Goal: Task Accomplishment & Management: Complete application form

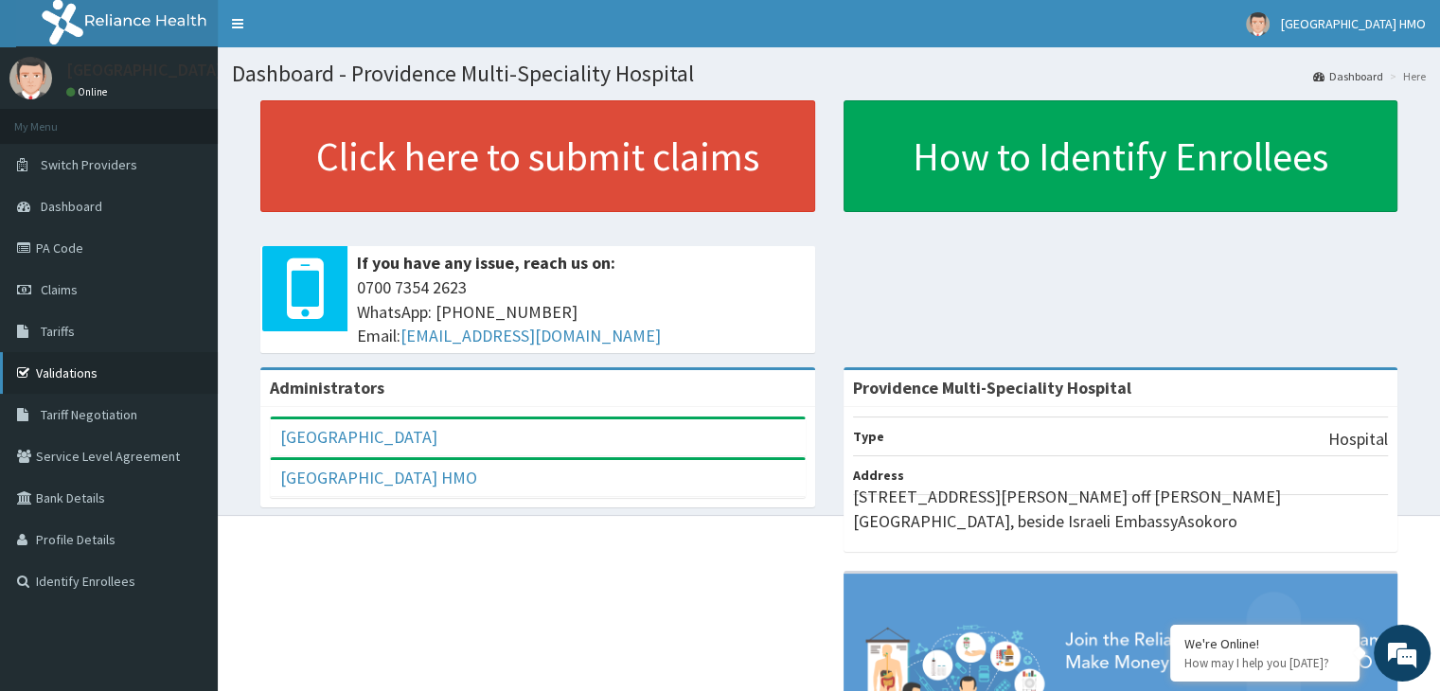
click at [117, 376] on link "Validations" at bounding box center [109, 373] width 218 height 42
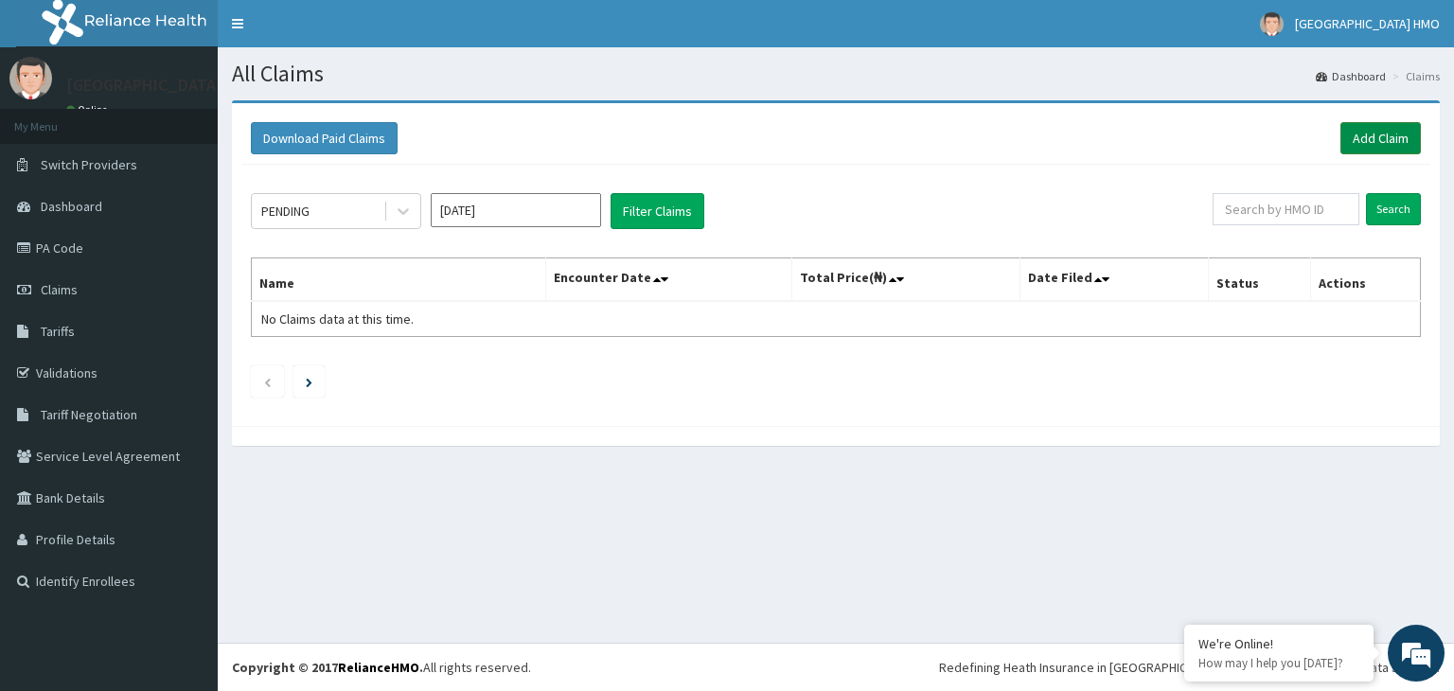
click at [1382, 130] on link "Add Claim" at bounding box center [1380, 138] width 80 height 32
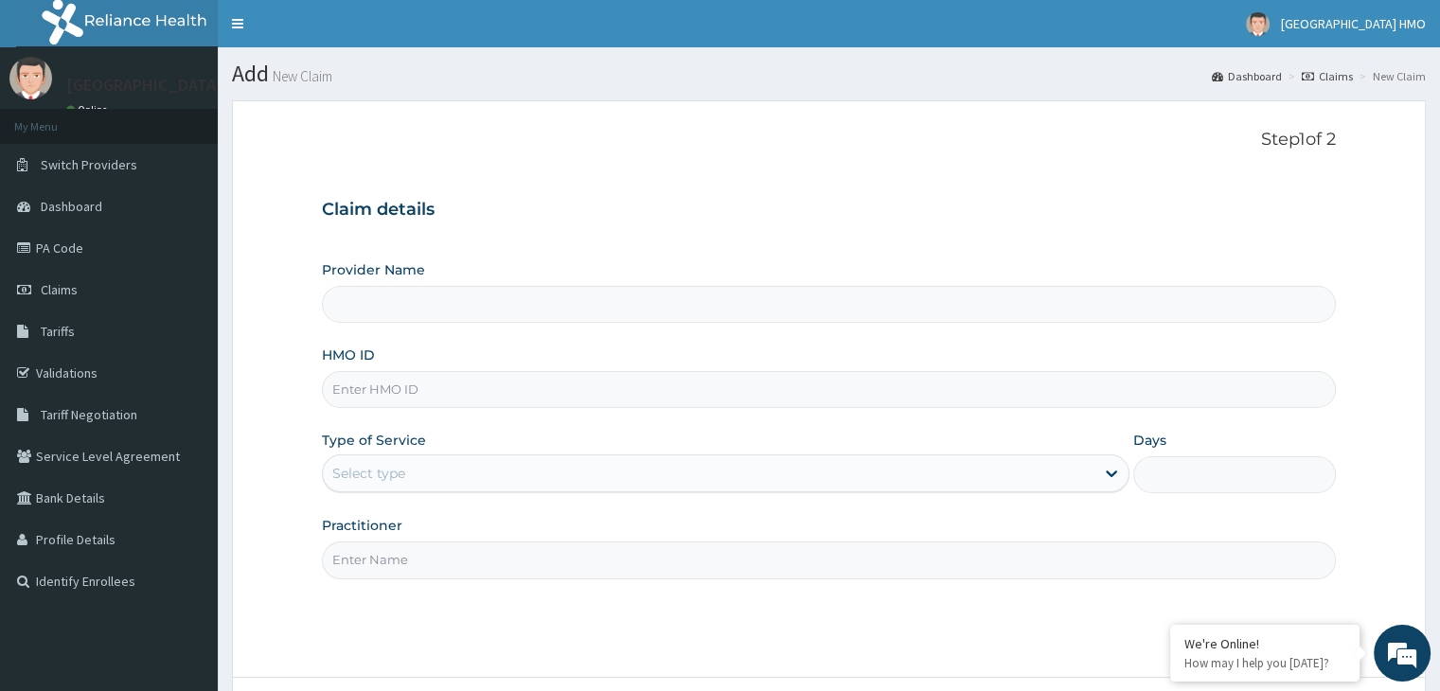
click at [869, 385] on input "HMO ID" at bounding box center [828, 389] width 1013 height 37
type input "Providence Multi-Speciality Hospital"
paste input "CEE/10017/A"
type input "CEE/10017/A"
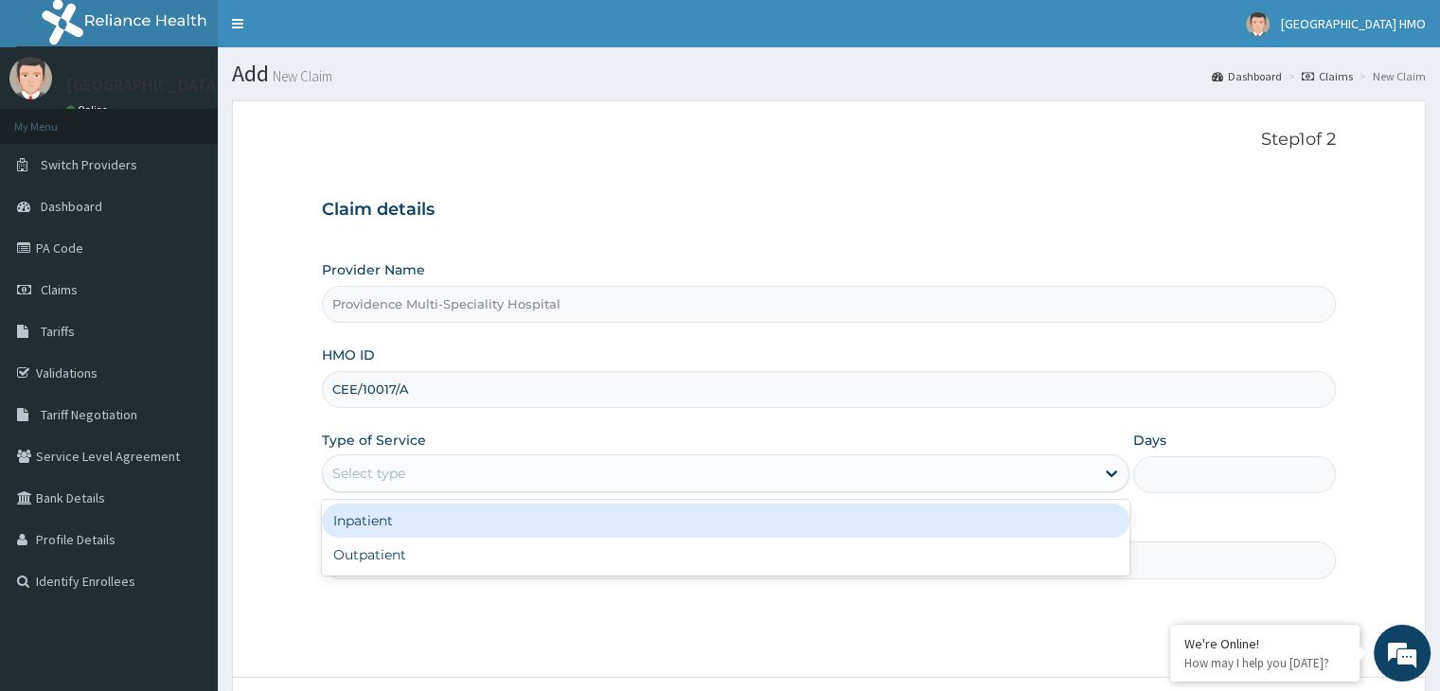
click at [861, 465] on div "Select type" at bounding box center [709, 473] width 772 height 30
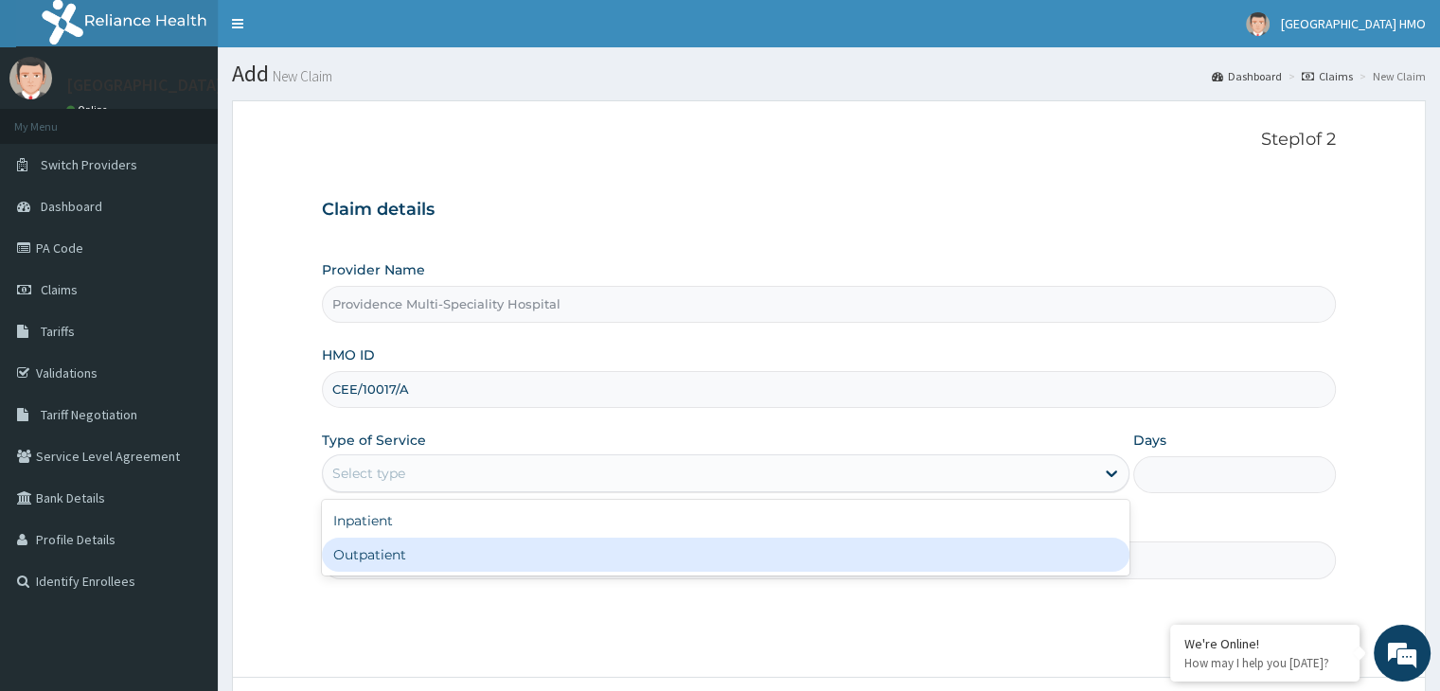
click at [756, 557] on div "Outpatient" at bounding box center [726, 555] width 808 height 34
type input "1"
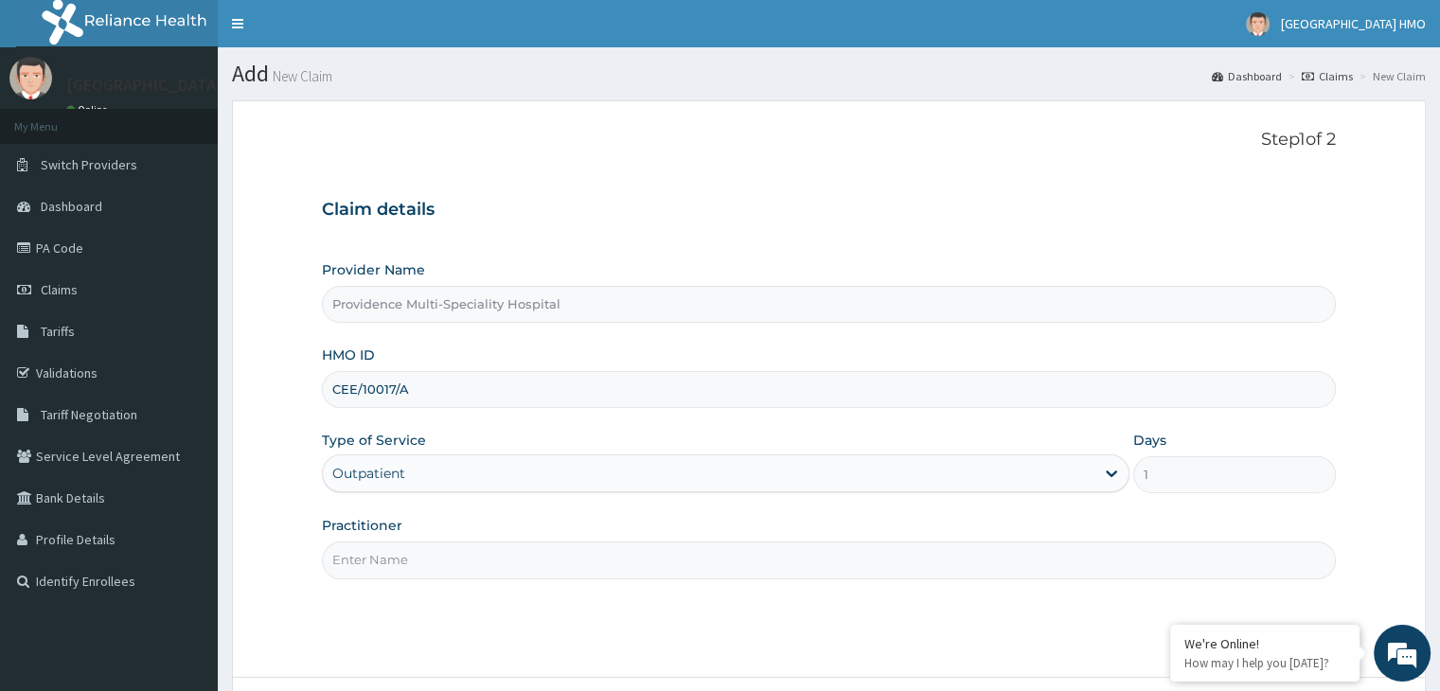
click at [756, 557] on input "Practitioner" at bounding box center [828, 559] width 1013 height 37
type input "DR USIERE"
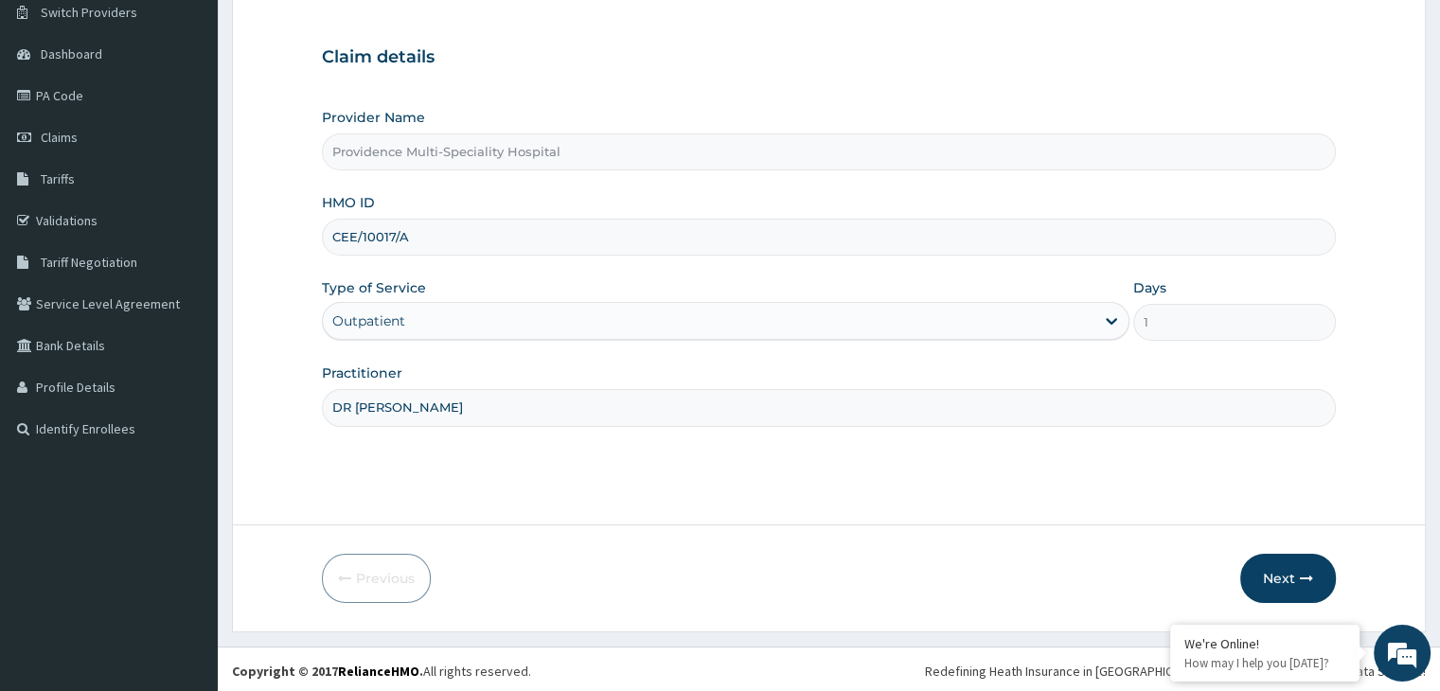
scroll to position [155, 0]
click at [1285, 568] on button "Next" at bounding box center [1288, 575] width 96 height 49
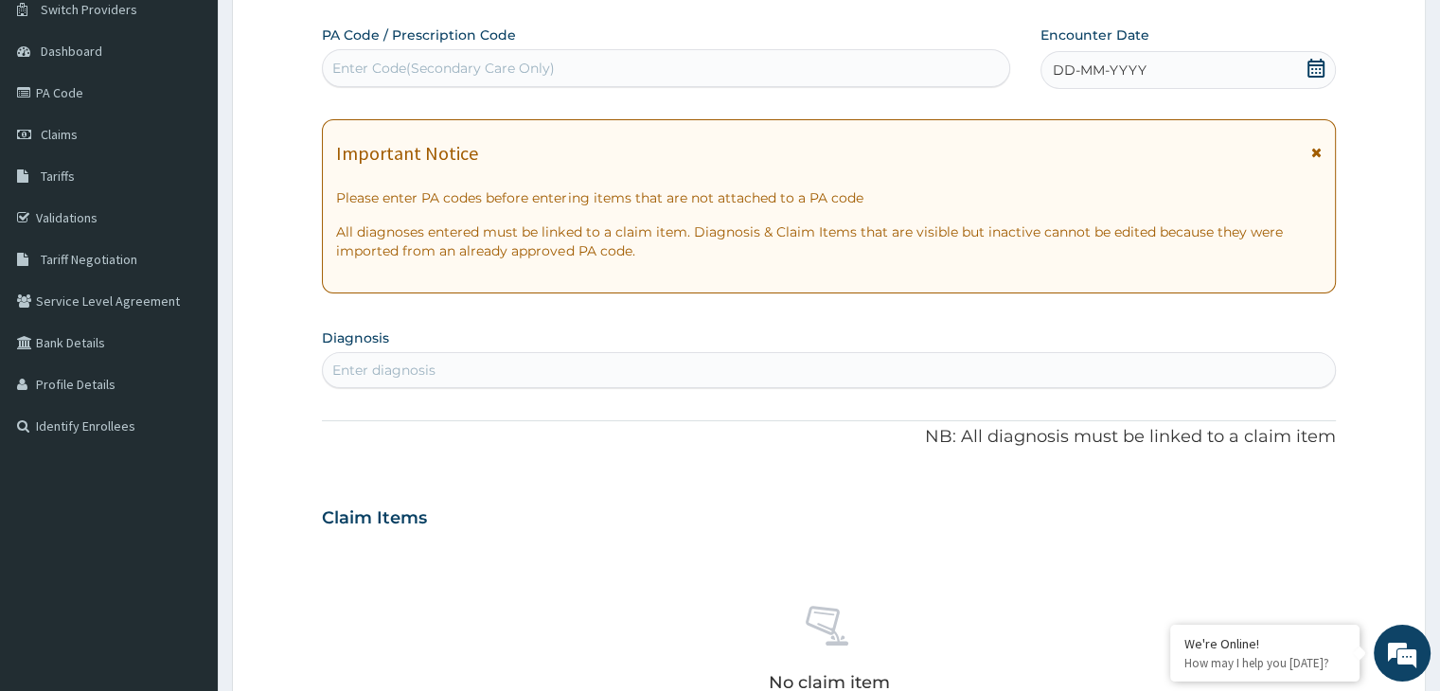
click at [1310, 65] on icon at bounding box center [1315, 68] width 19 height 19
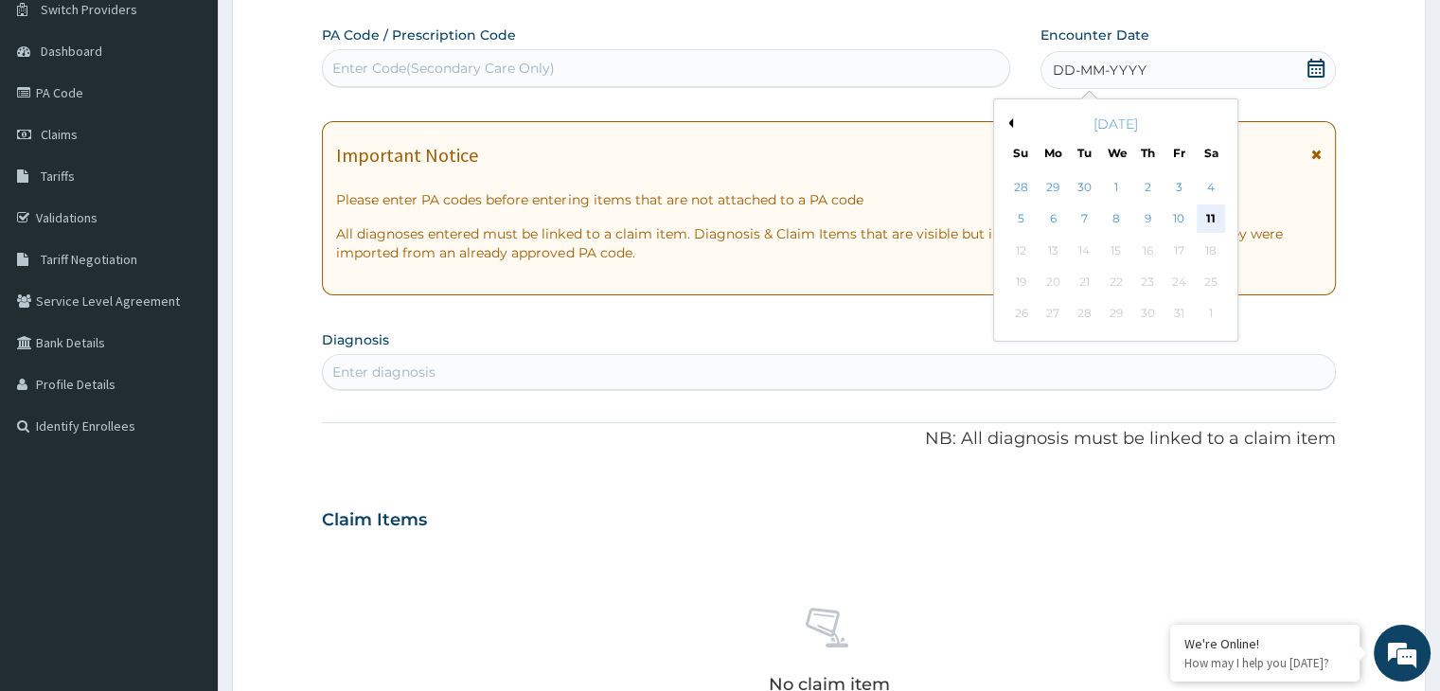
click at [1207, 210] on div "11" at bounding box center [1211, 219] width 28 height 28
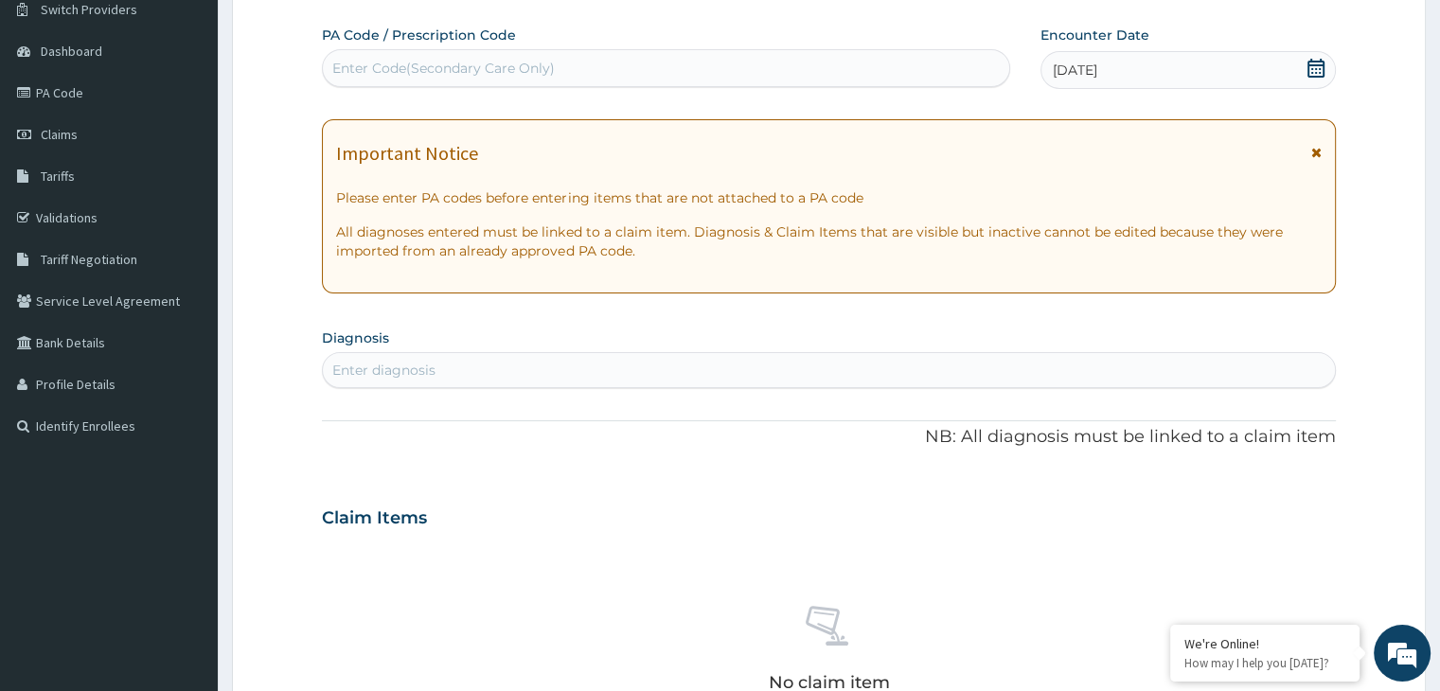
click at [1313, 156] on icon at bounding box center [1316, 152] width 10 height 13
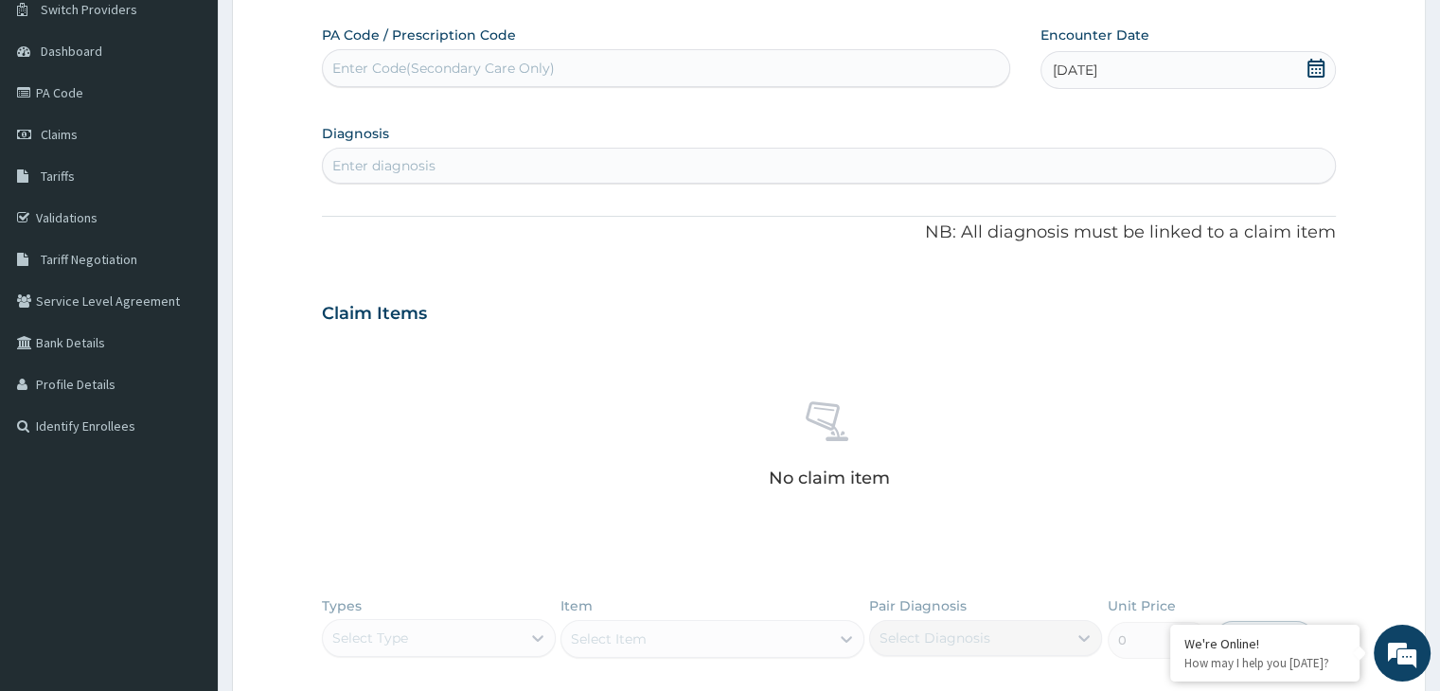
click at [1259, 169] on div "Enter diagnosis" at bounding box center [828, 166] width 1011 height 30
type input "MALARIA"
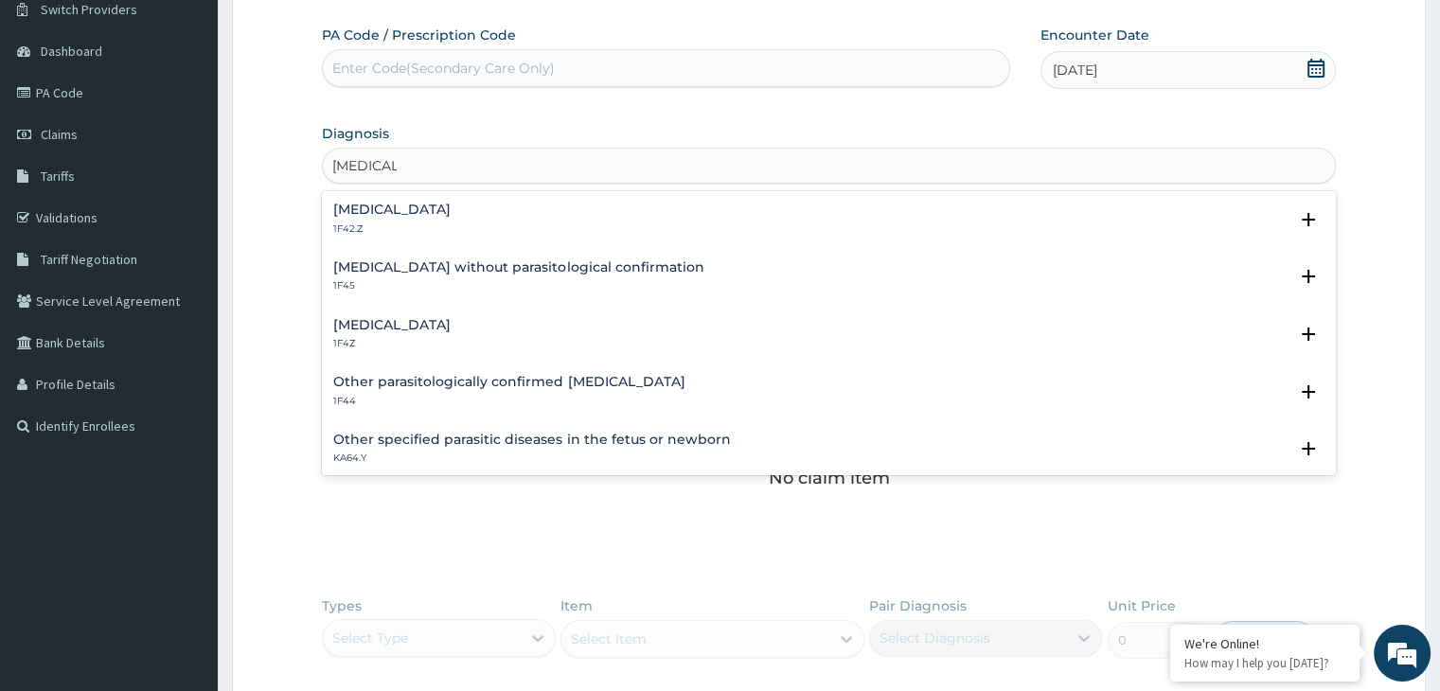
click at [451, 213] on h4 "Plasmodium malariae malaria without complication" at bounding box center [391, 210] width 117 height 14
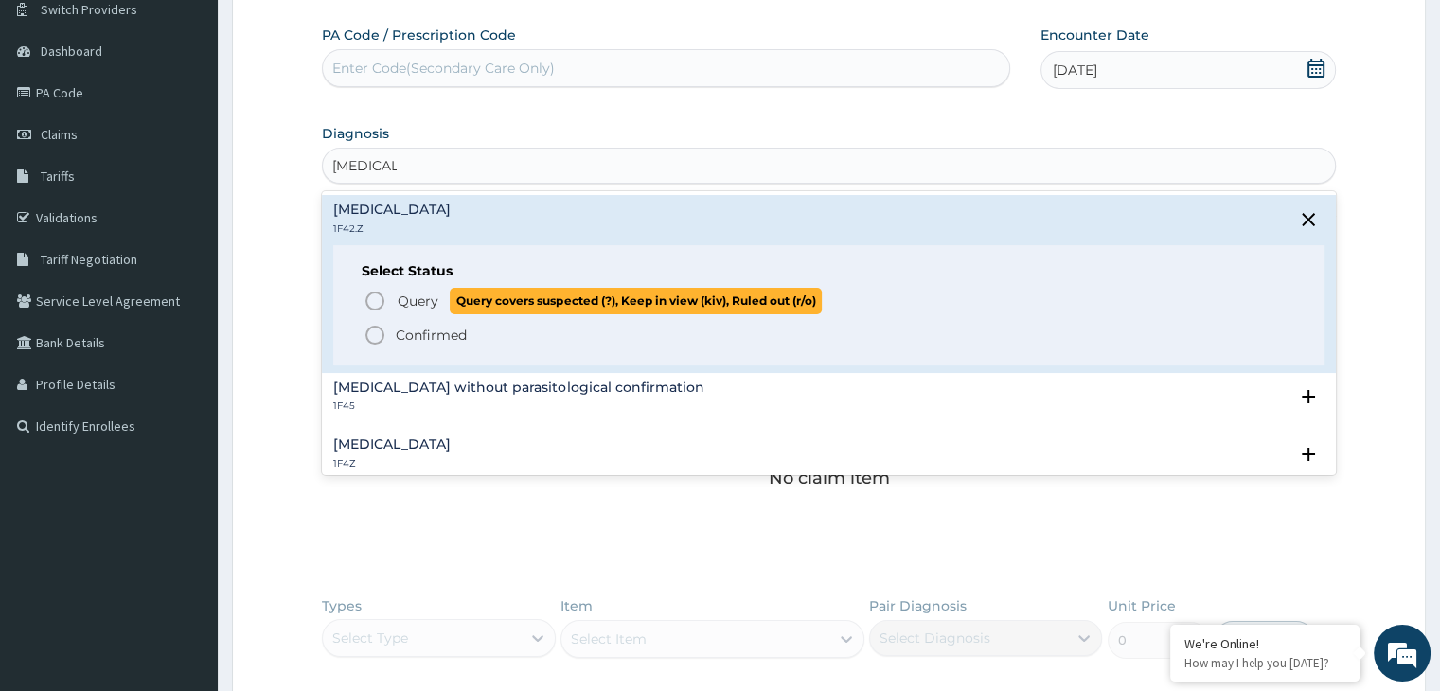
click at [411, 300] on span "Query" at bounding box center [418, 301] width 41 height 19
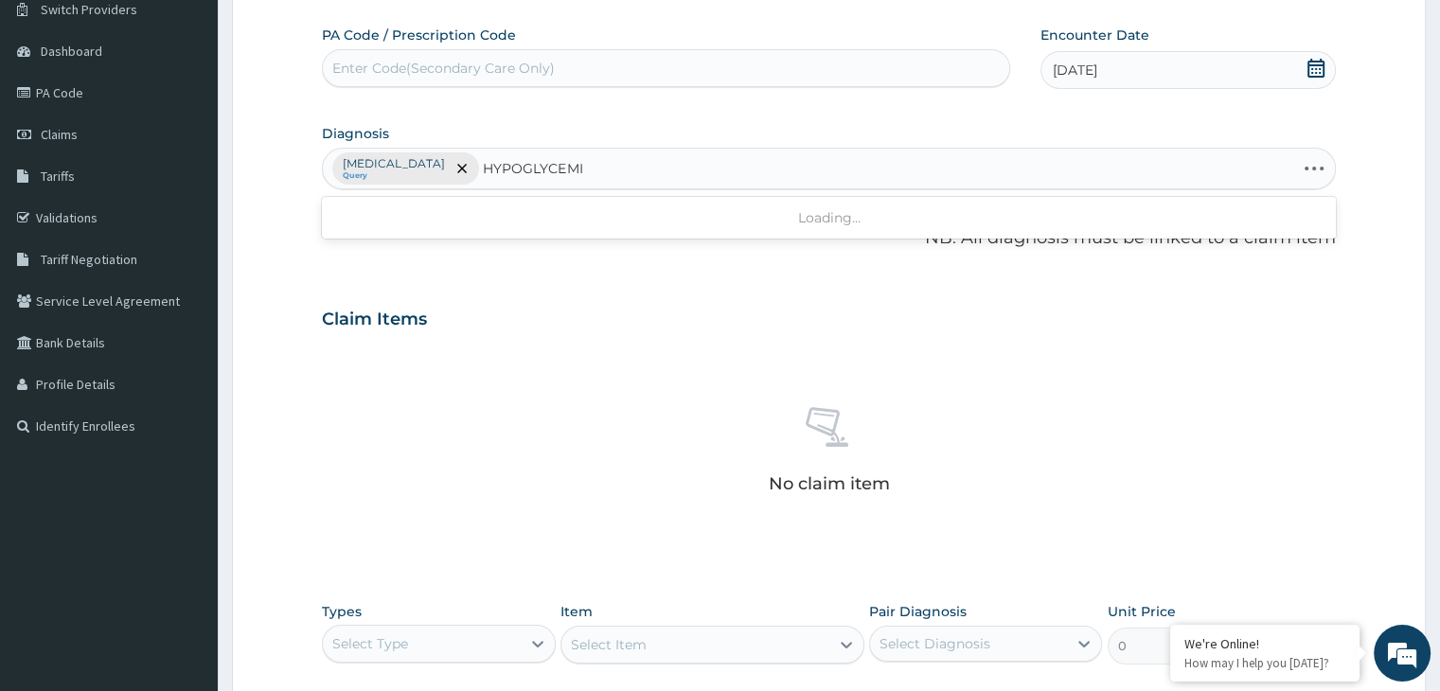
type input "HYPOGLYCEMIA"
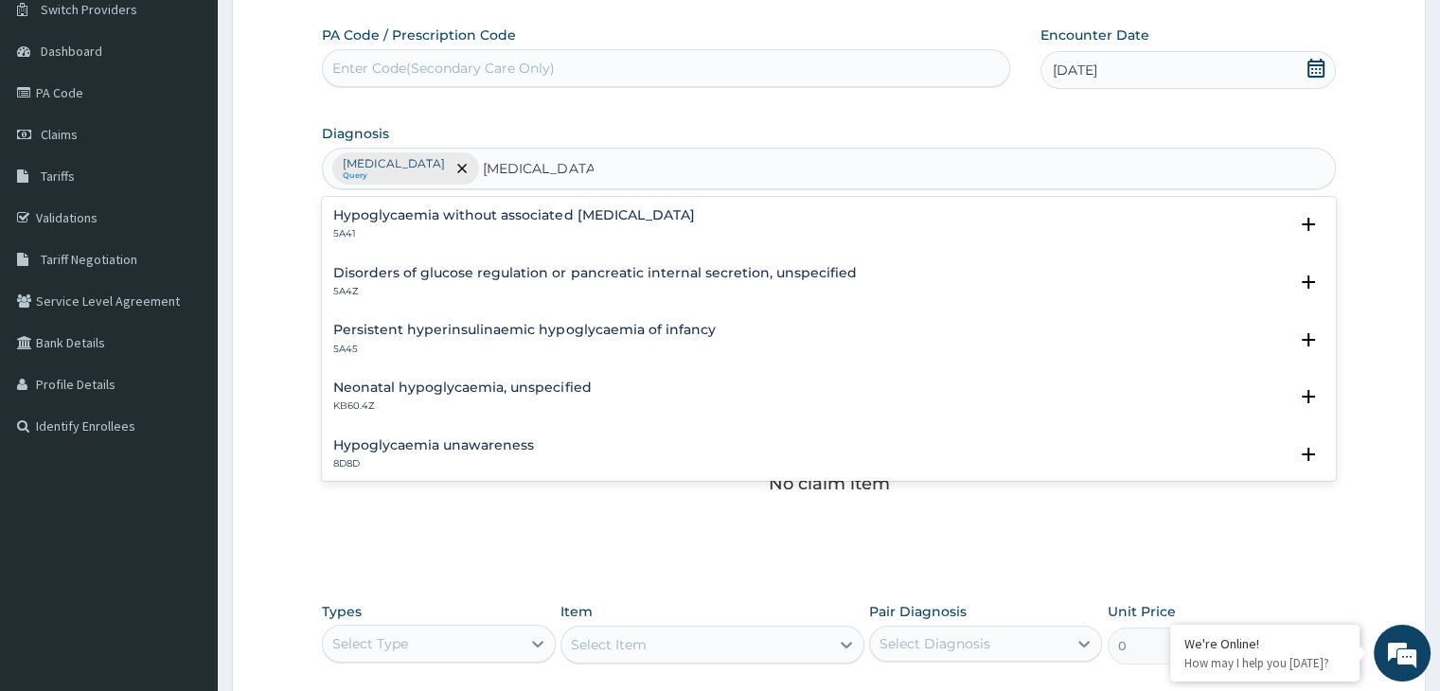
click at [480, 213] on h4 "Hypoglycaemia without associated diabetes" at bounding box center [513, 215] width 361 height 14
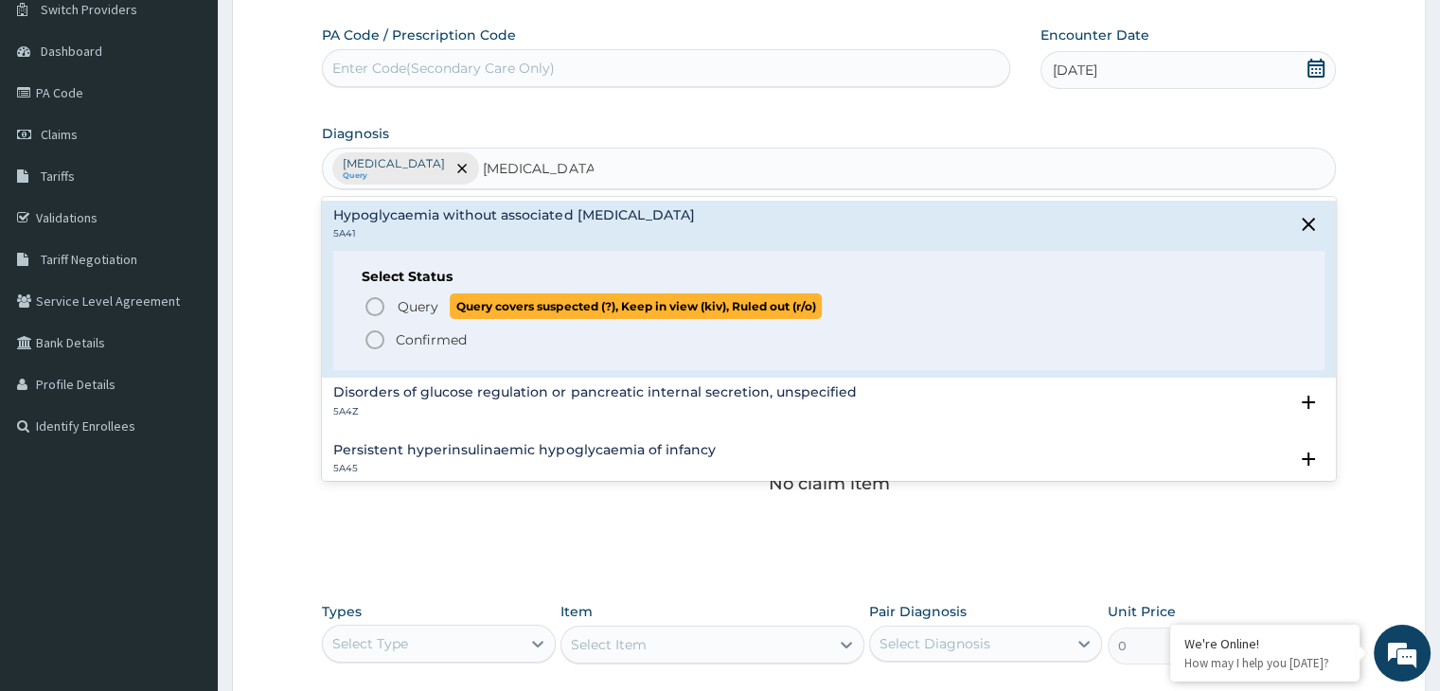
click at [374, 305] on icon "status option query" at bounding box center [375, 306] width 23 height 23
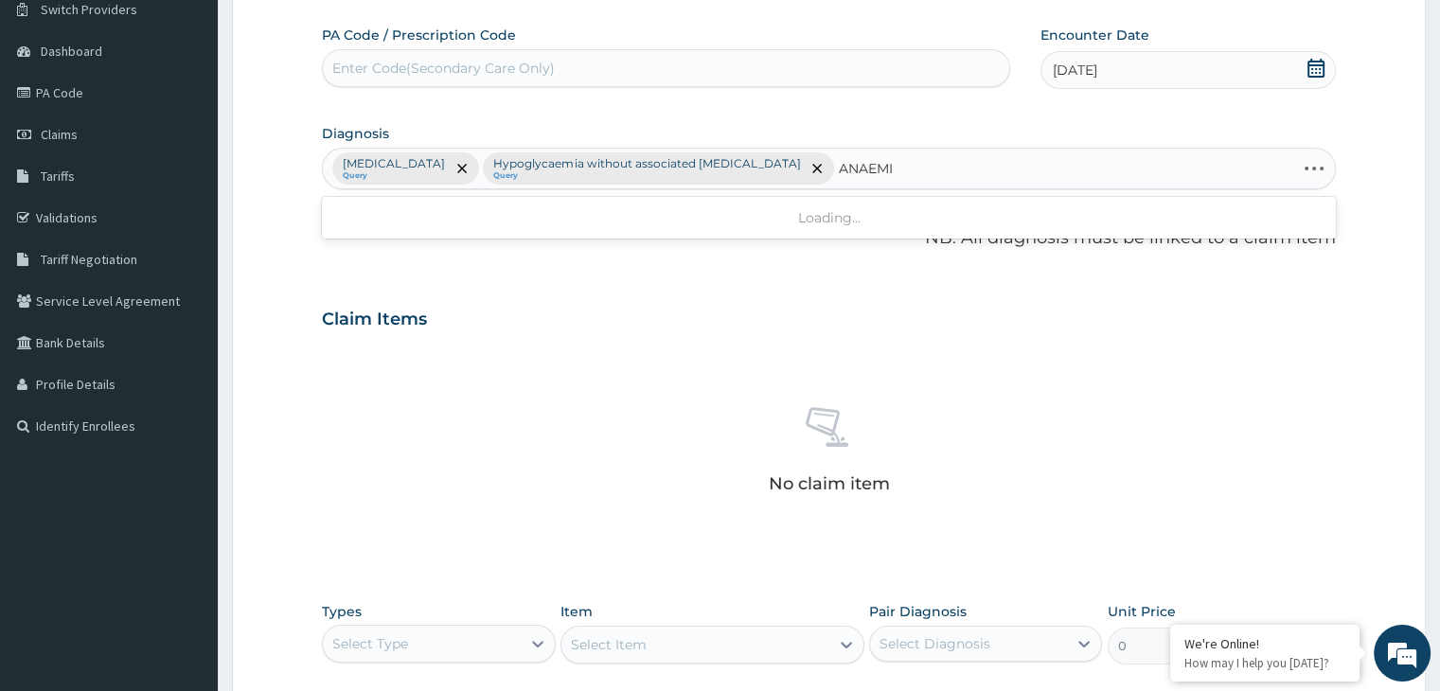
type input "ANAEMIA"
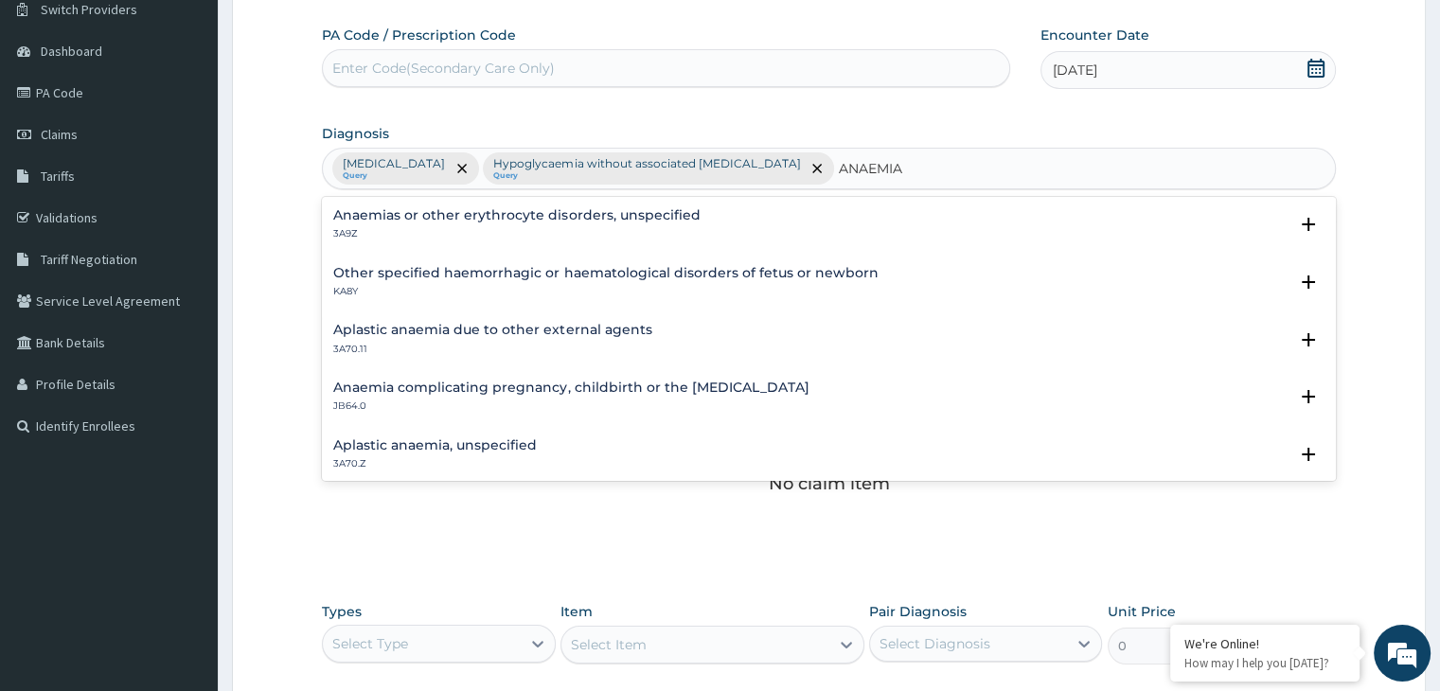
click at [420, 232] on p "3A9Z" at bounding box center [516, 233] width 366 height 13
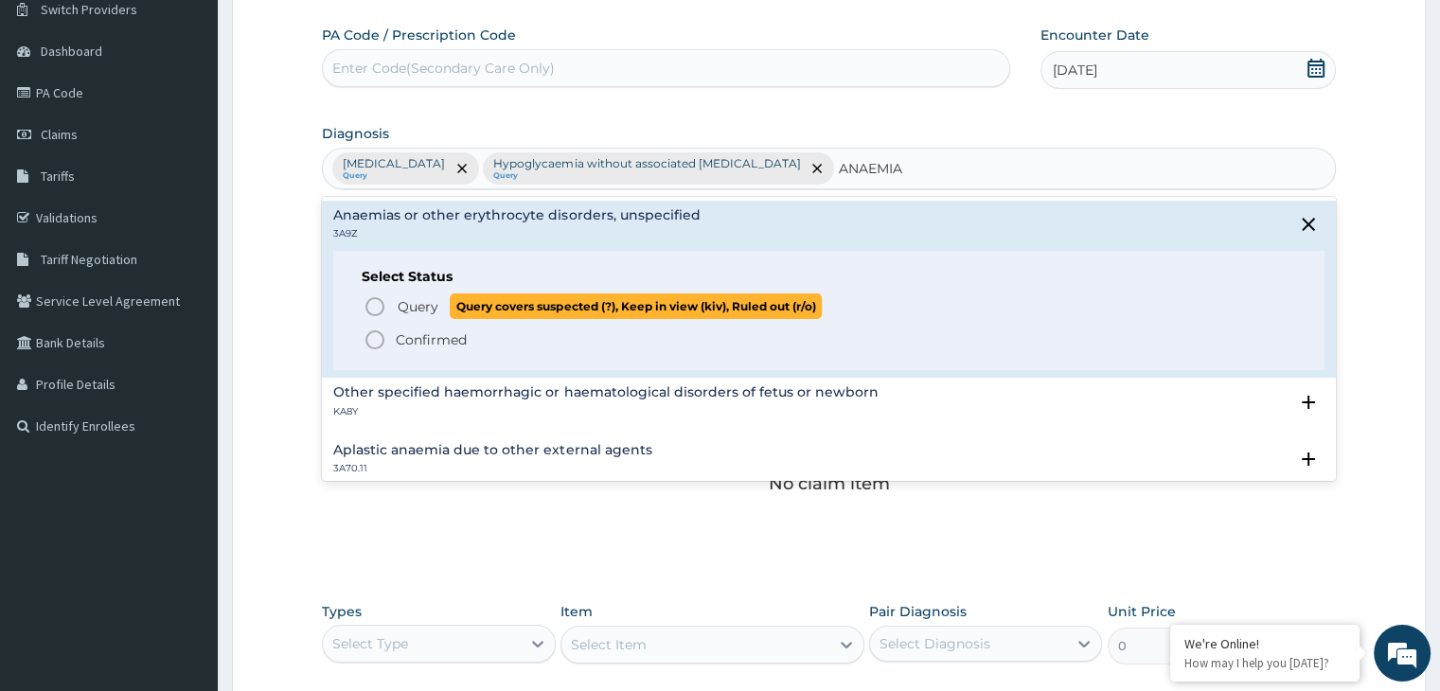
click at [370, 308] on icon "status option query" at bounding box center [375, 306] width 23 height 23
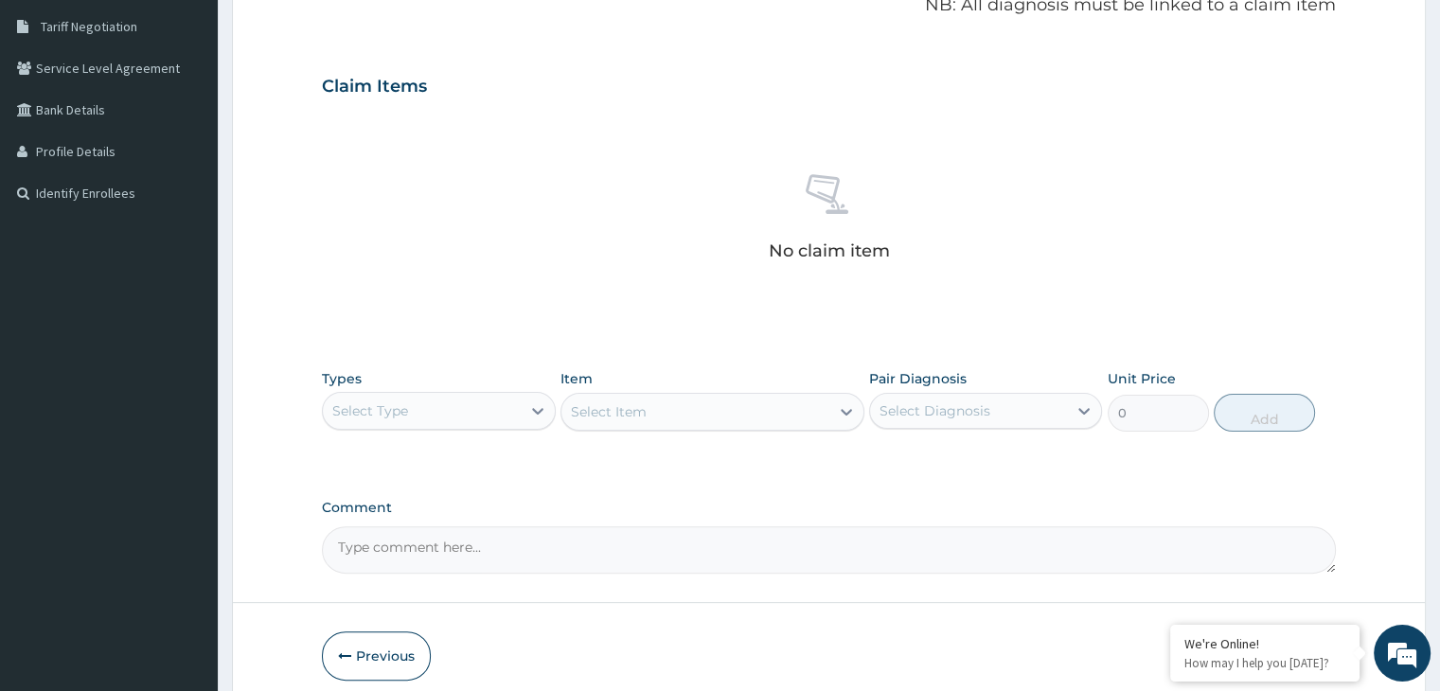
scroll to position [394, 0]
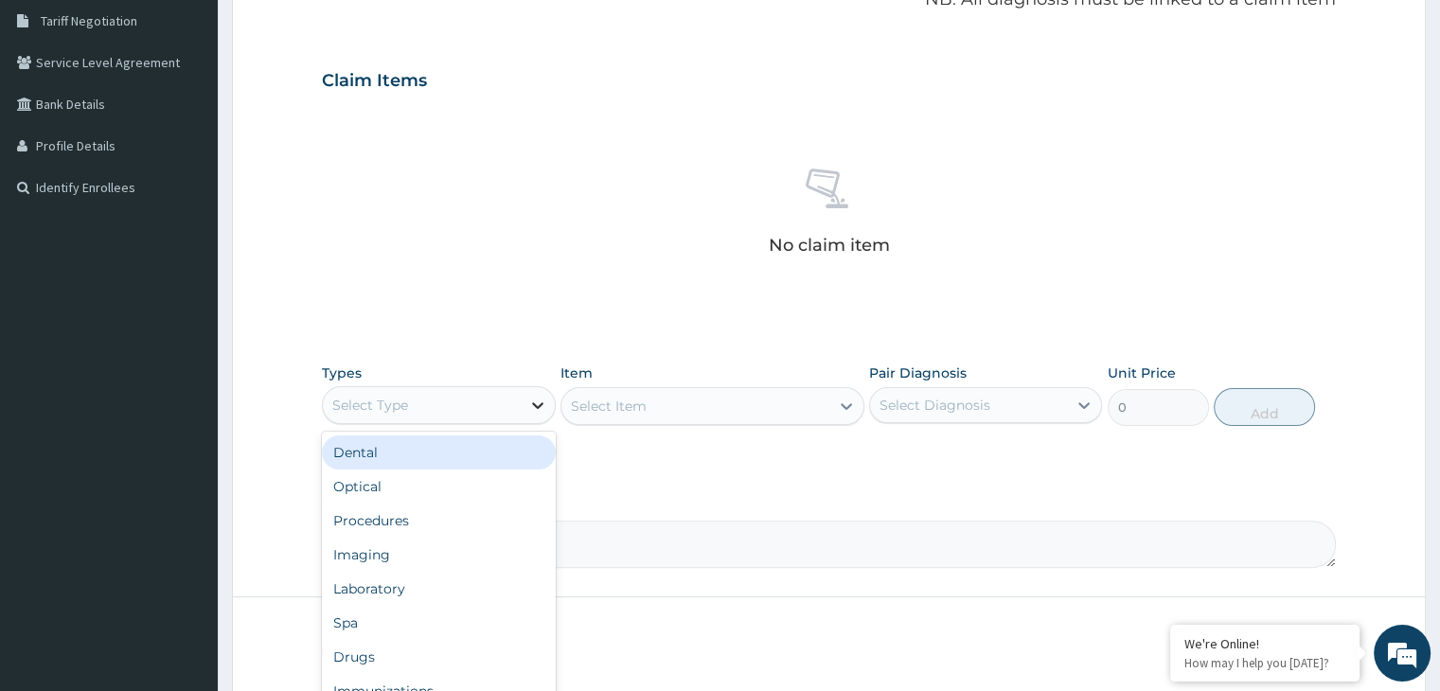
click at [534, 415] on icon at bounding box center [537, 405] width 19 height 19
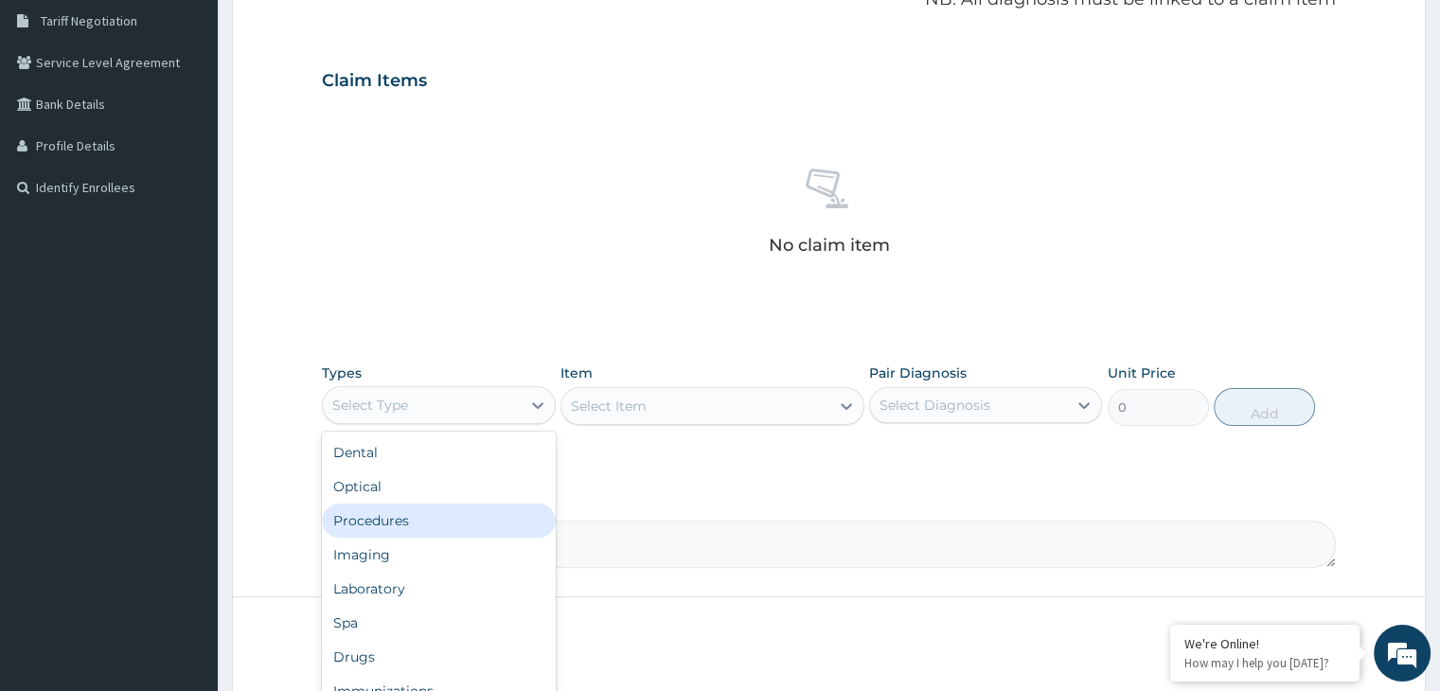
click at [438, 538] on div "Procedures" at bounding box center [438, 521] width 233 height 34
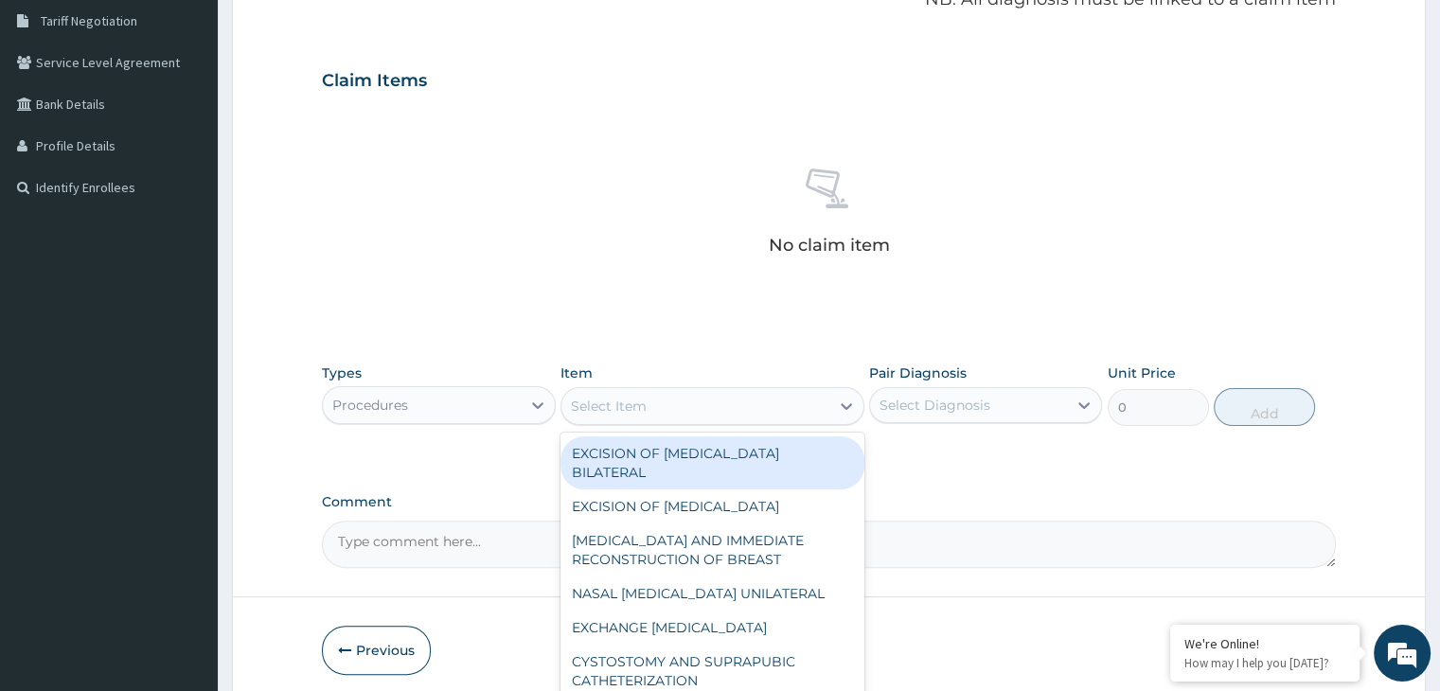
click at [619, 416] on div "Select Item" at bounding box center [609, 406] width 76 height 19
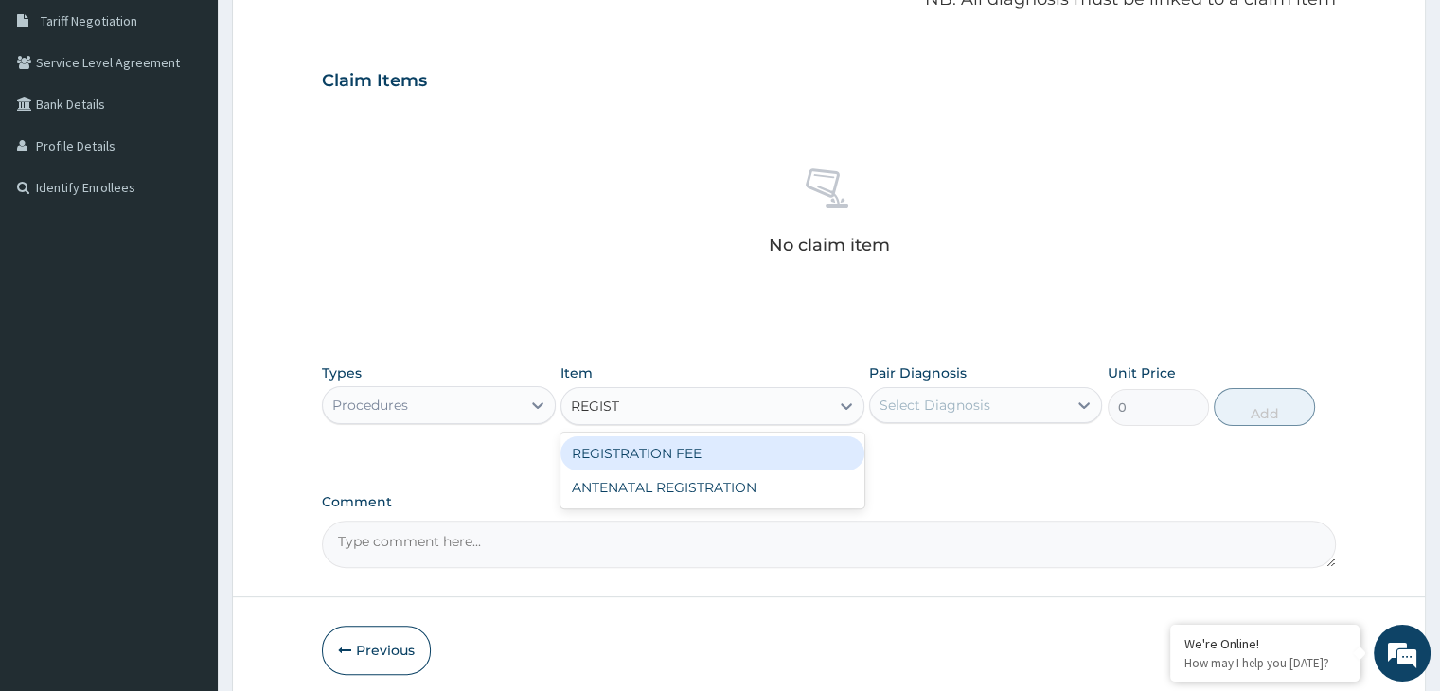
type input "REGISTR"
click at [634, 470] on div "REGISTRATION FEE" at bounding box center [712, 453] width 304 height 34
type input "2530"
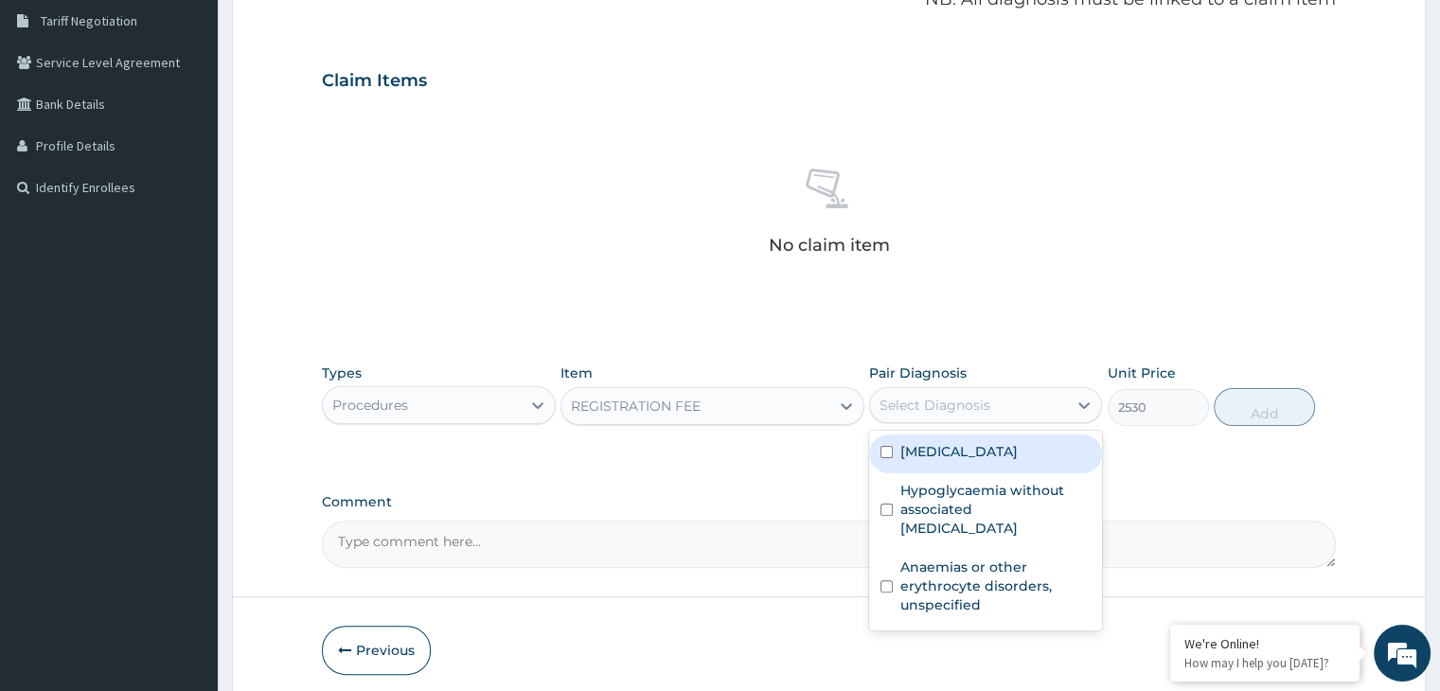
click at [922, 415] on div "Select Diagnosis" at bounding box center [934, 405] width 111 height 19
click at [909, 461] on label "Plasmodium malariae malaria without complication" at bounding box center [958, 451] width 117 height 19
checkbox input "true"
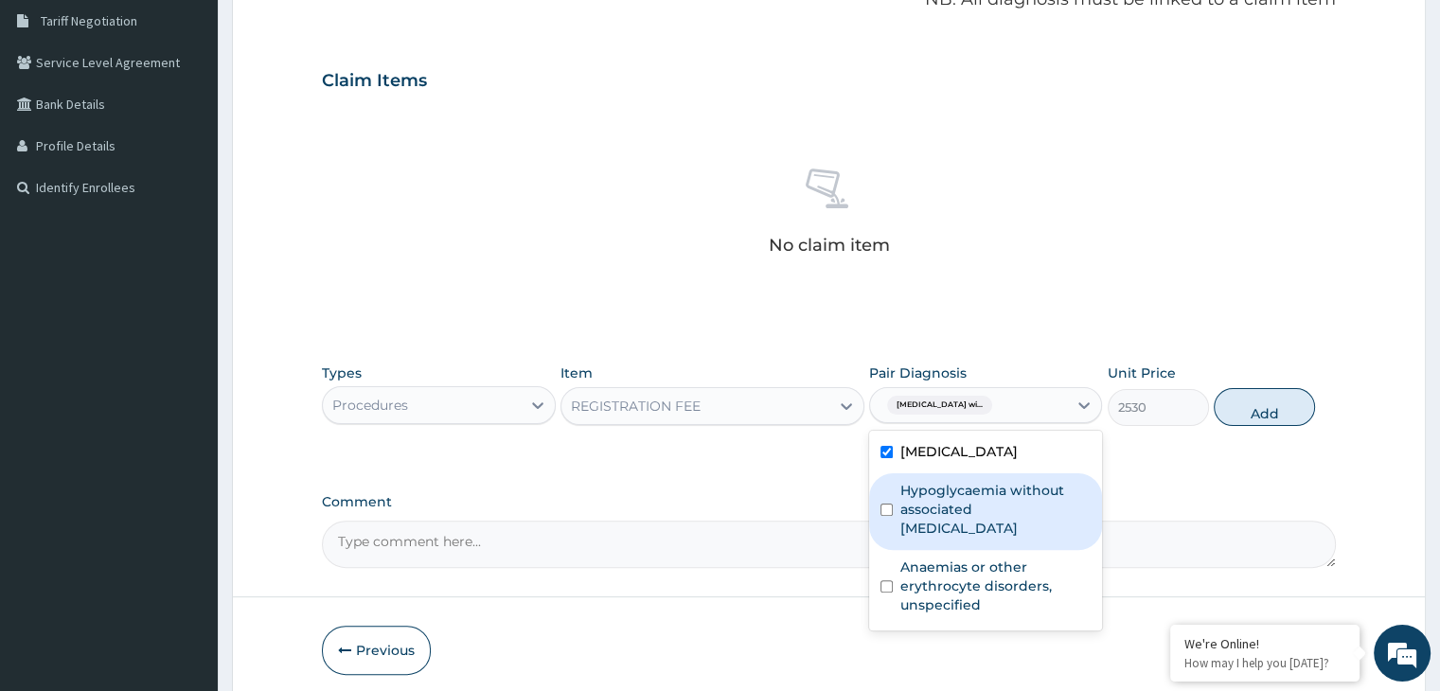
click at [903, 538] on label "Hypoglycaemia without associated diabetes" at bounding box center [995, 509] width 190 height 57
checkbox input "true"
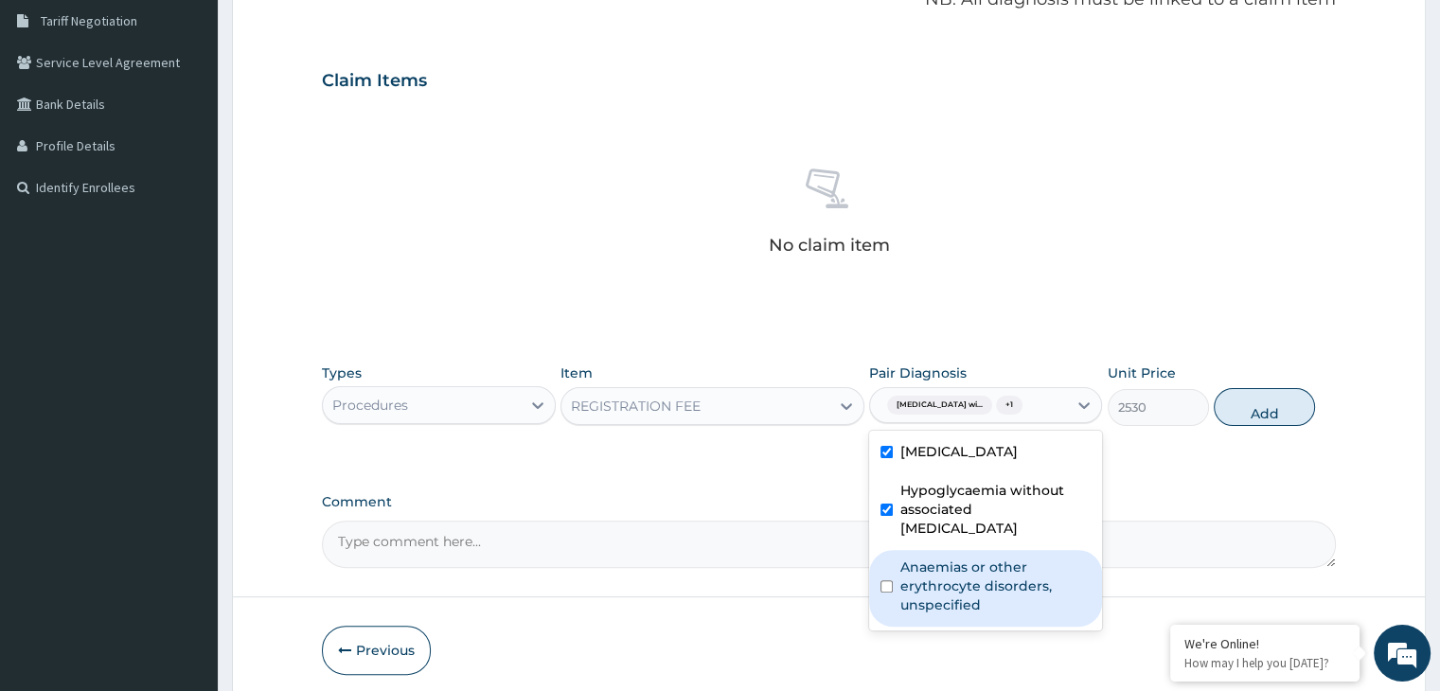
click at [906, 614] on label "Anaemias or other erythrocyte disorders, unspecified" at bounding box center [995, 586] width 190 height 57
checkbox input "true"
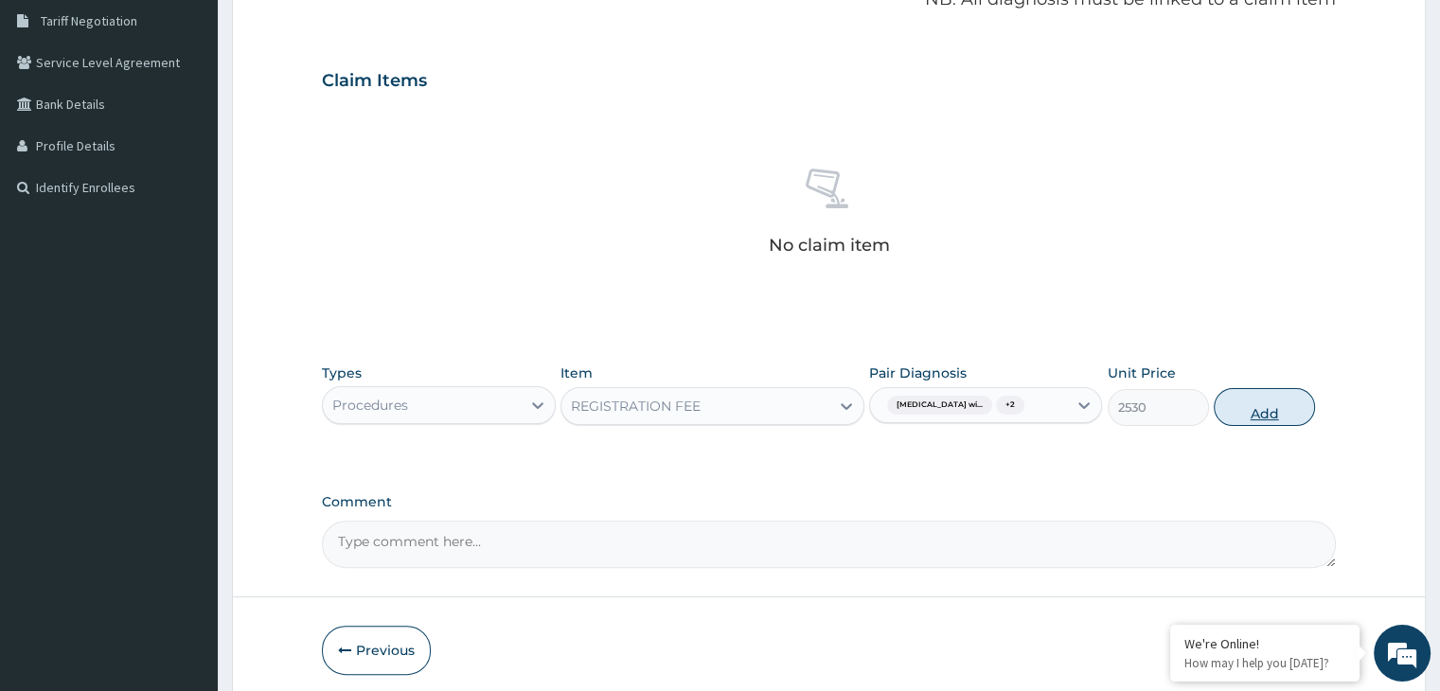
click at [1241, 426] on button "Add" at bounding box center [1264, 407] width 101 height 38
type input "0"
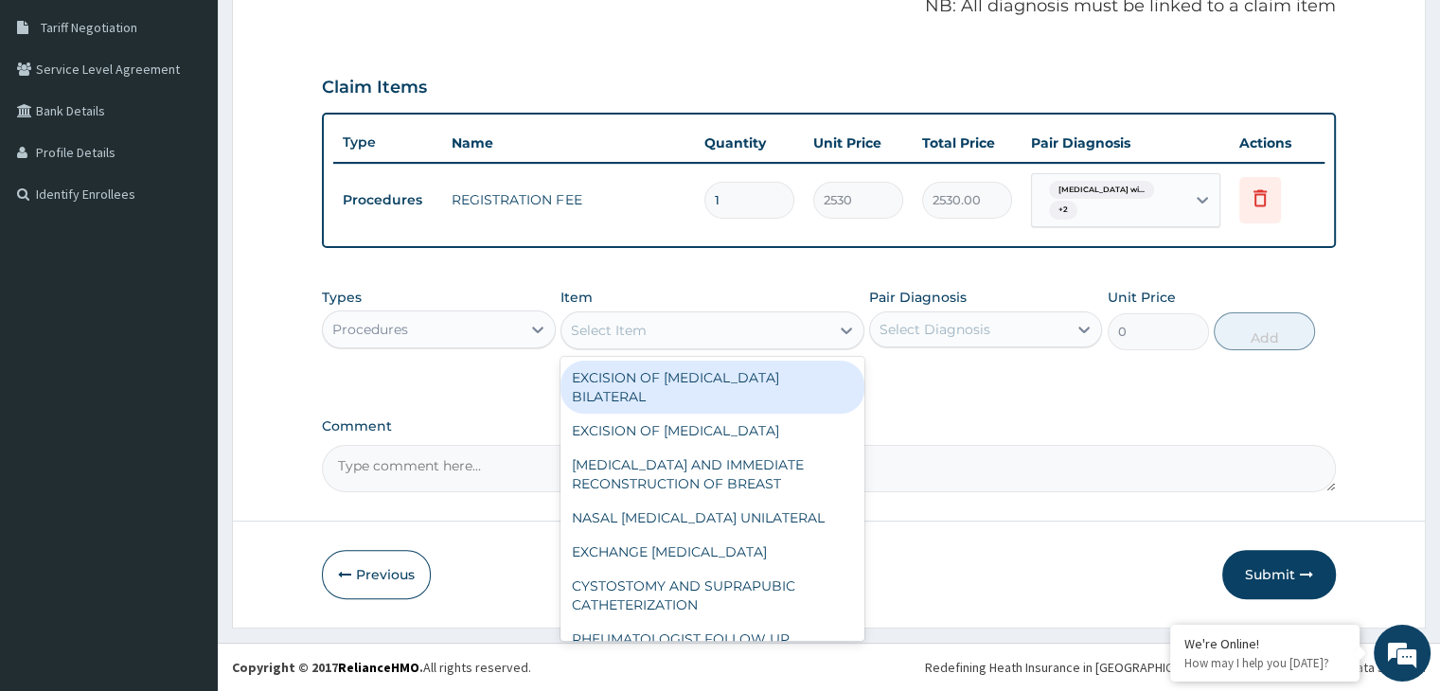
click at [777, 346] on div "Select Item" at bounding box center [695, 330] width 268 height 30
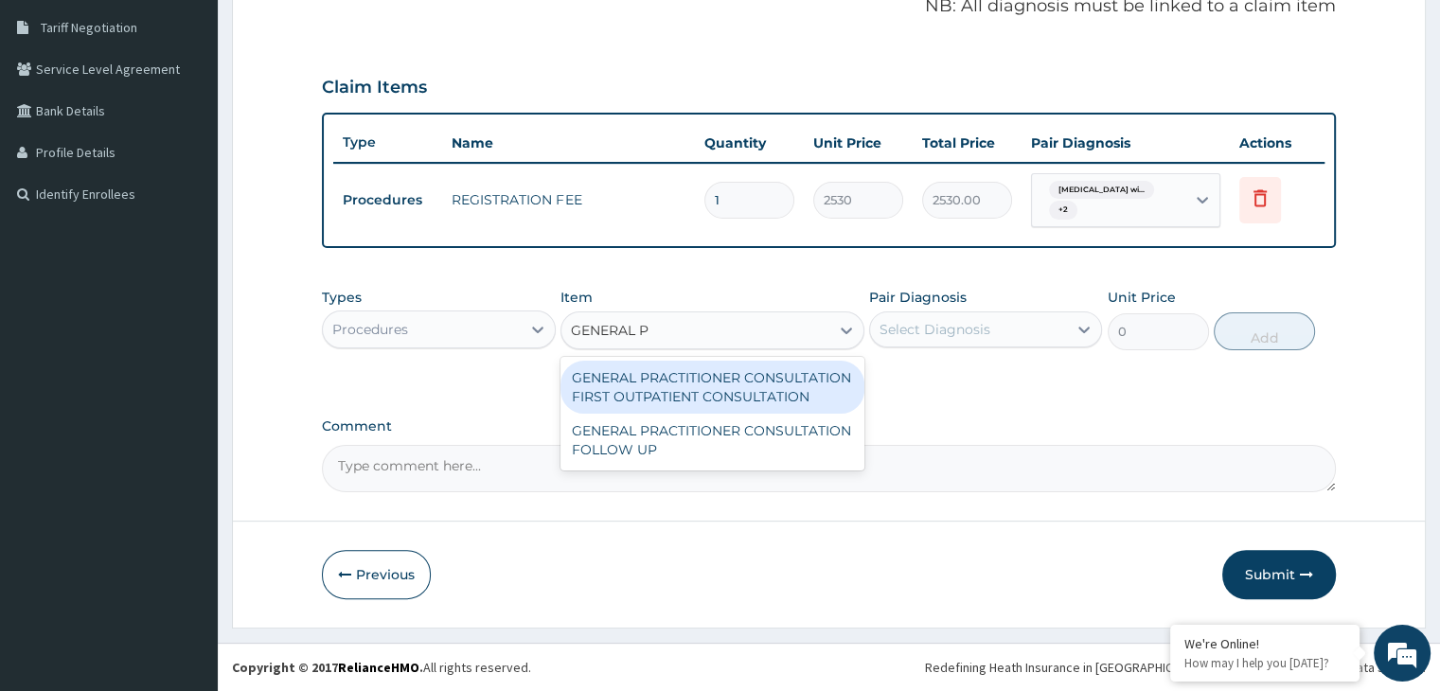
type input "GENERAL PR"
click at [767, 414] on div "GENERAL PRACTITIONER CONSULTATION FIRST OUTPATIENT CONSULTATION" at bounding box center [712, 387] width 304 height 53
type input "4174.5"
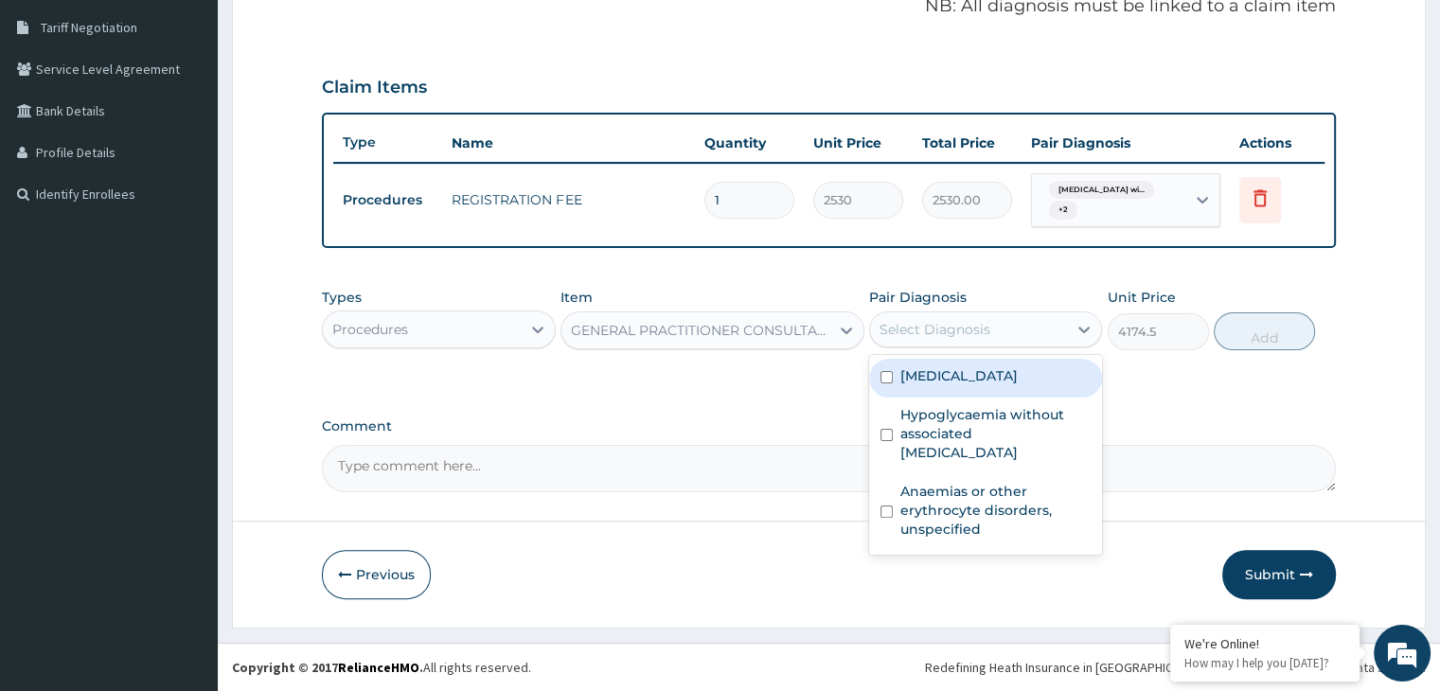
click at [918, 339] on div "Select Diagnosis" at bounding box center [934, 329] width 111 height 19
click at [907, 385] on label "Plasmodium malariae malaria without complication" at bounding box center [958, 375] width 117 height 19
checkbox input "true"
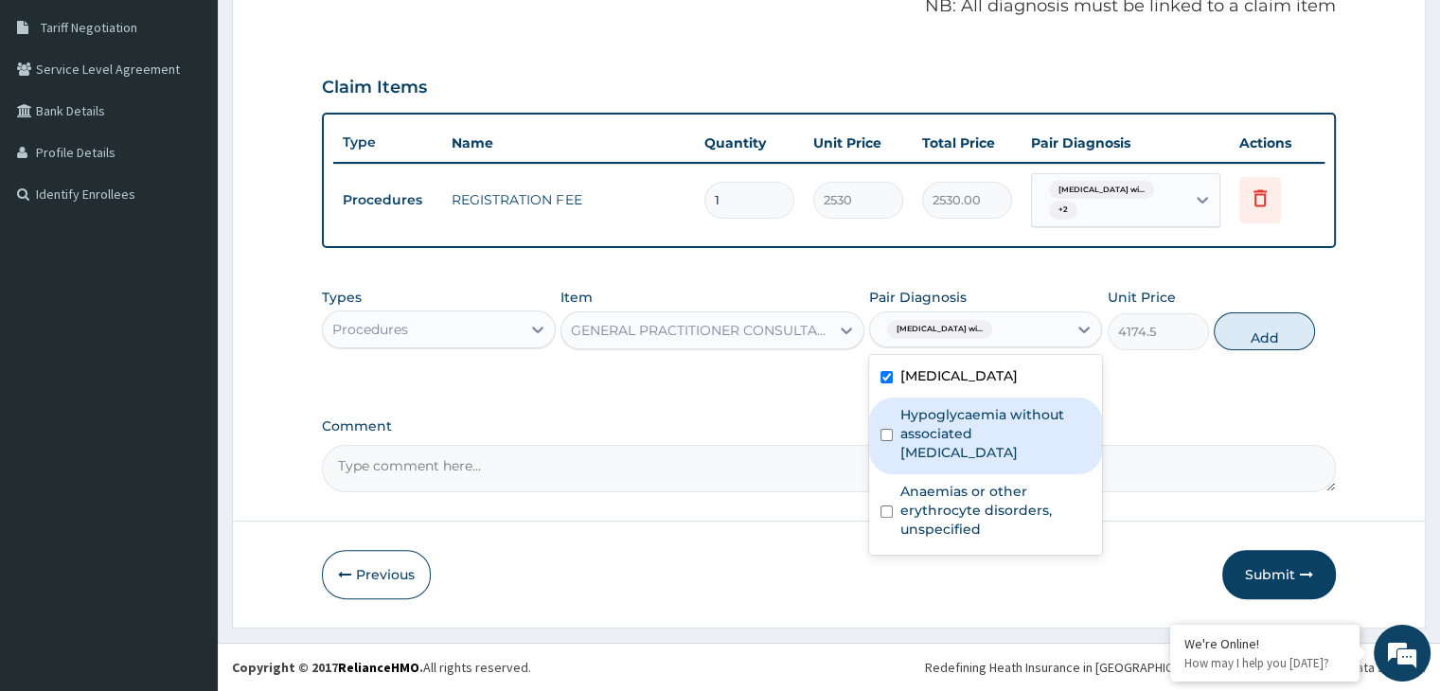
click at [905, 462] on label "Hypoglycaemia without associated diabetes" at bounding box center [995, 433] width 190 height 57
checkbox input "true"
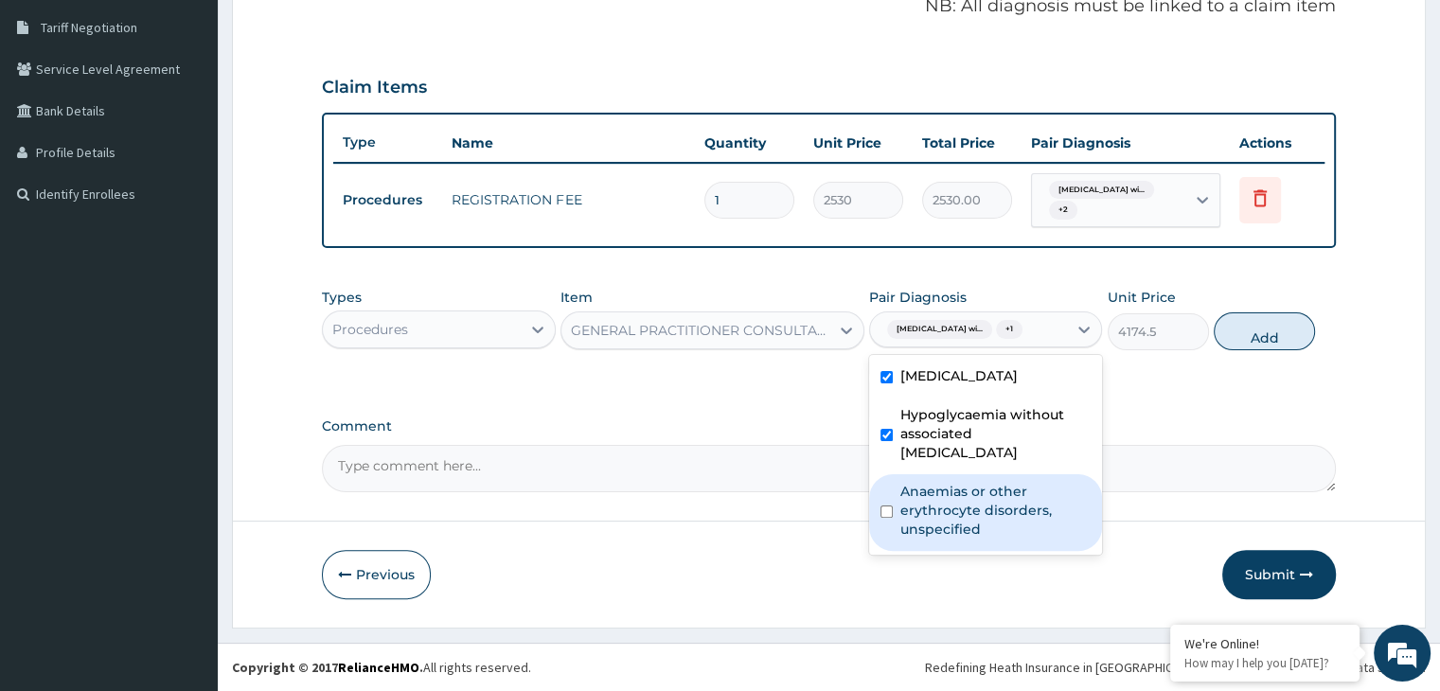
click at [903, 539] on label "Anaemias or other erythrocyte disorders, unspecified" at bounding box center [995, 510] width 190 height 57
checkbox input "true"
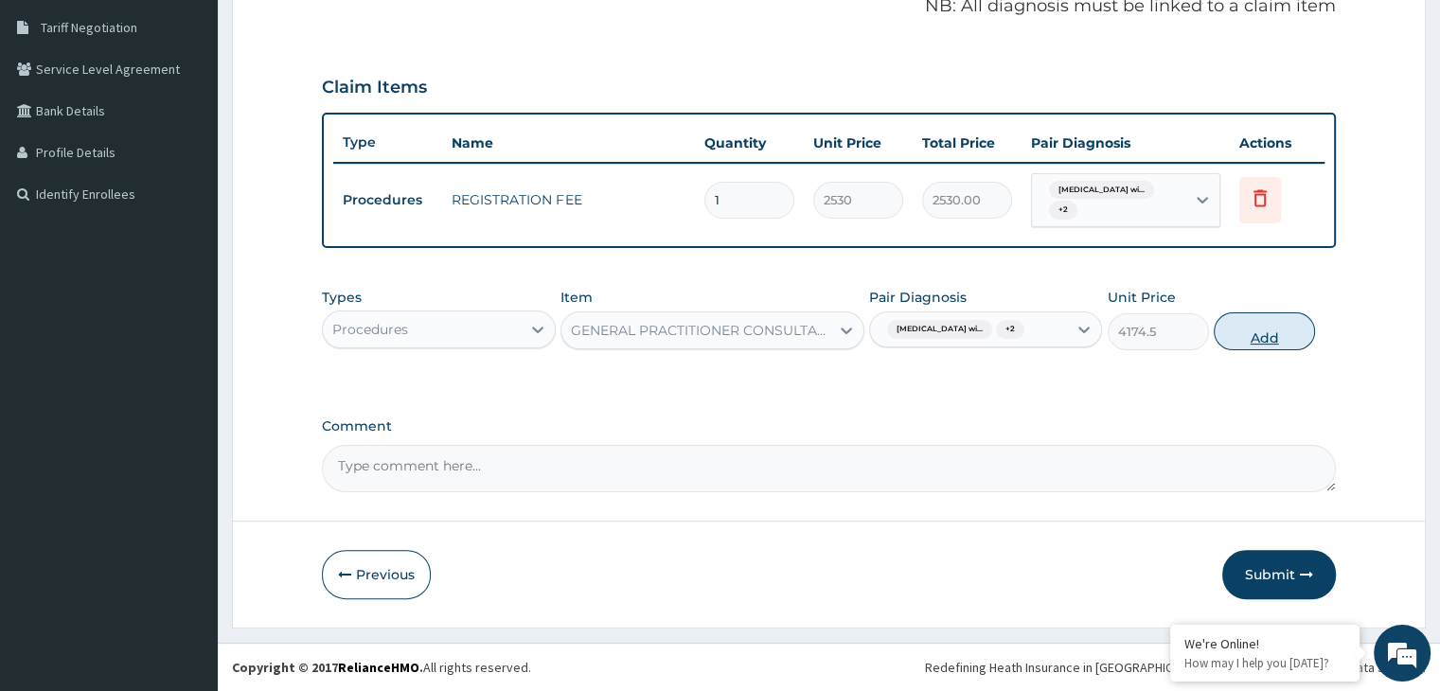
click at [1250, 350] on button "Add" at bounding box center [1264, 331] width 101 height 38
type input "0"
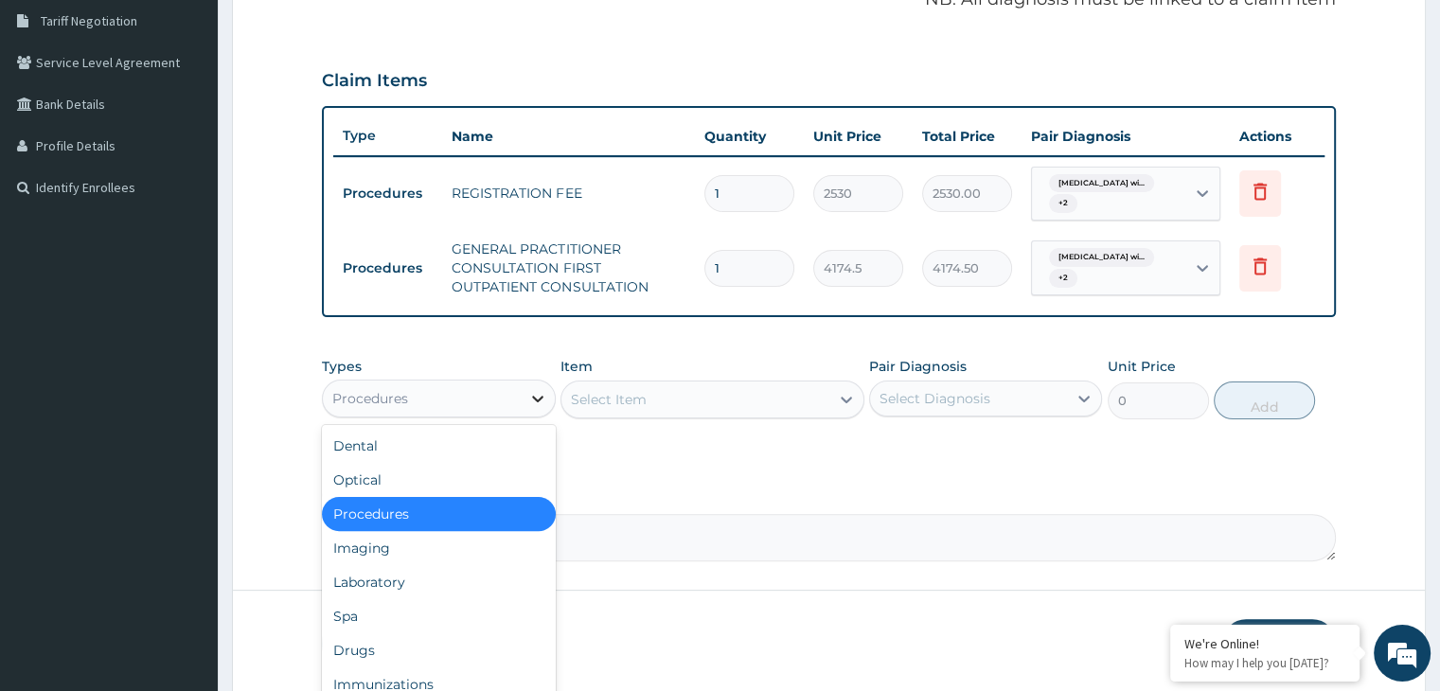
click at [541, 408] on icon at bounding box center [537, 398] width 19 height 19
click at [402, 599] on div "Laboratory" at bounding box center [438, 582] width 233 height 34
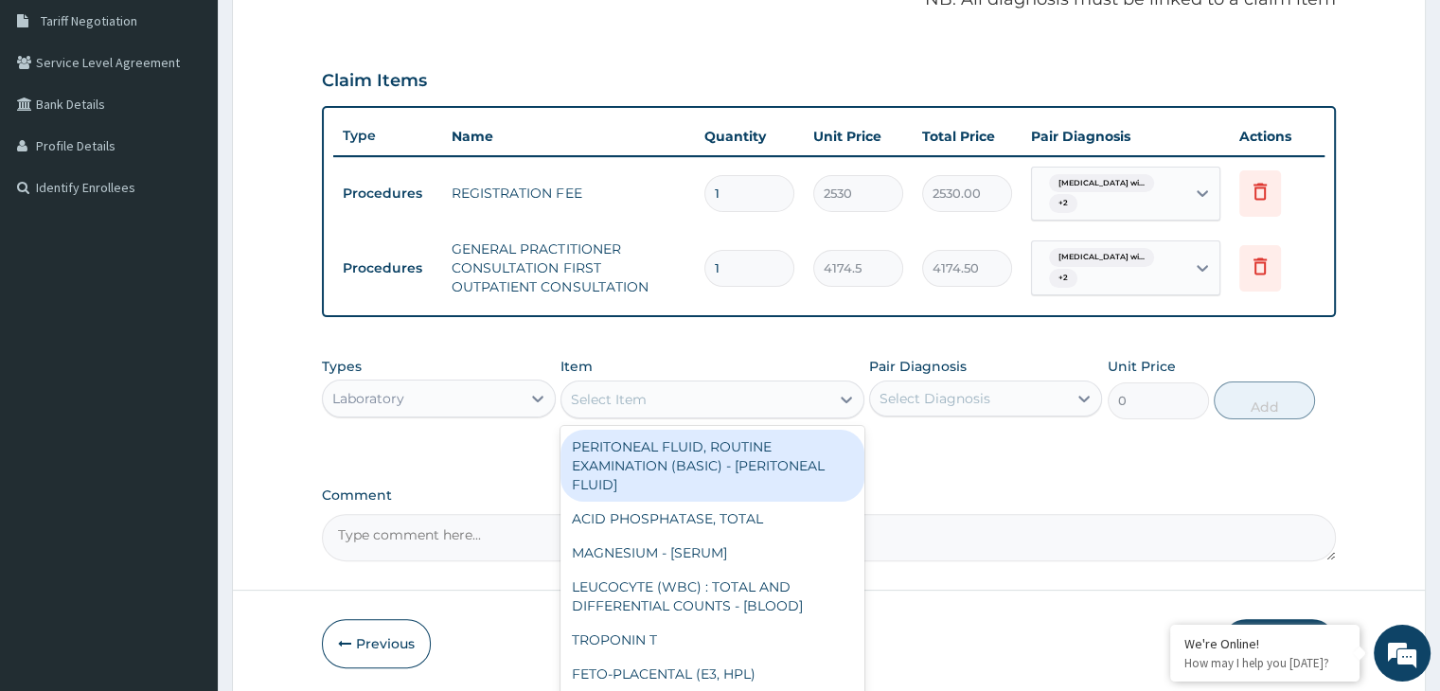
click at [637, 409] on div "Select Item" at bounding box center [609, 399] width 76 height 19
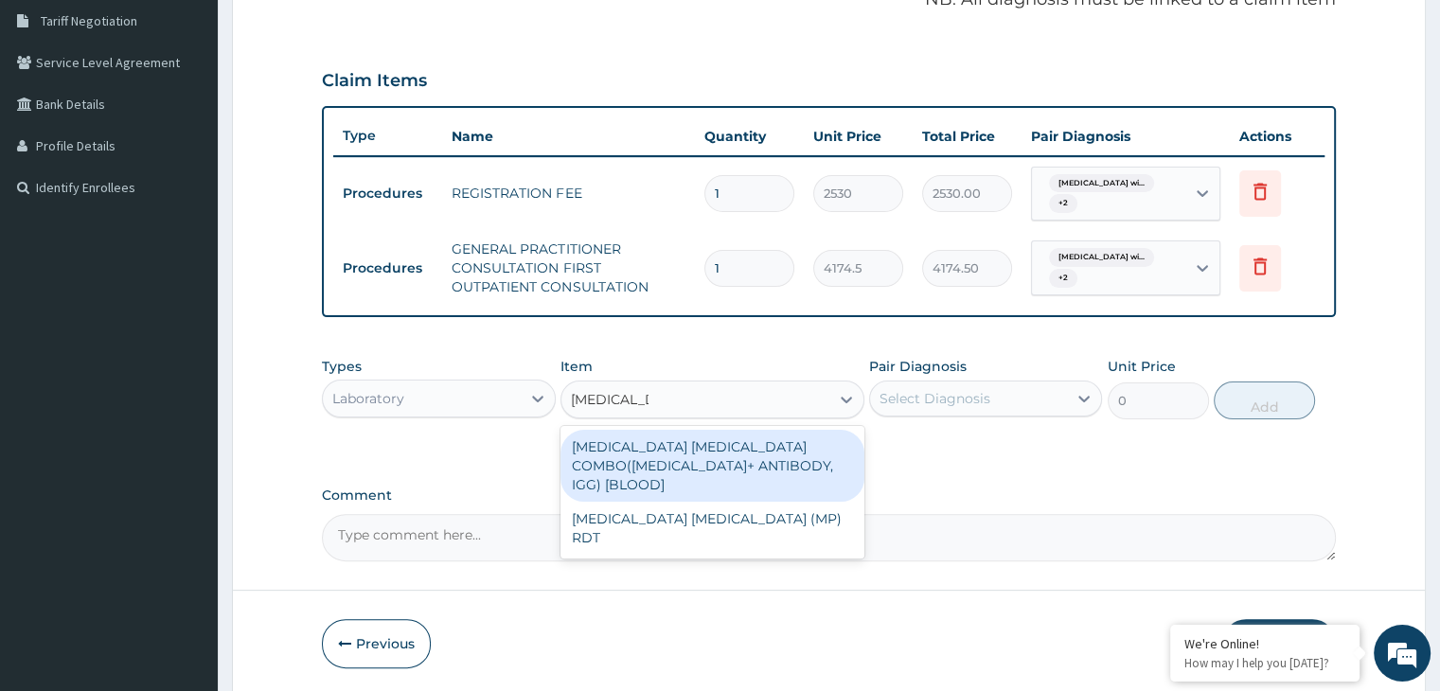
type input "MALARIA P"
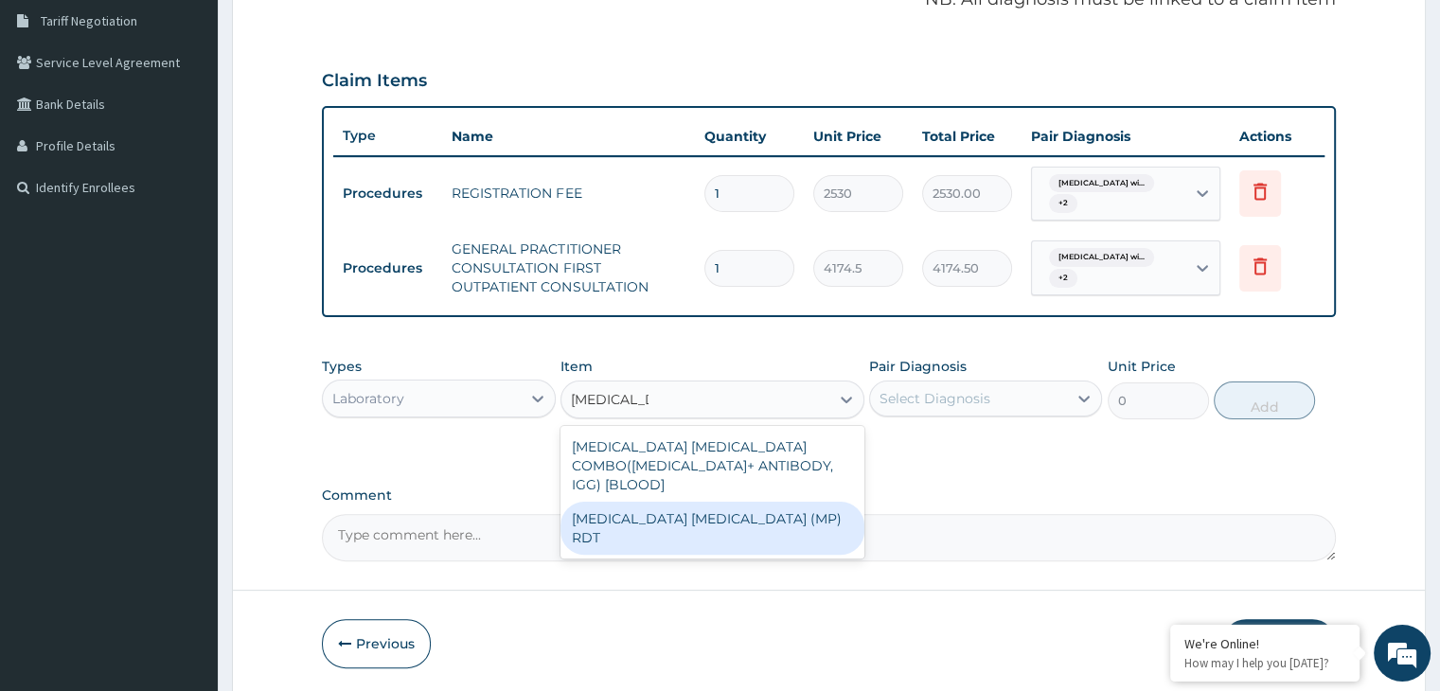
click at [651, 531] on div "MALARIA PARASITE (MP) RDT" at bounding box center [712, 528] width 304 height 53
type input "1897.5"
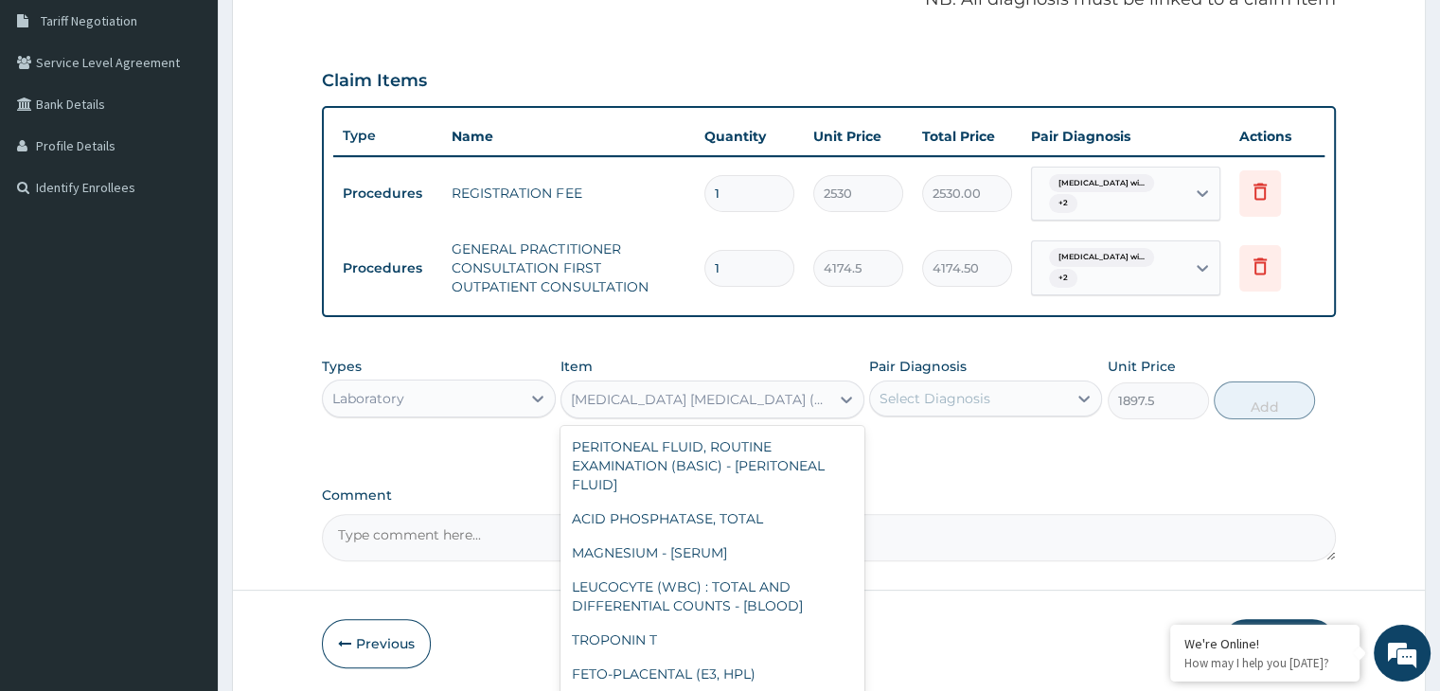
click at [743, 409] on div "MALARIA PARASITE (MP) RDT" at bounding box center [701, 399] width 260 height 19
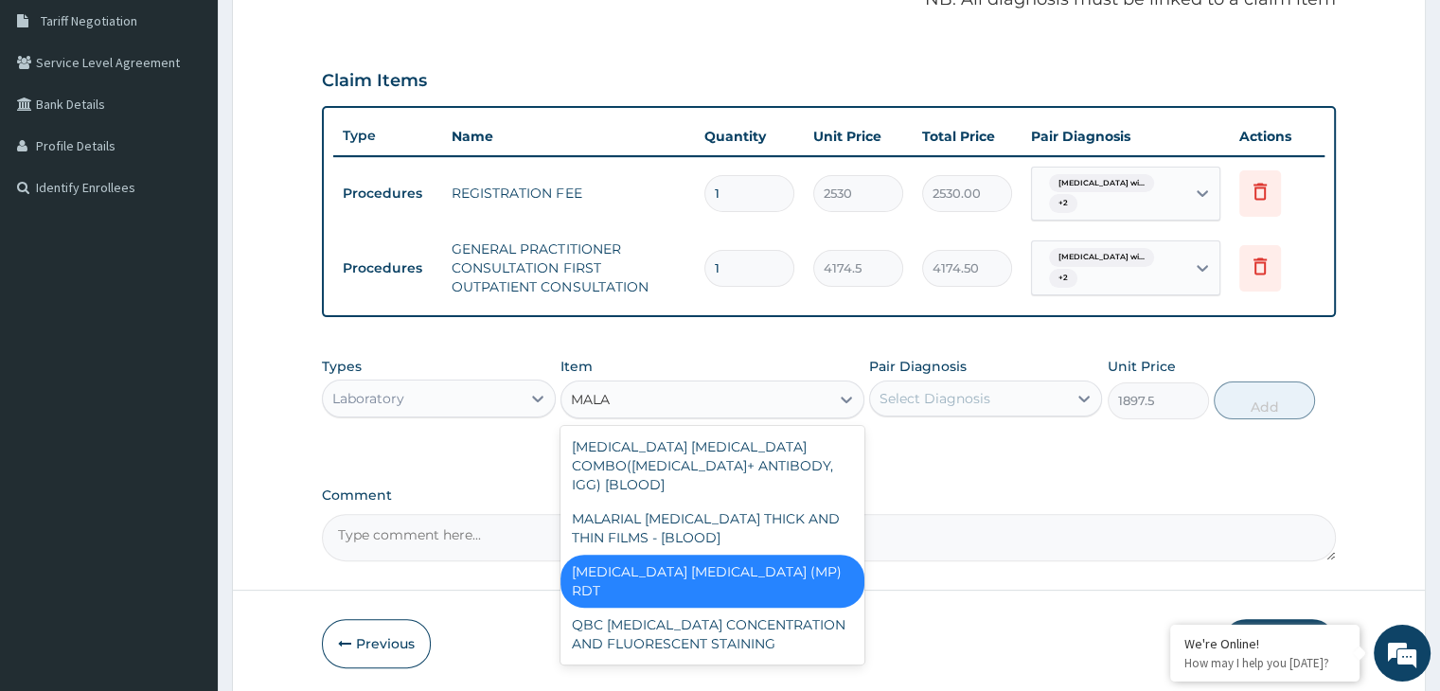
scroll to position [0, 0]
type input "MALARIA"
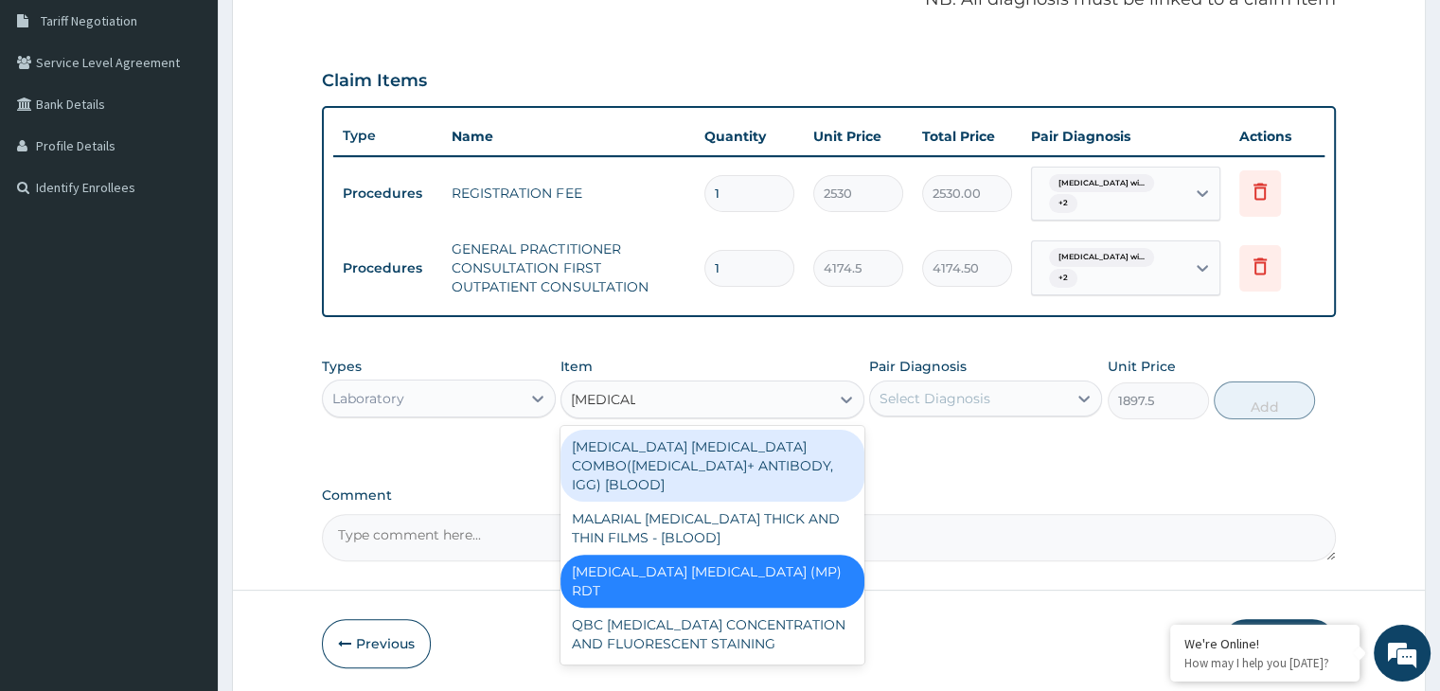
click at [736, 468] on div "MALARIA PARASITE COMBO(BLOOD FILM+ ANTIBODY, IGG) [BLOOD]" at bounding box center [712, 466] width 304 height 72
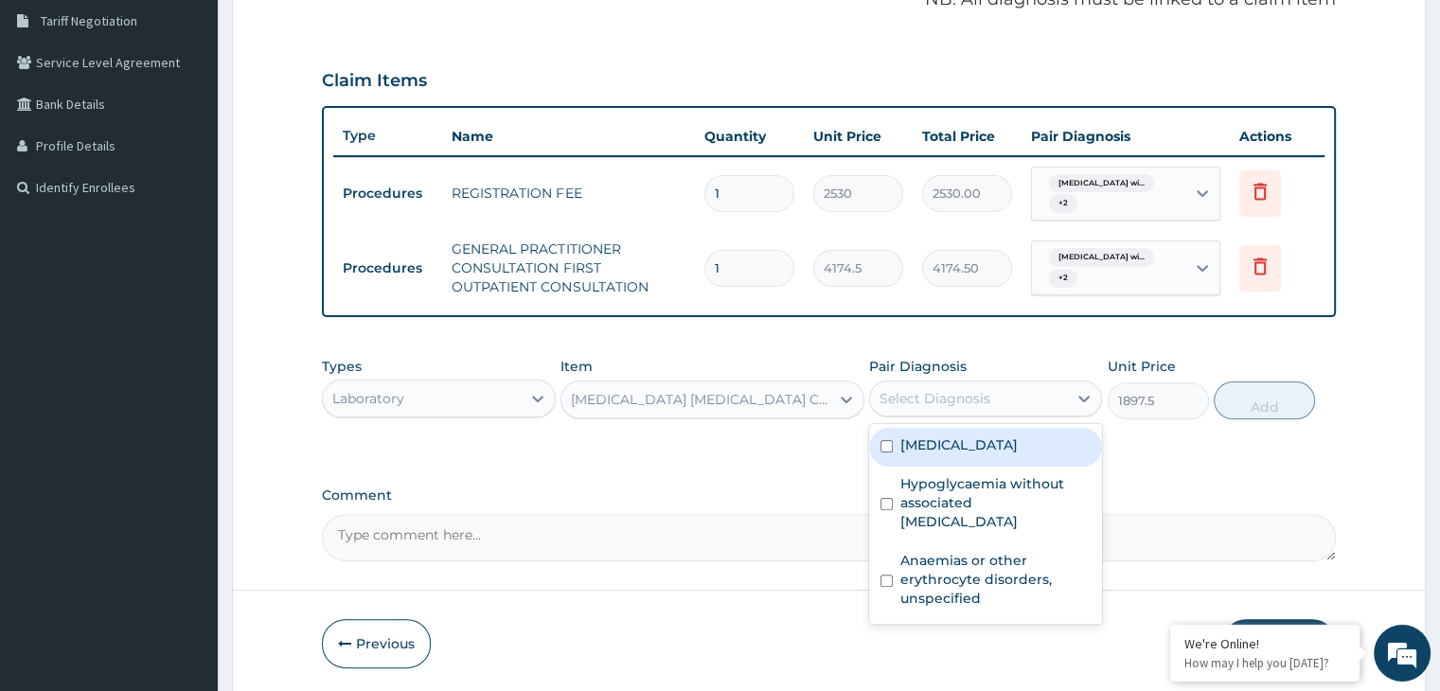
click at [903, 408] on div "Select Diagnosis" at bounding box center [934, 398] width 111 height 19
click at [905, 454] on label "Plasmodium malariae malaria without complication" at bounding box center [958, 444] width 117 height 19
checkbox input "true"
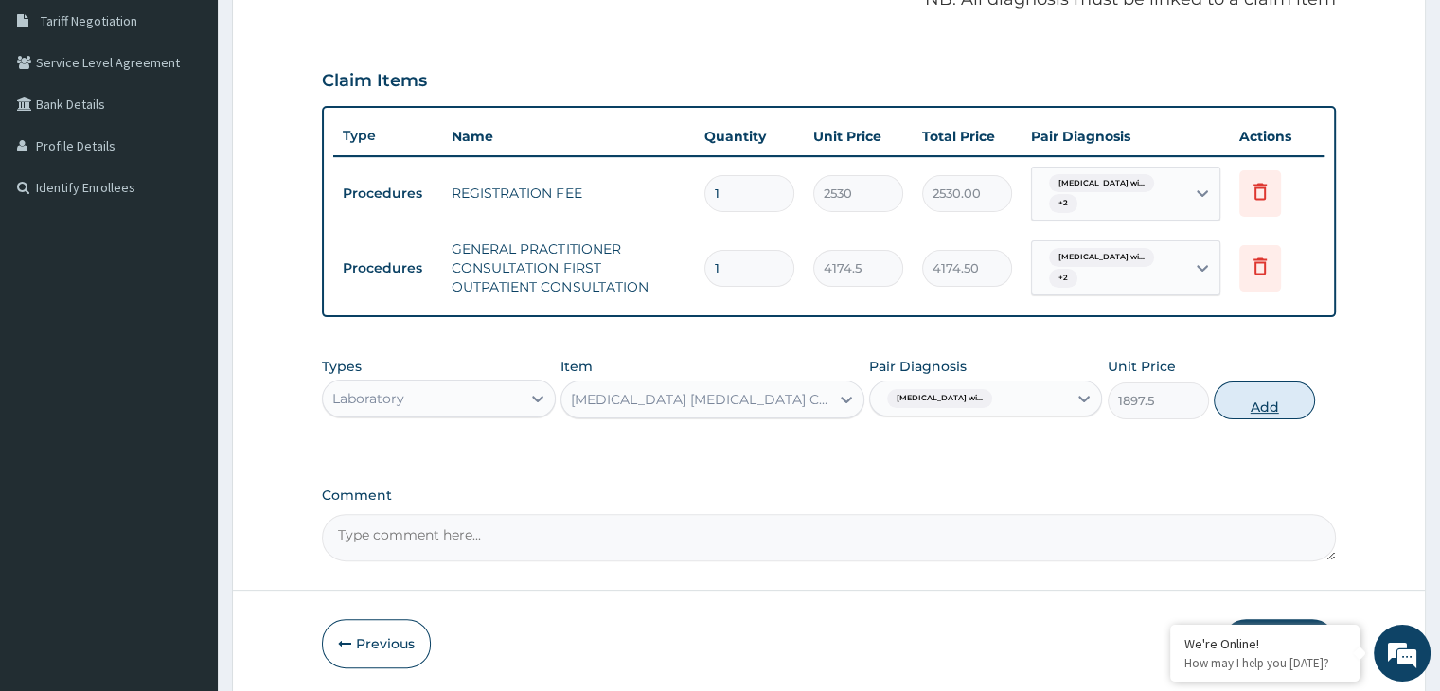
click at [1253, 419] on button "Add" at bounding box center [1264, 401] width 101 height 38
type input "0"
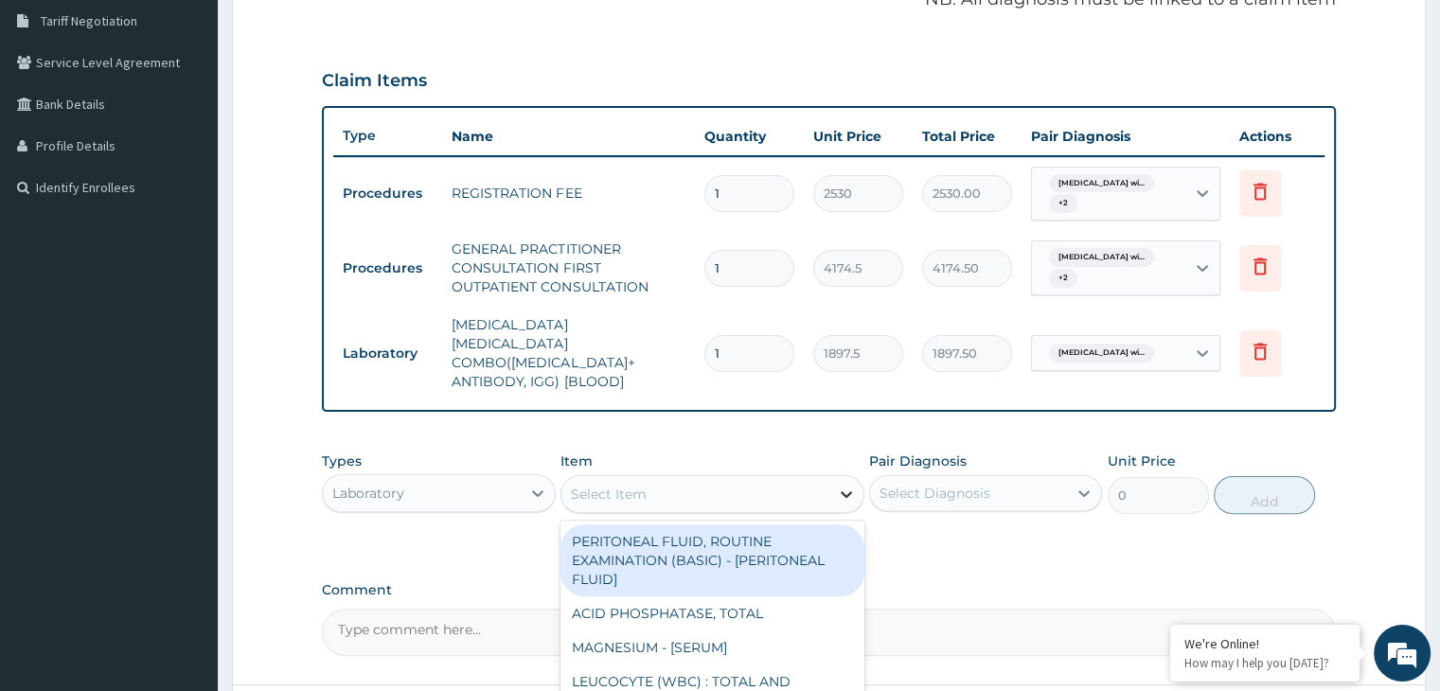
click at [841, 504] on icon at bounding box center [846, 494] width 19 height 19
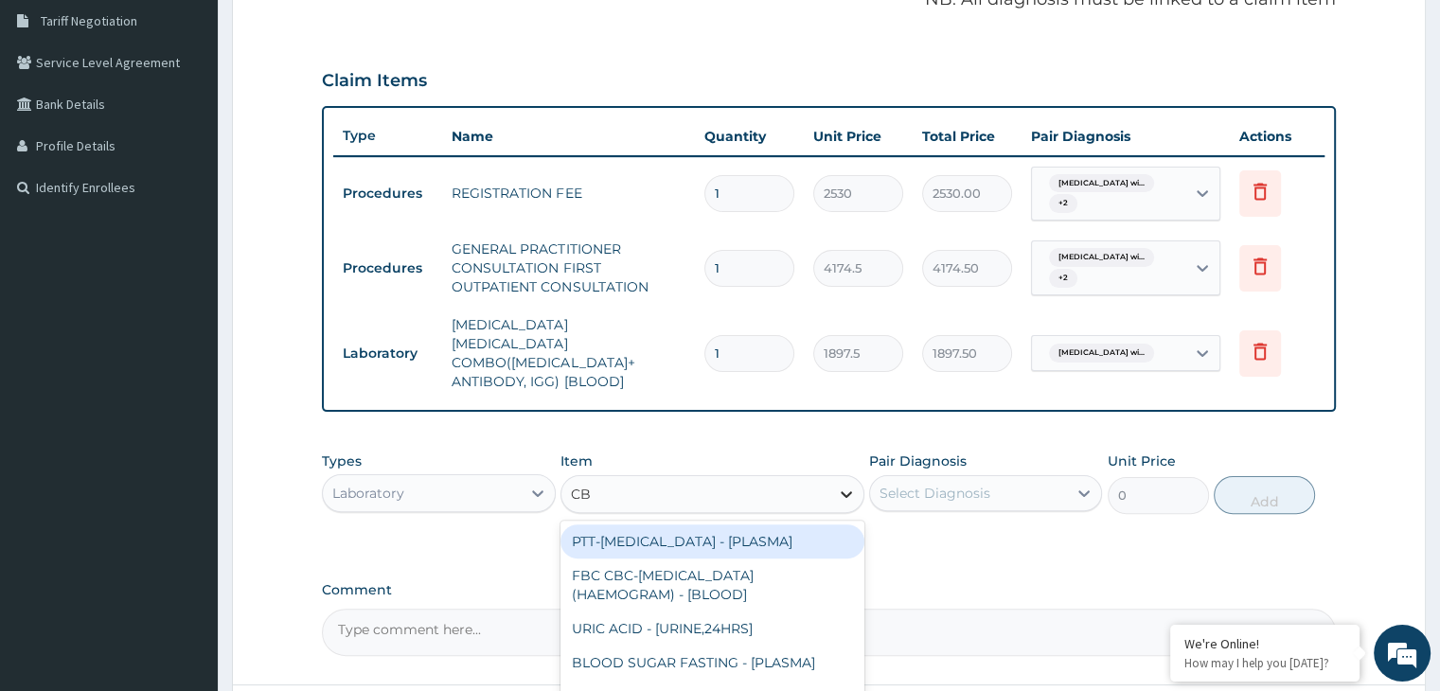
type input "CBC"
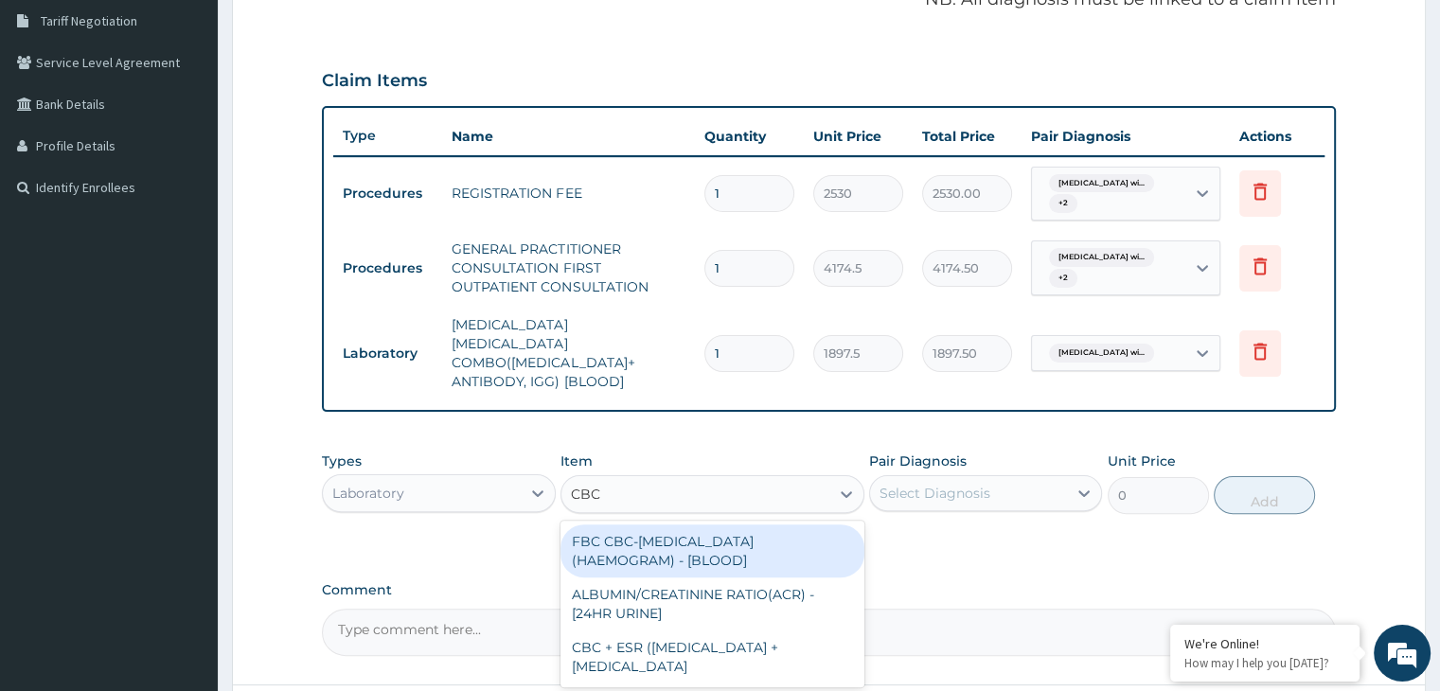
click at [766, 559] on div "FBC CBC-COMPLETE BLOOD COUNT (HAEMOGRAM) - [BLOOD]" at bounding box center [712, 550] width 304 height 53
type input "5060"
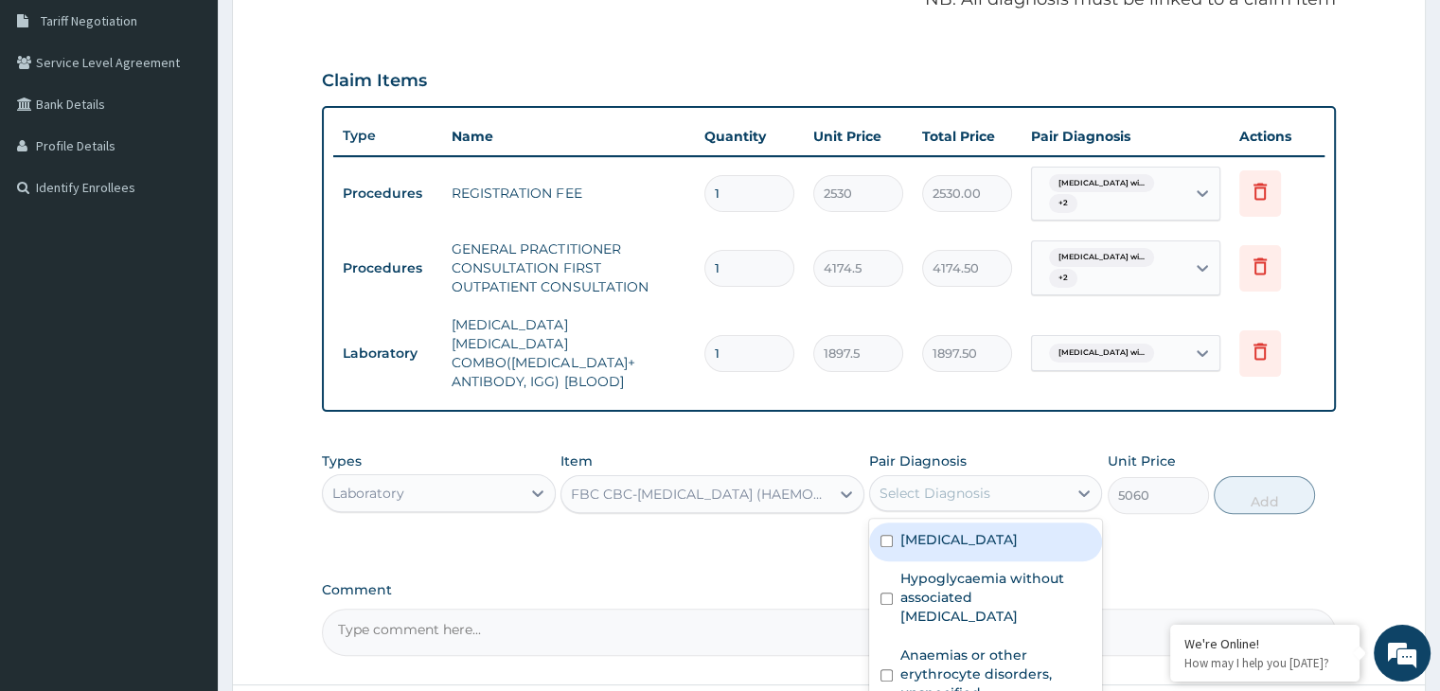
click at [930, 489] on div "Select Diagnosis" at bounding box center [934, 493] width 111 height 19
click at [891, 547] on input "checkbox" at bounding box center [886, 541] width 12 height 12
checkbox input "true"
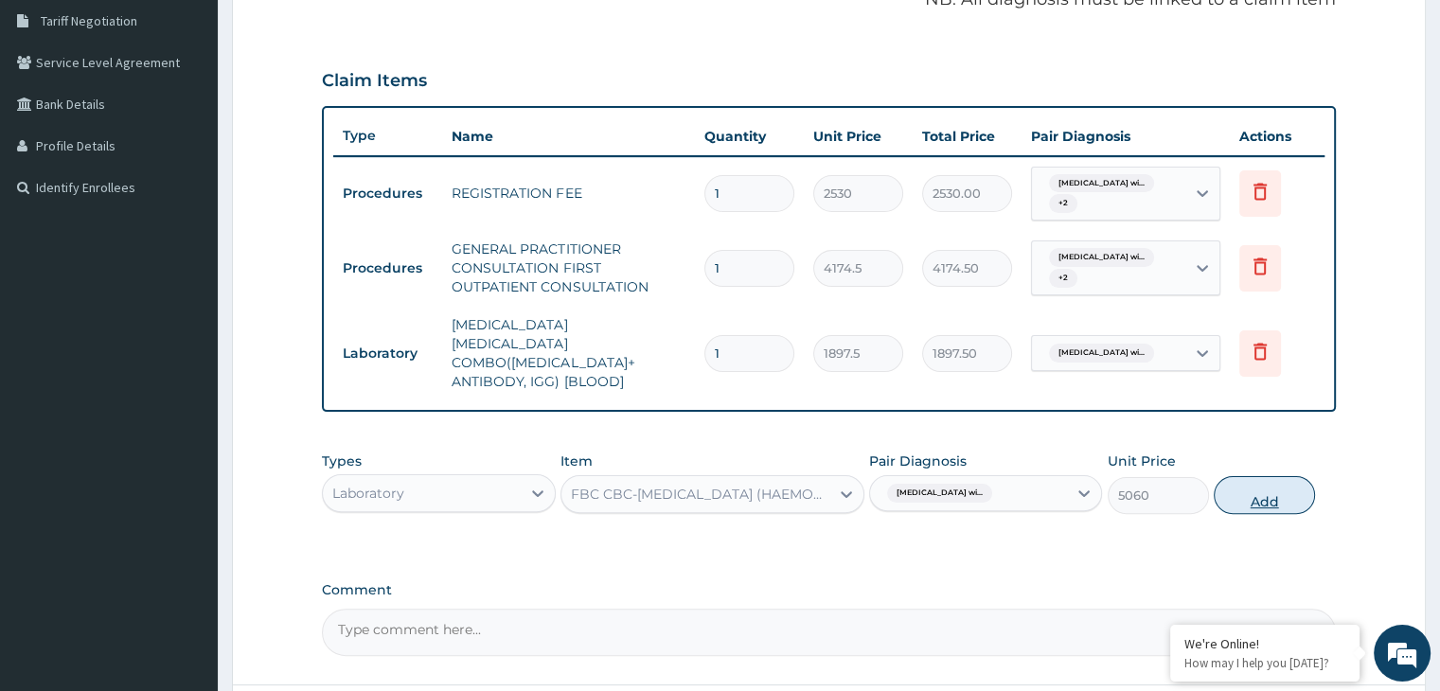
click at [1242, 508] on button "Add" at bounding box center [1264, 495] width 101 height 38
type input "0"
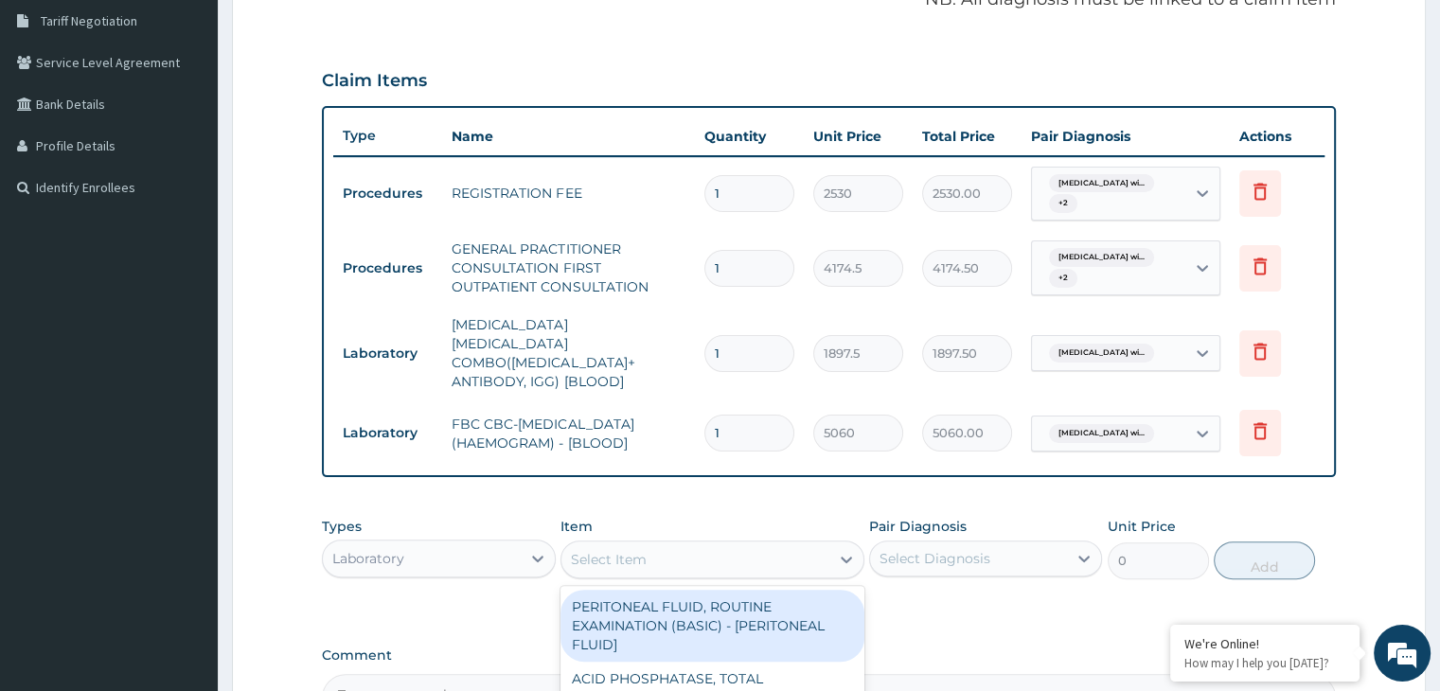
click at [766, 578] on div "Select Item" at bounding box center [712, 560] width 304 height 38
type input "RANDOM"
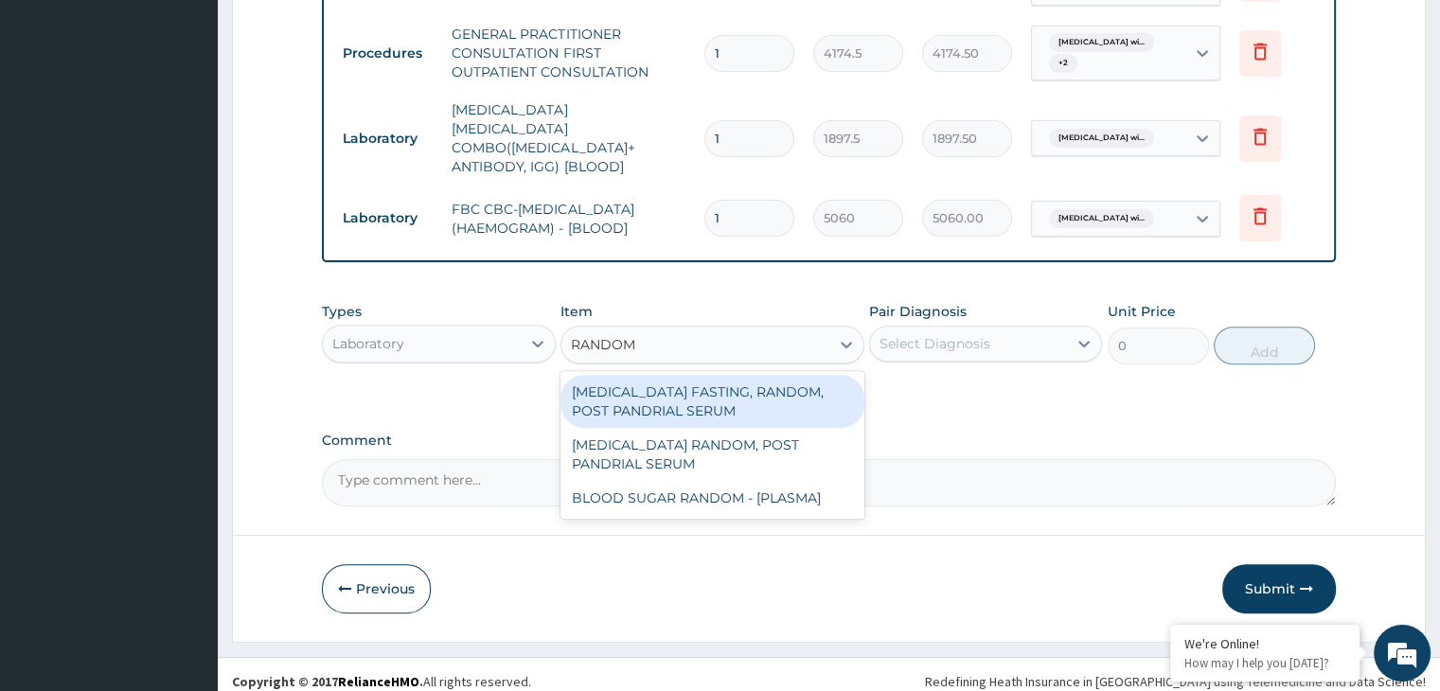
scroll to position [628, 0]
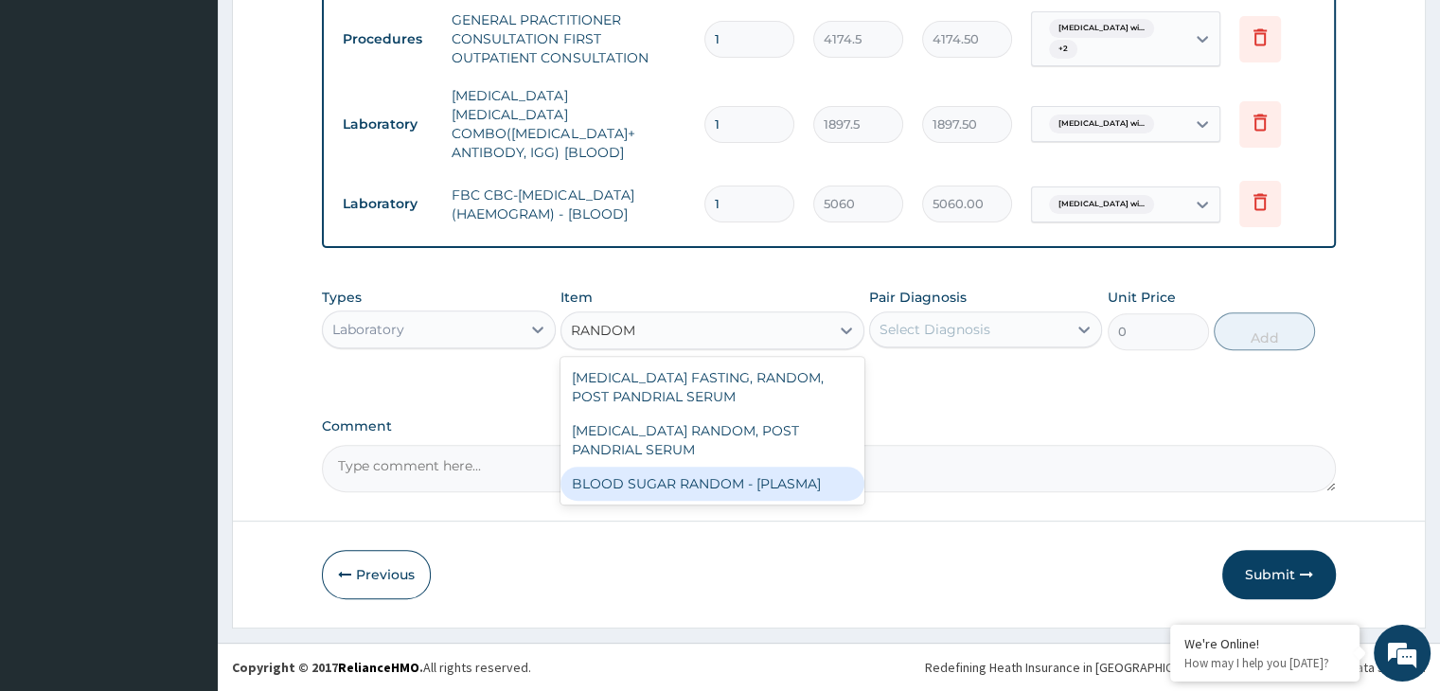
click at [686, 482] on div "BLOOD SUGAR RANDOM - [PLASMA]" at bounding box center [712, 484] width 304 height 34
type input "1518.0000000000002"
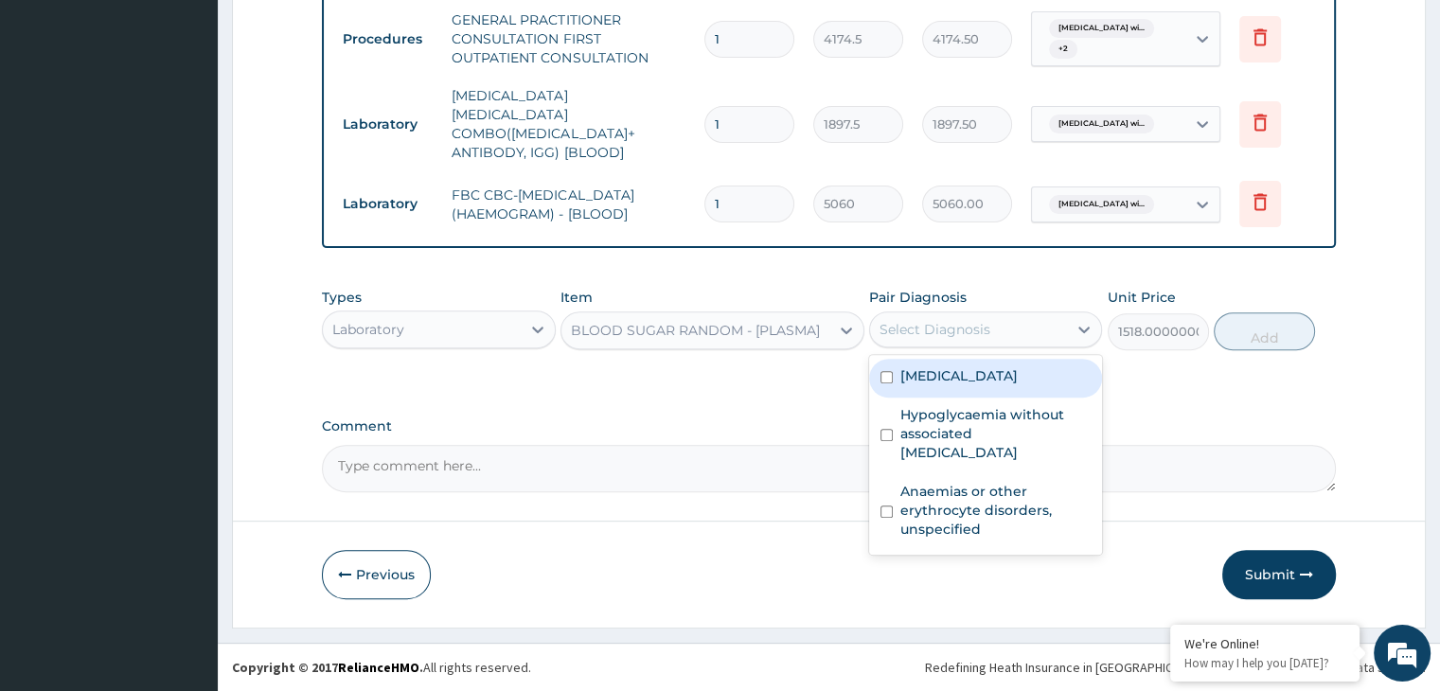
click at [909, 330] on div "Select Diagnosis" at bounding box center [934, 329] width 111 height 19
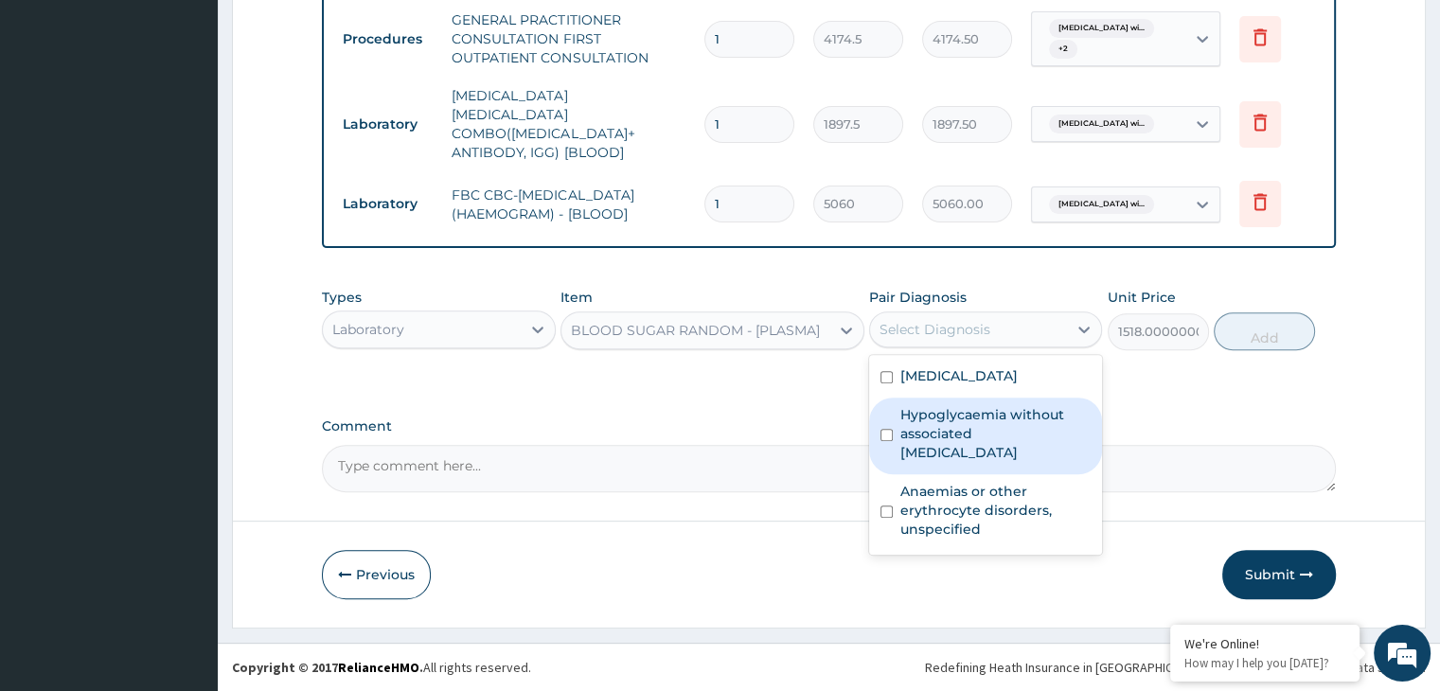
click at [913, 458] on label "Hypoglycaemia without associated diabetes" at bounding box center [995, 433] width 190 height 57
checkbox input "true"
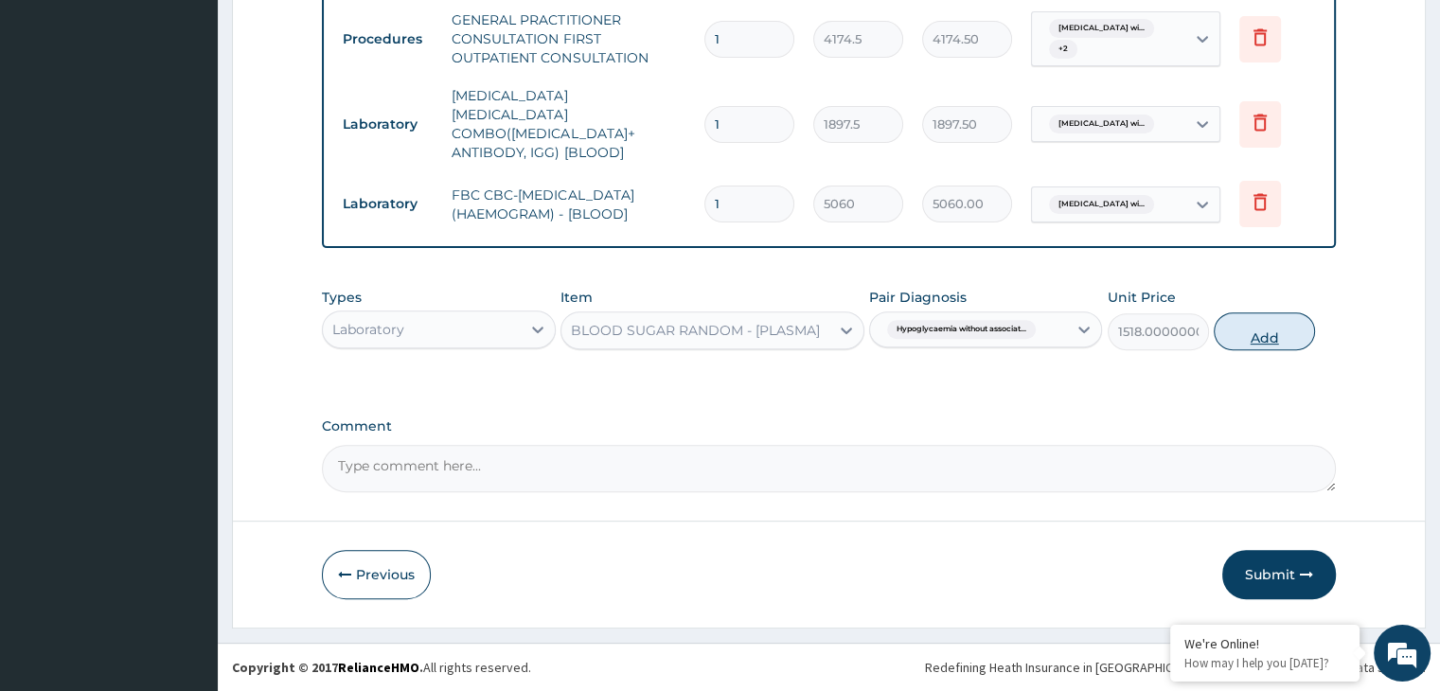
click at [1269, 328] on button "Add" at bounding box center [1264, 331] width 101 height 38
type input "0"
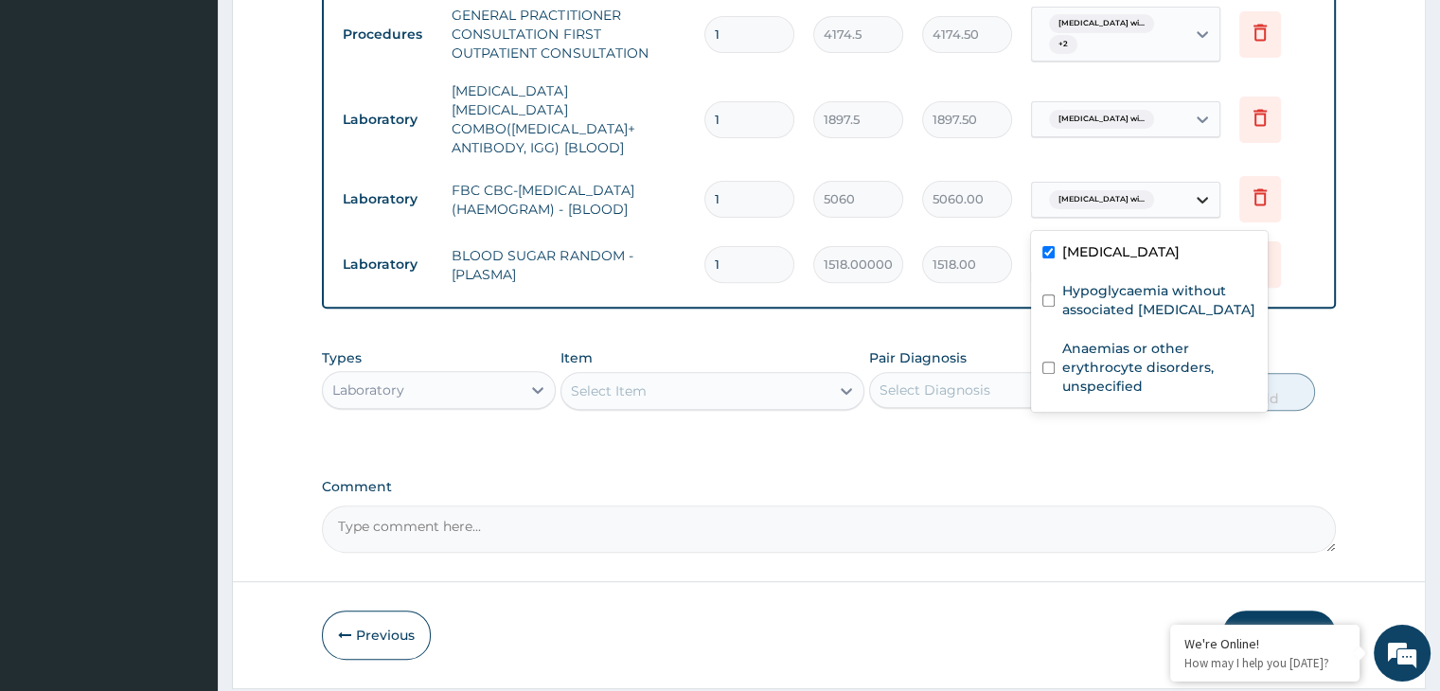
click at [1210, 202] on icon at bounding box center [1202, 199] width 19 height 19
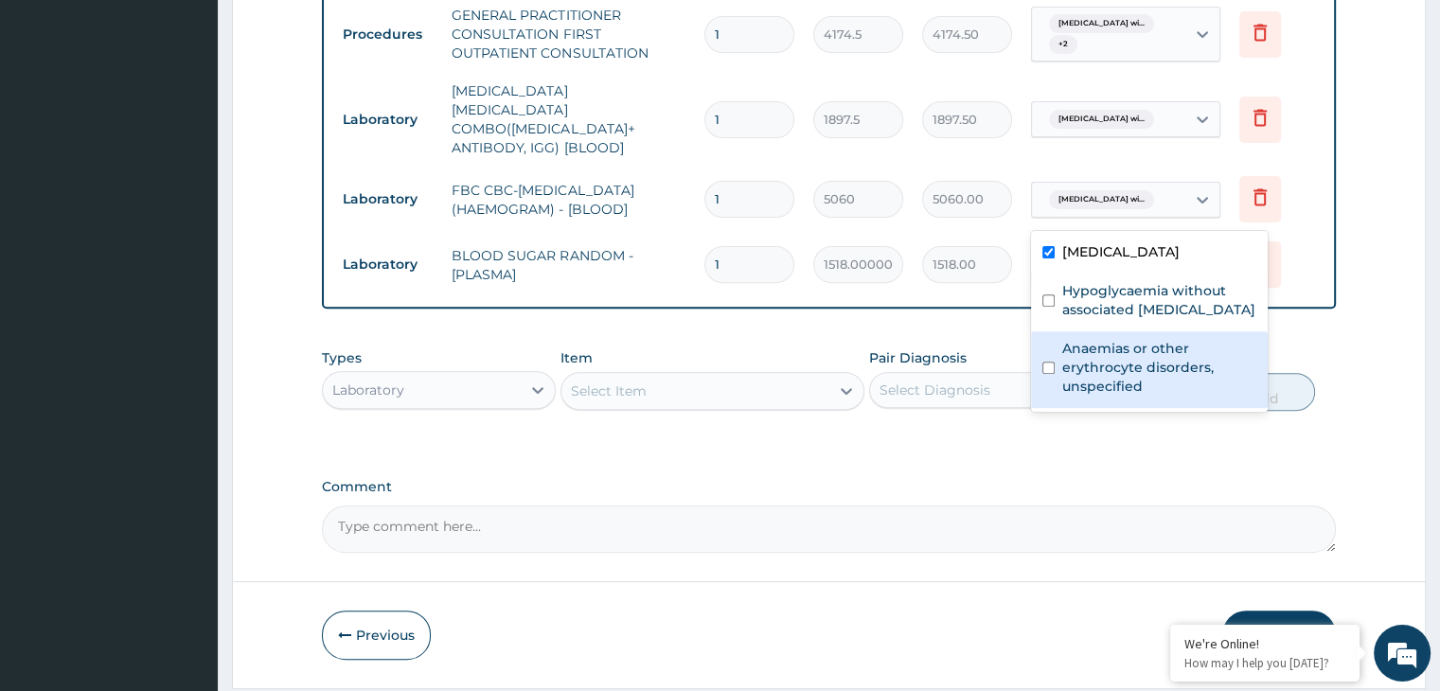
click at [1053, 374] on input "checkbox" at bounding box center [1048, 368] width 12 height 12
checkbox input "true"
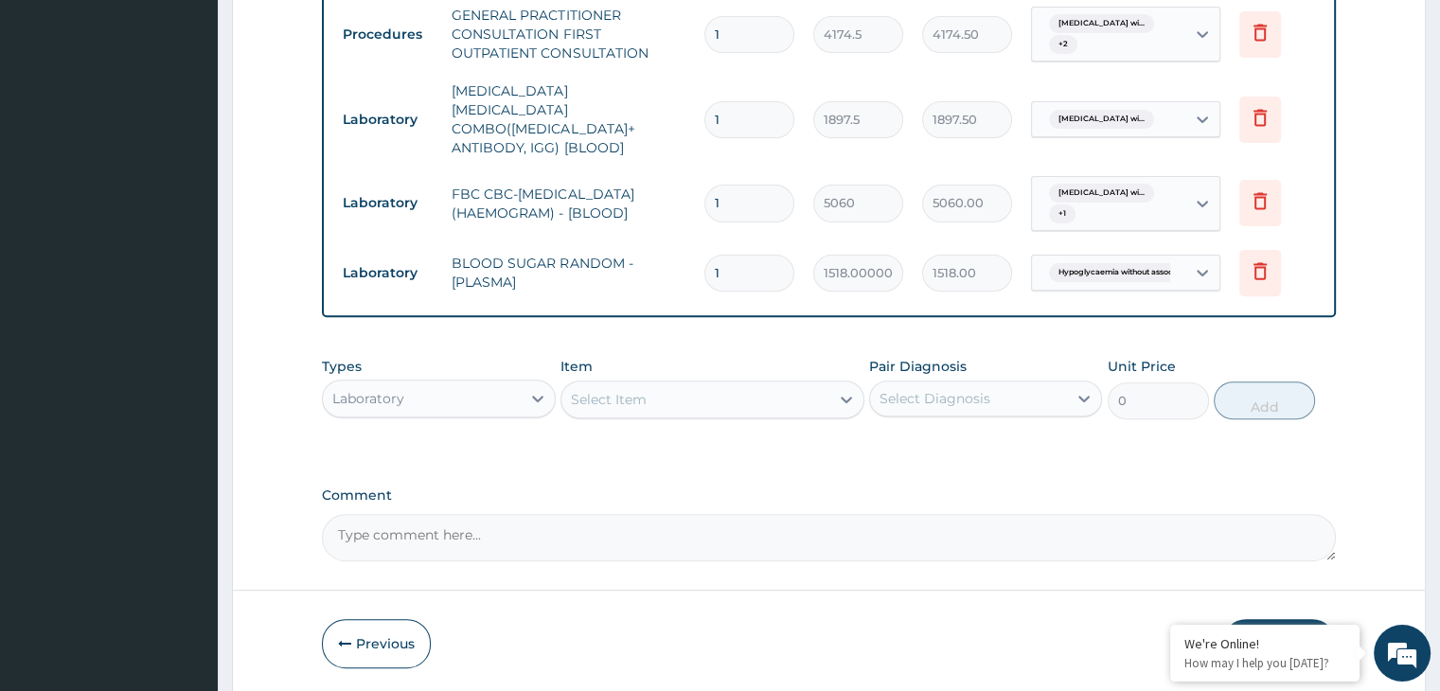
click at [983, 491] on label "Comment" at bounding box center [828, 496] width 1013 height 16
click at [983, 514] on textarea "Comment" at bounding box center [828, 537] width 1013 height 47
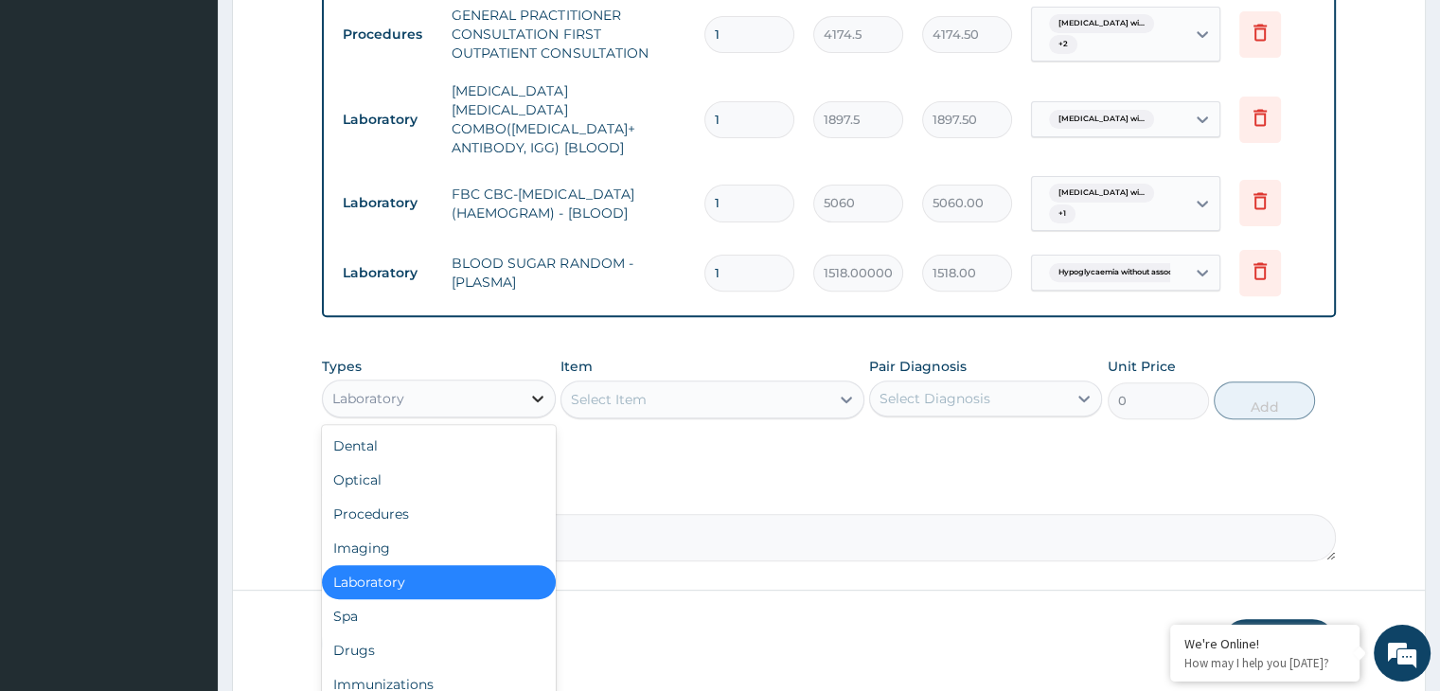
click at [542, 408] on icon at bounding box center [537, 398] width 19 height 19
click at [365, 654] on div "Drugs" at bounding box center [438, 650] width 233 height 34
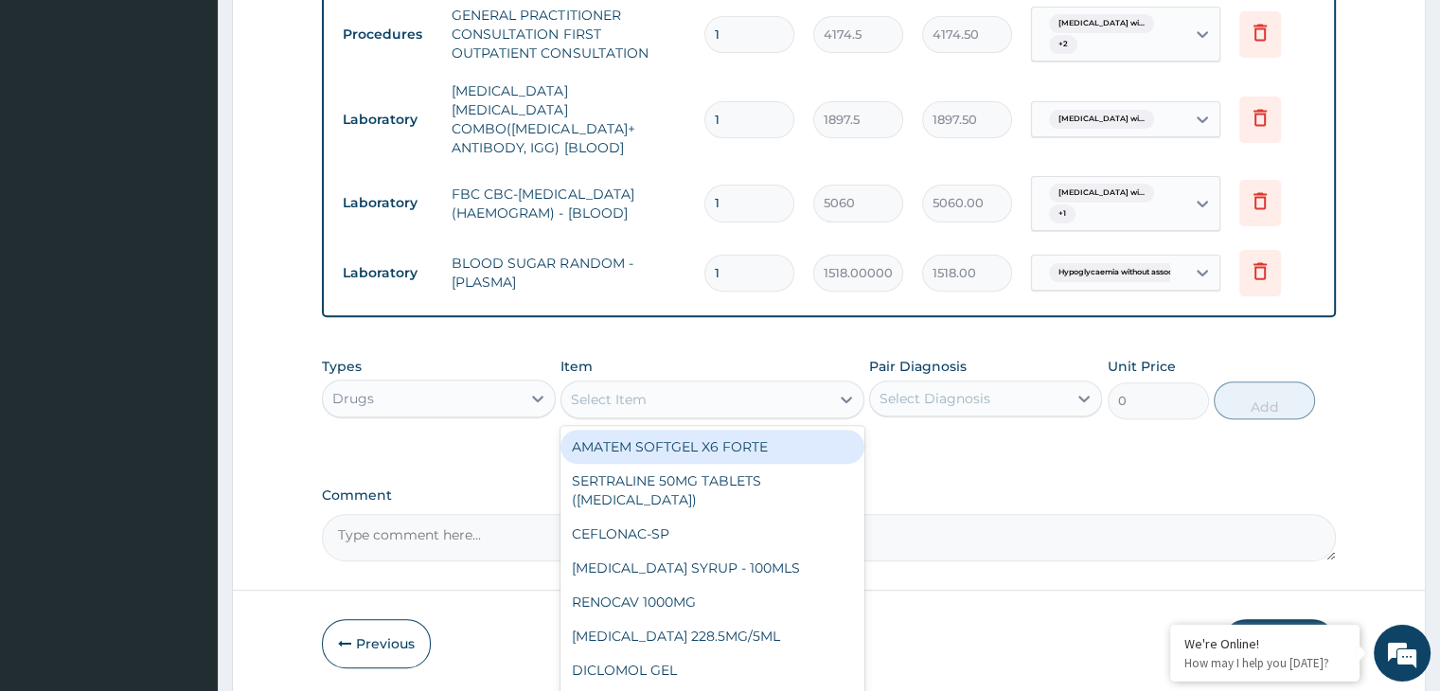
click at [723, 402] on div "Select Item" at bounding box center [695, 399] width 268 height 30
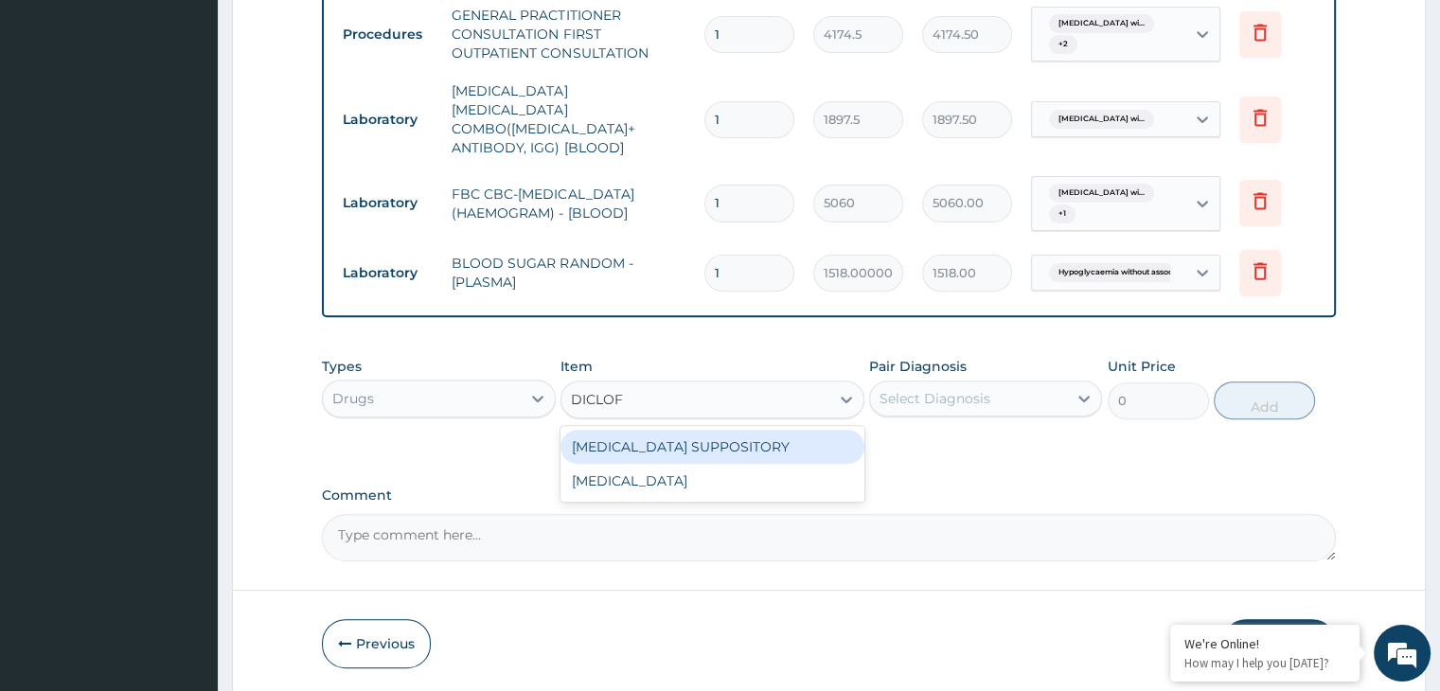
type input "DICLOFE"
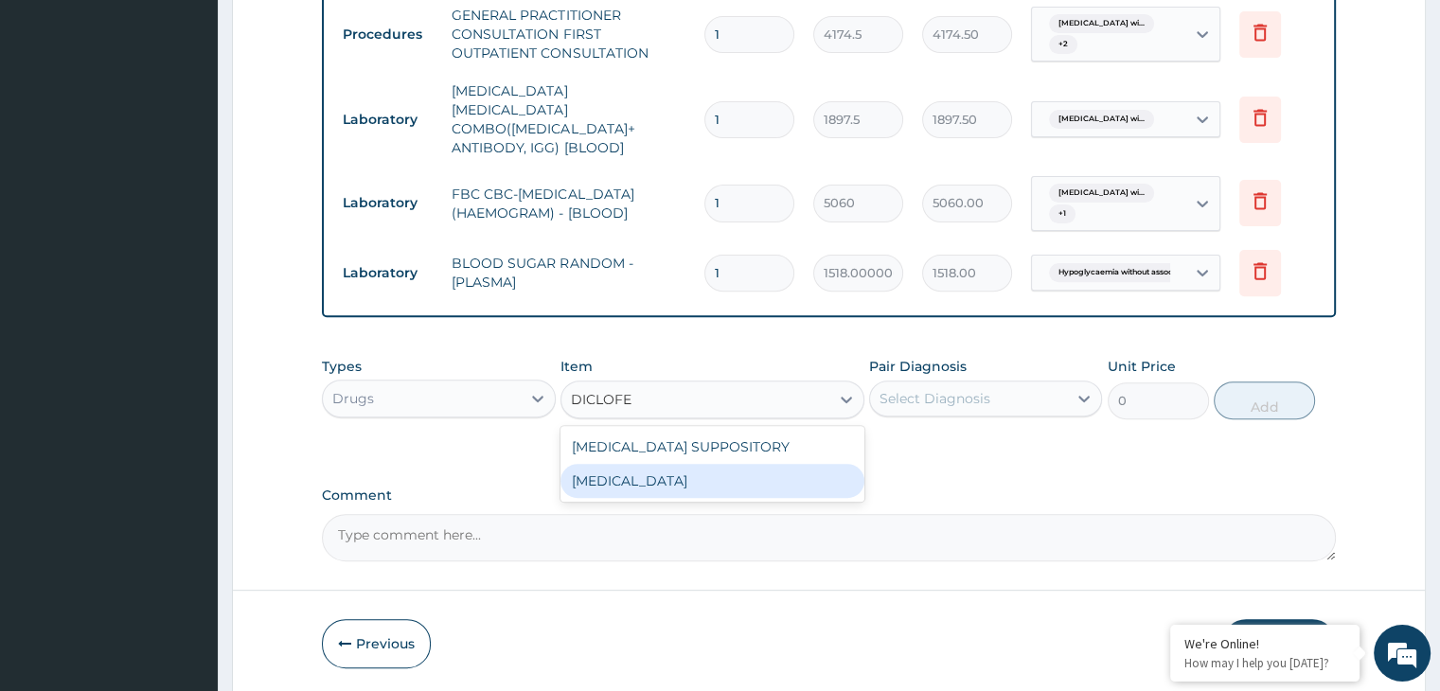
click at [667, 490] on div "DICLOFENAC" at bounding box center [712, 481] width 304 height 34
type input "695.75"
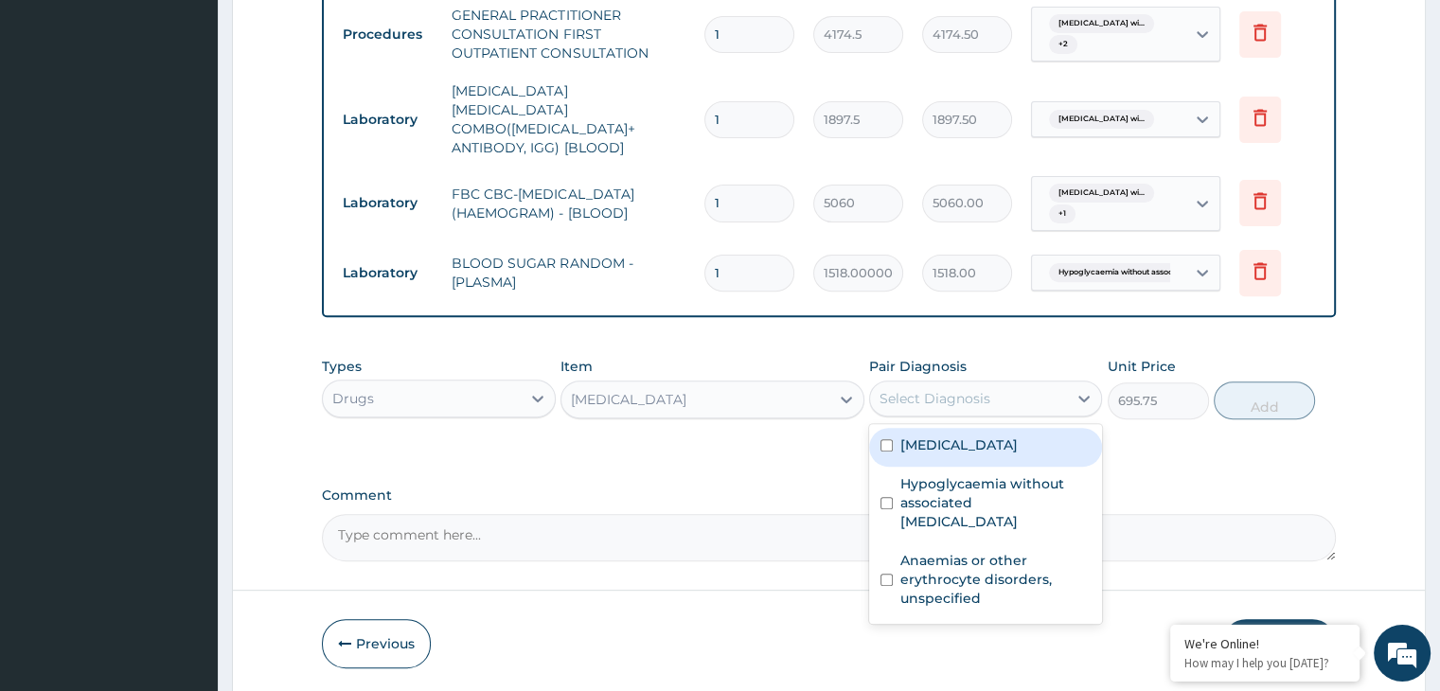
click at [947, 399] on div "Select Diagnosis" at bounding box center [934, 398] width 111 height 19
click at [884, 461] on div "Plasmodium malariae malaria without complication" at bounding box center [985, 447] width 233 height 39
checkbox input "true"
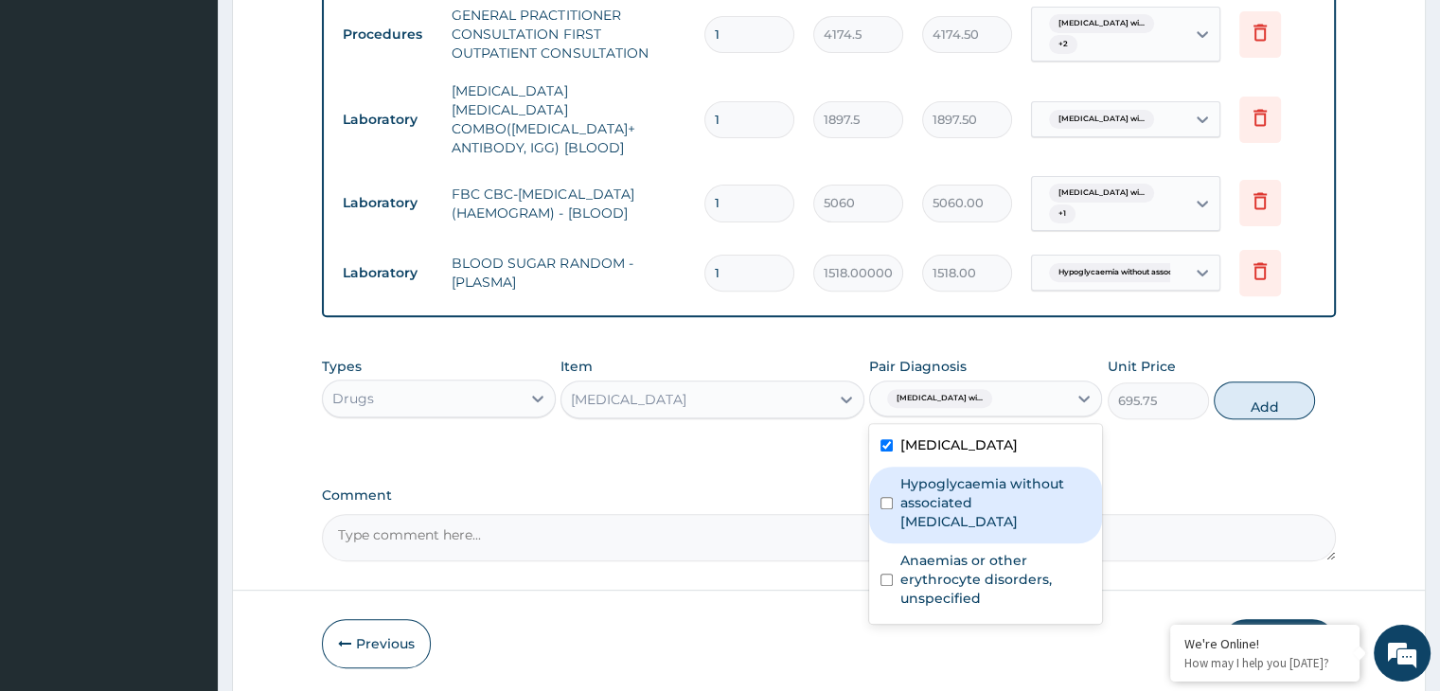
click at [882, 509] on input "checkbox" at bounding box center [886, 503] width 12 height 12
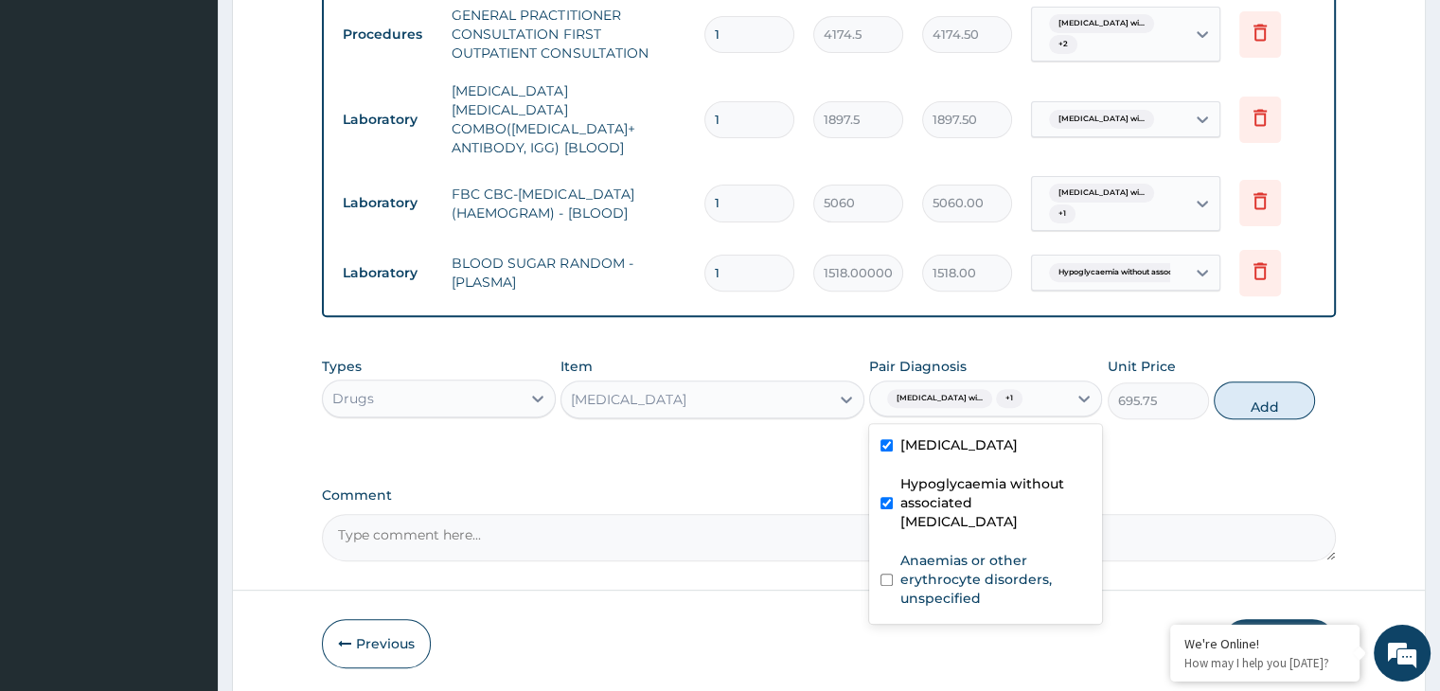
click at [883, 509] on input "checkbox" at bounding box center [886, 503] width 12 height 12
checkbox input "false"
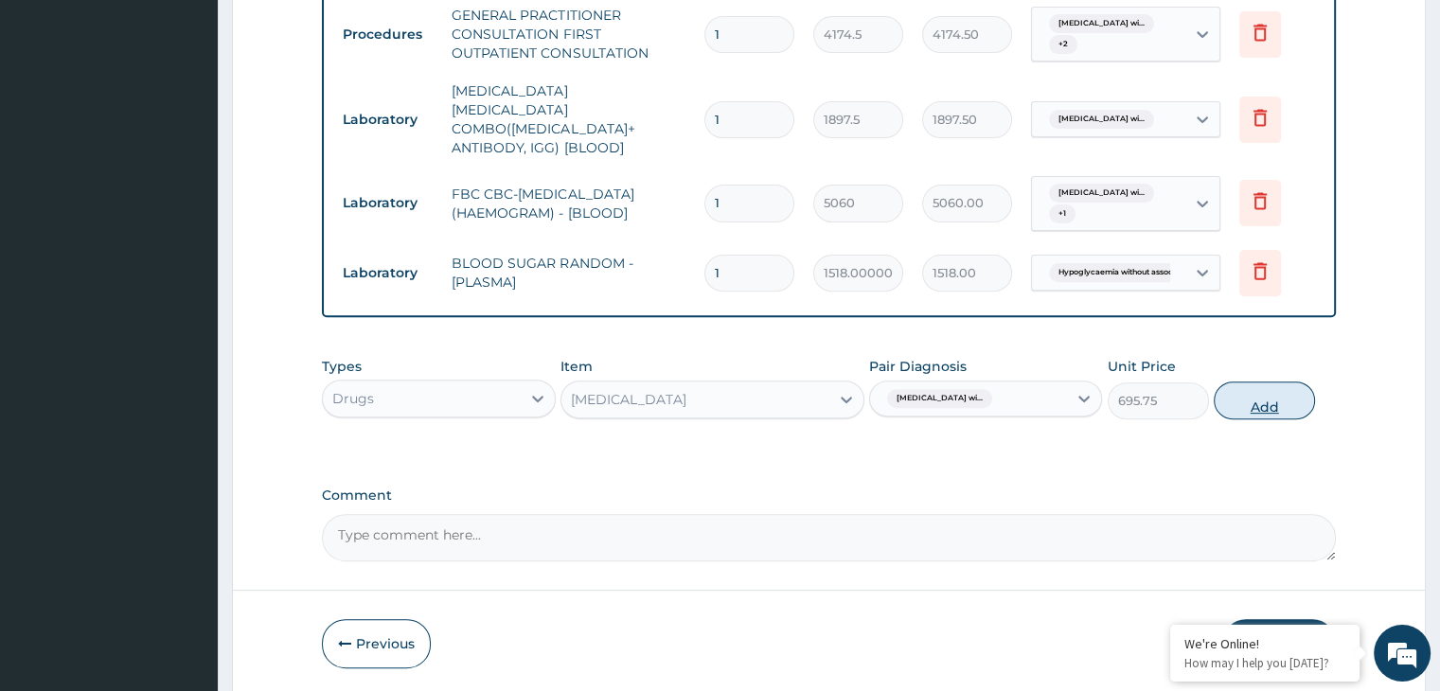
click at [1264, 406] on button "Add" at bounding box center [1264, 401] width 101 height 38
type input "0"
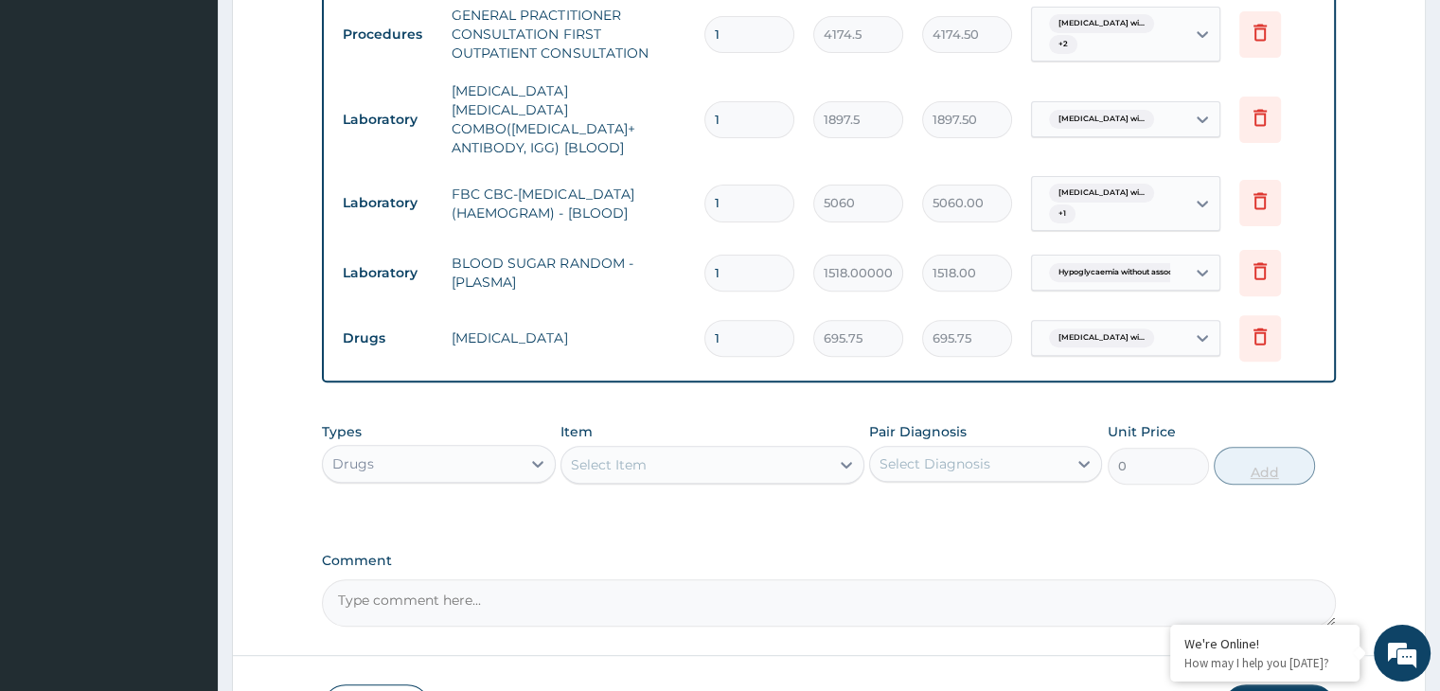
type input "10"
type input "6957.50"
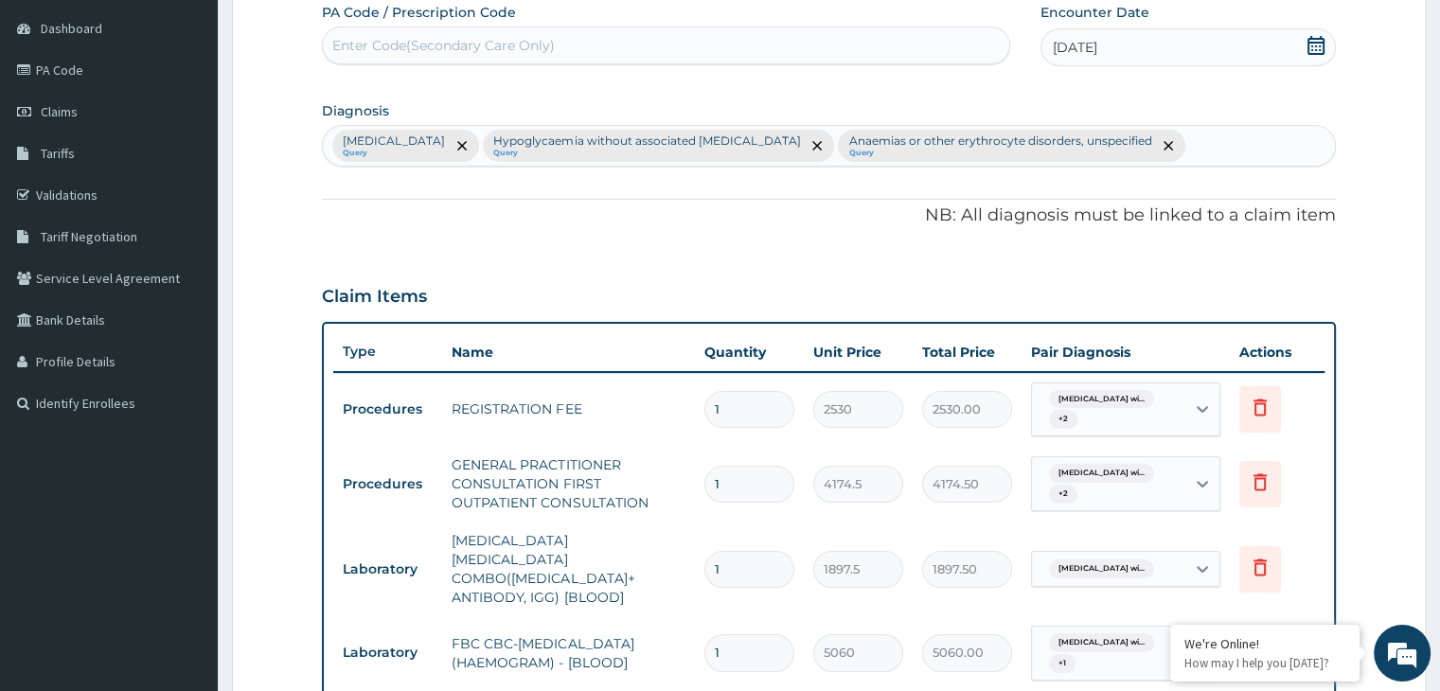
scroll to position [70, 0]
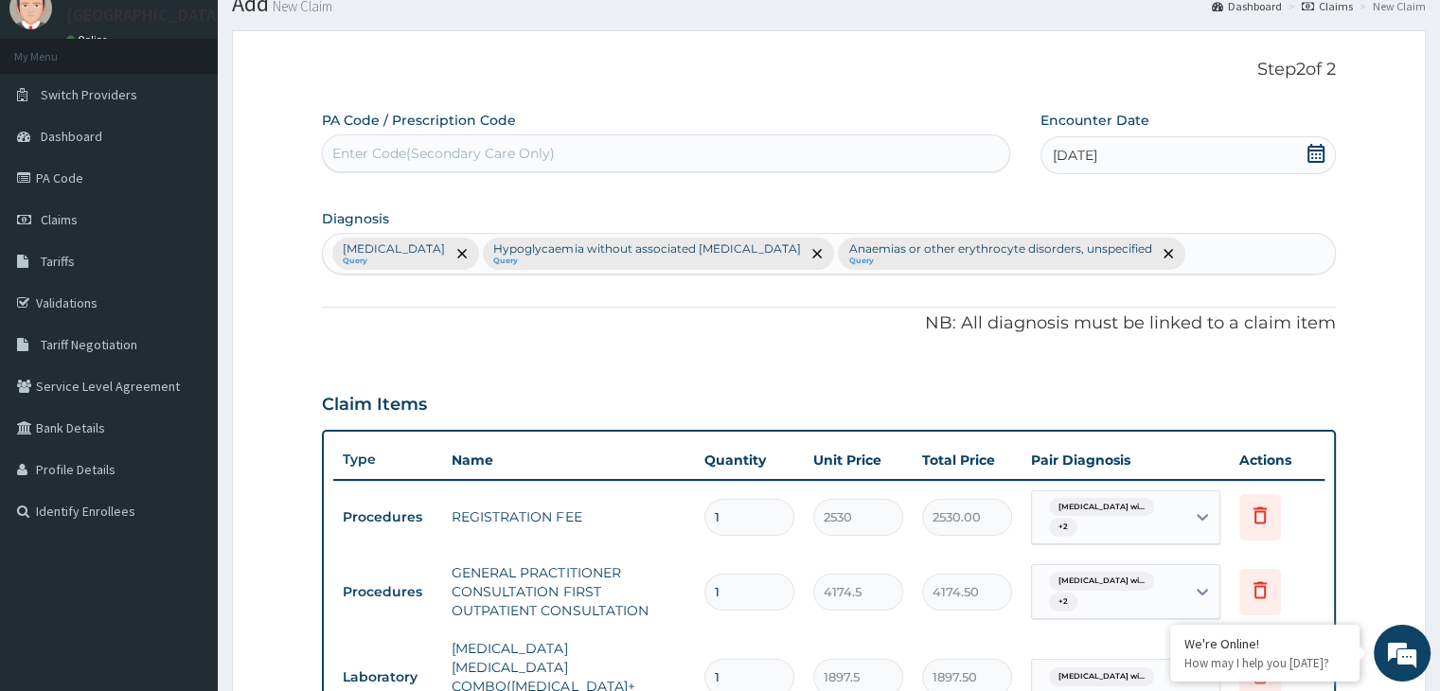
type input "10"
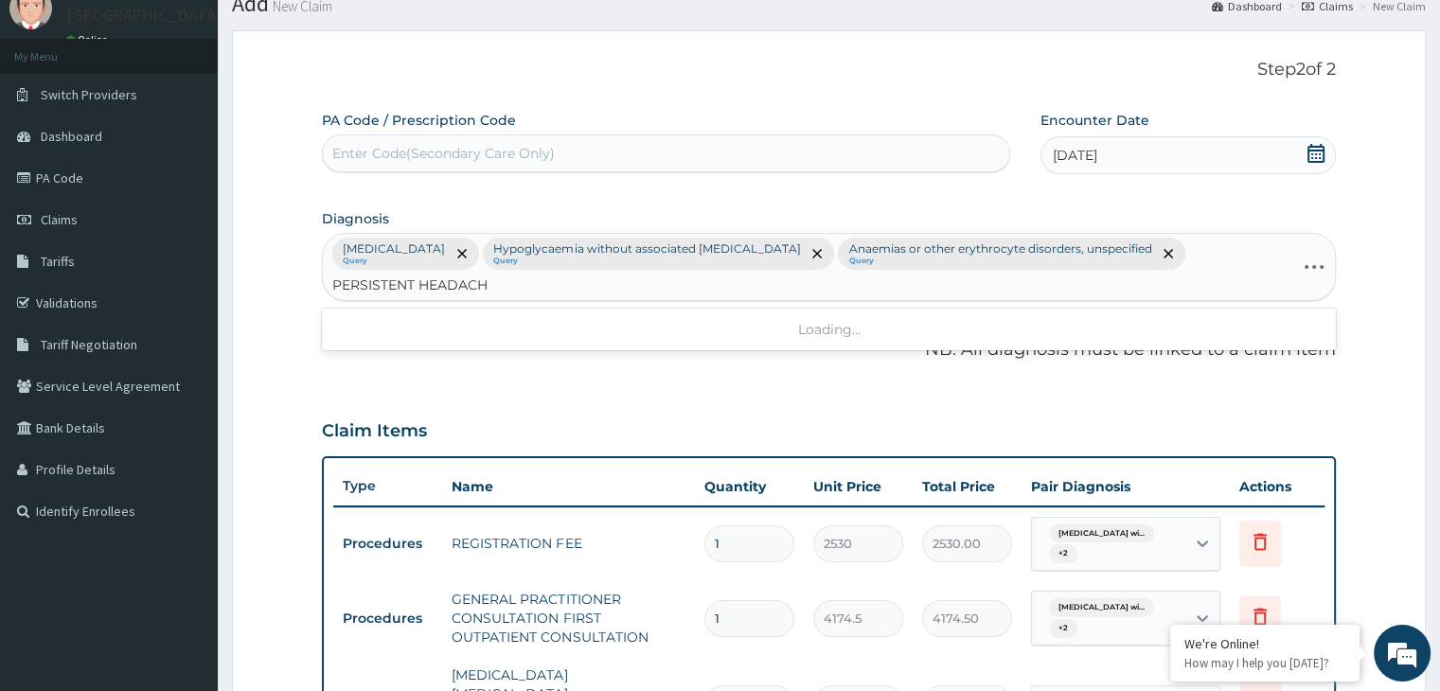
type input "PERSISTENT HEADACHE"
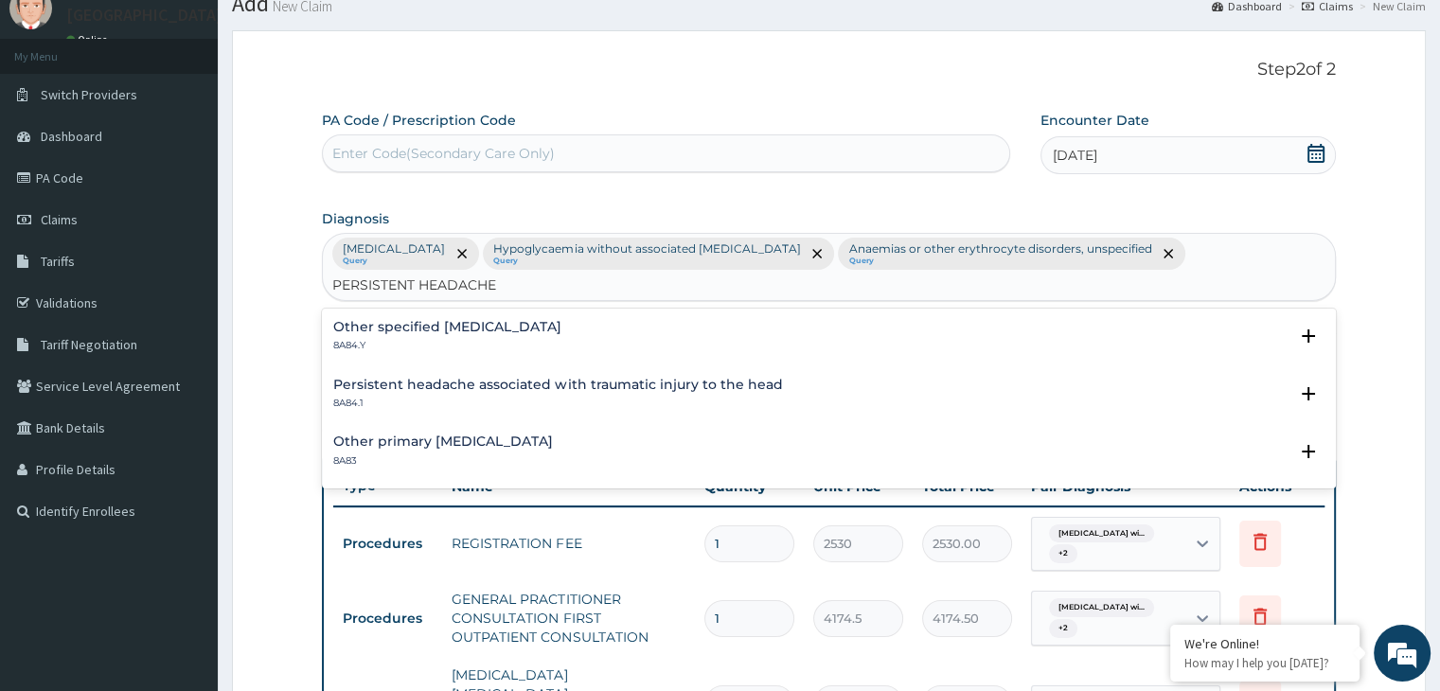
click at [377, 444] on h4 "Other primary headache disorder" at bounding box center [443, 442] width 220 height 14
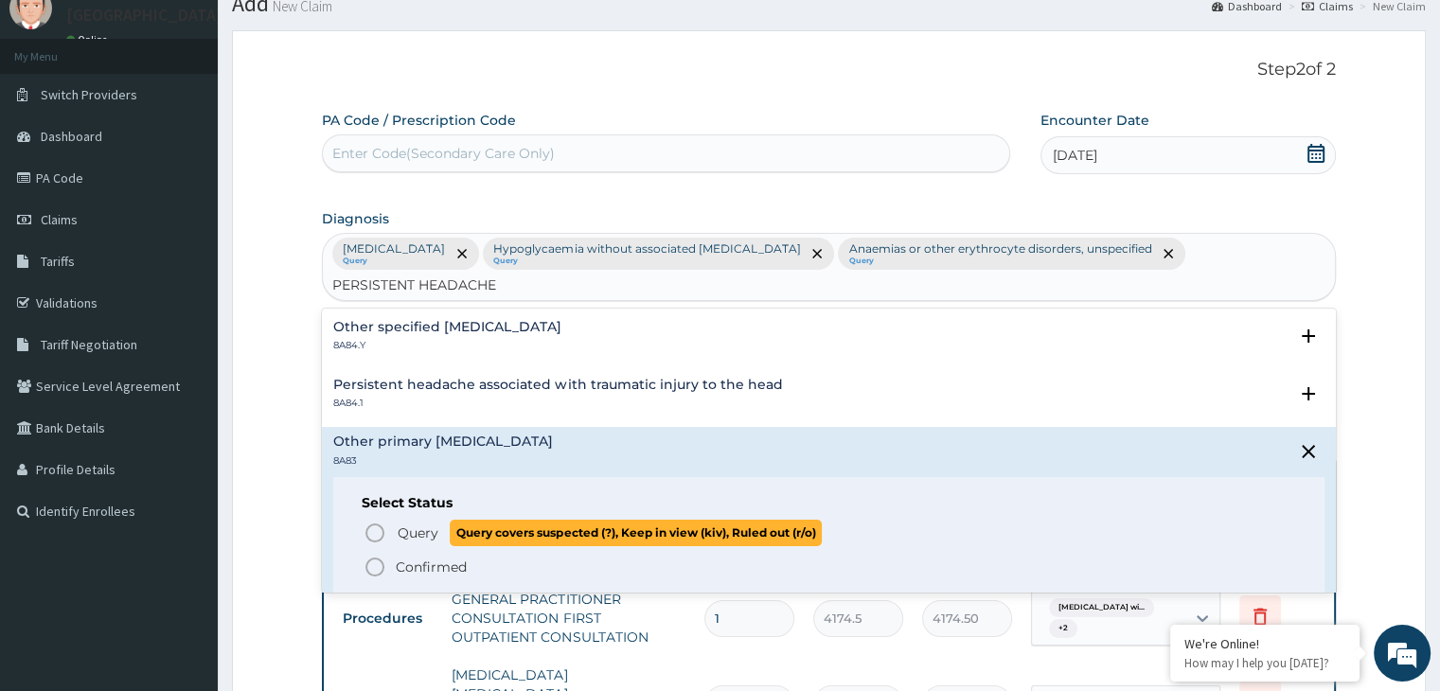
click at [371, 528] on icon "status option query" at bounding box center [375, 533] width 23 height 23
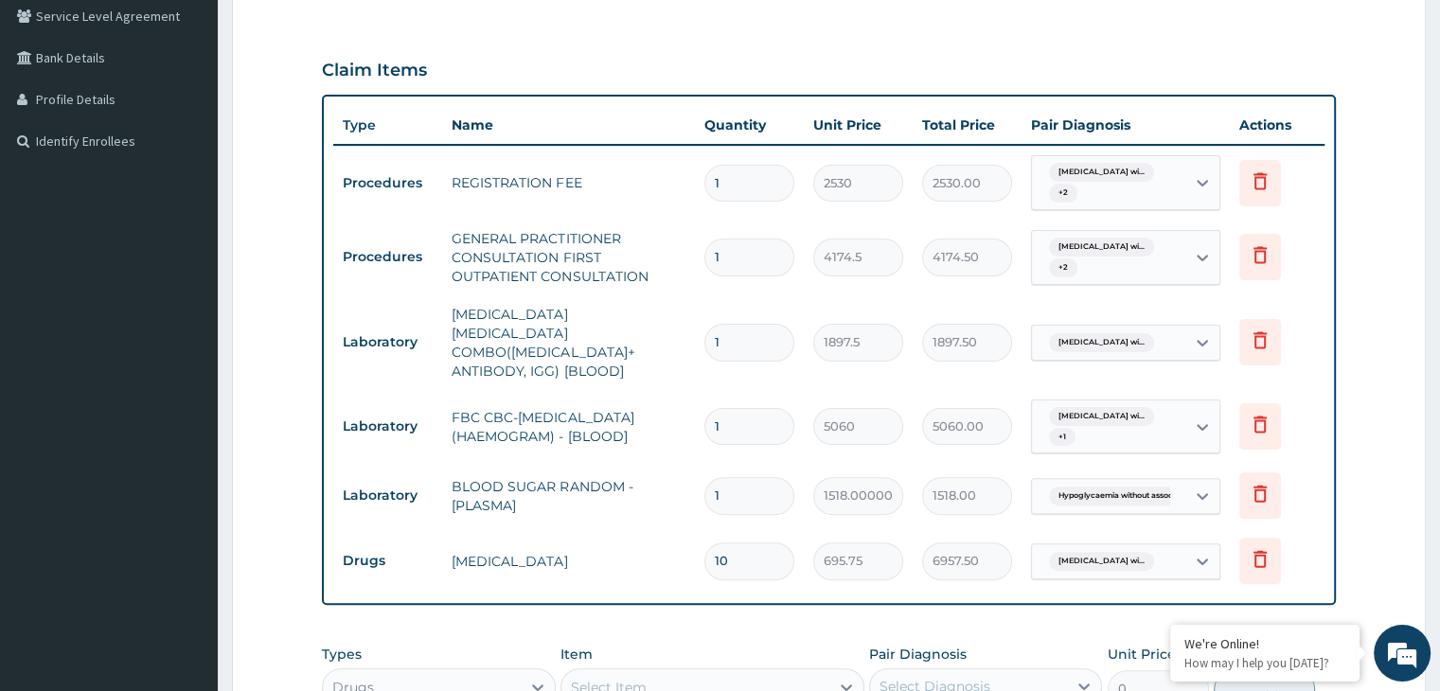
scroll to position [441, 0]
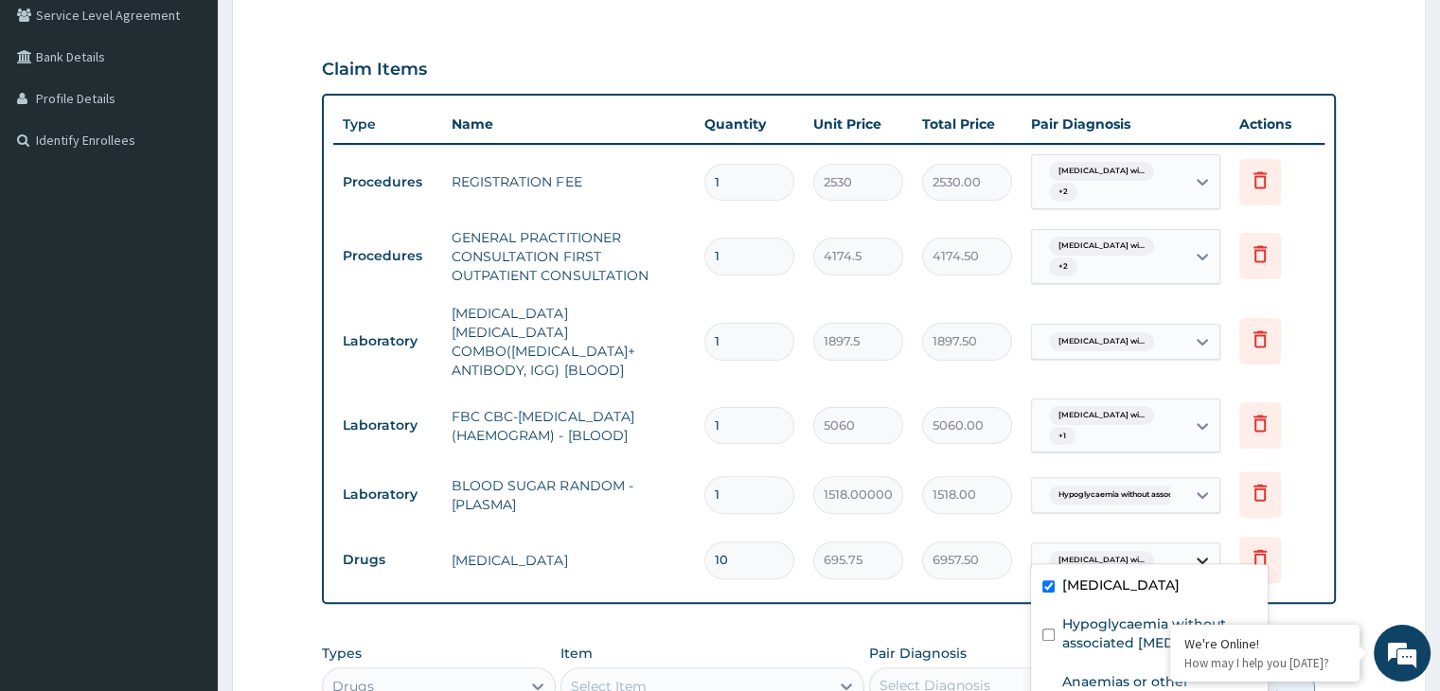
click at [1204, 551] on icon at bounding box center [1202, 560] width 19 height 19
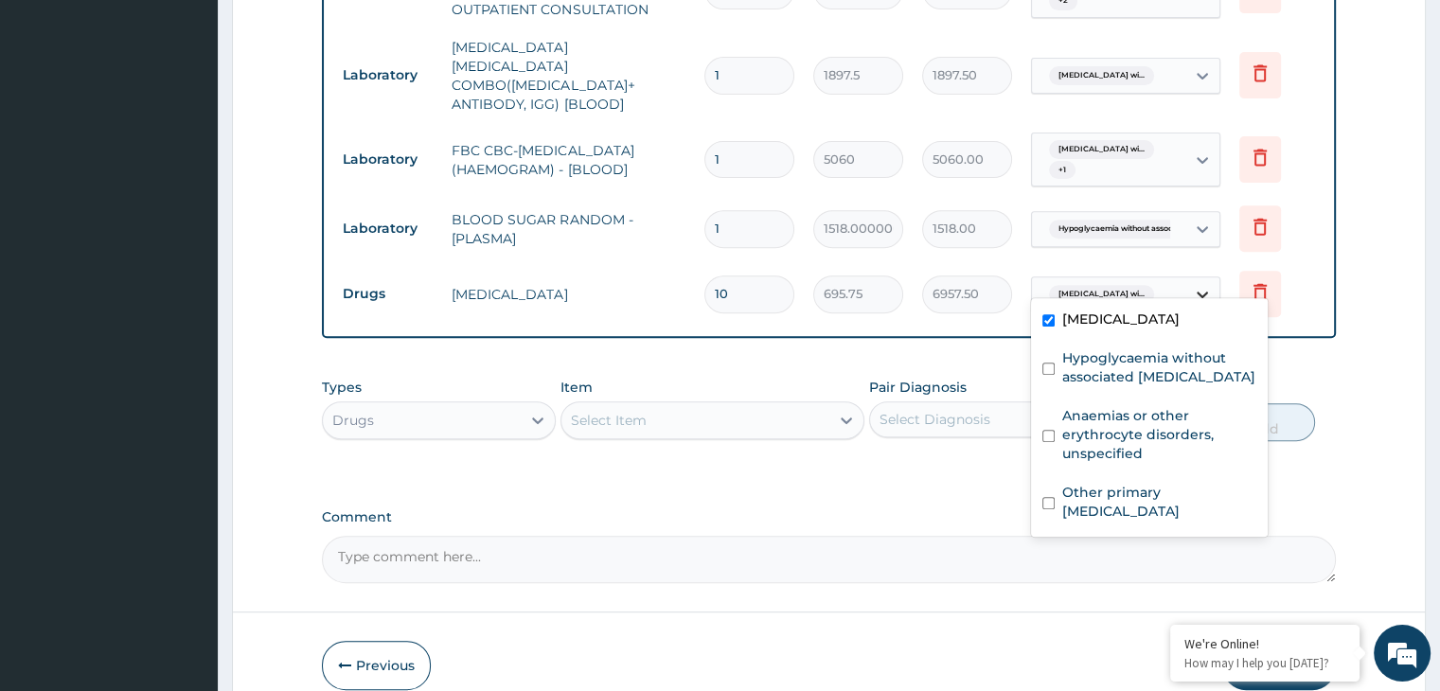
scroll to position [708, 0]
click at [1052, 508] on input "checkbox" at bounding box center [1048, 502] width 12 height 12
checkbox input "true"
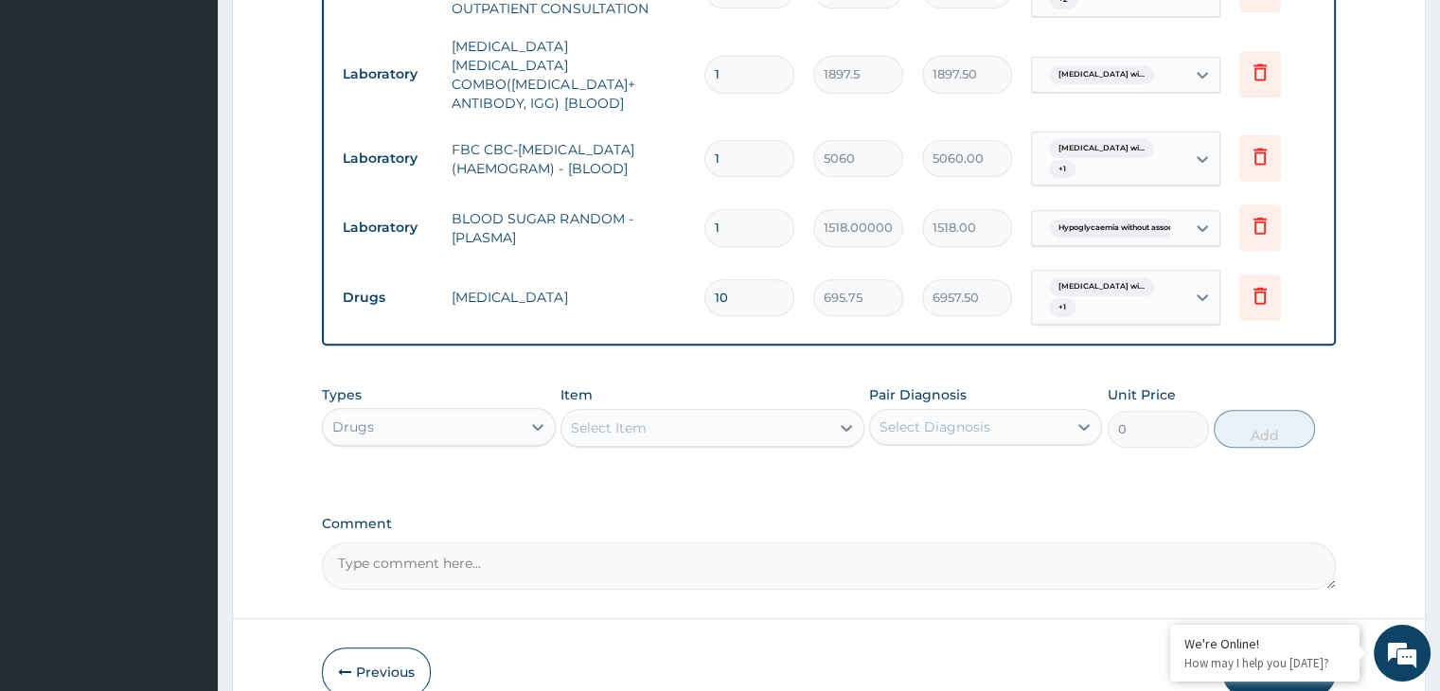
click at [1355, 431] on form "Step 2 of 2 PA Code / Prescription Code Enter Code(Secondary Care Only) Encount…" at bounding box center [829, 59] width 1194 height 1334
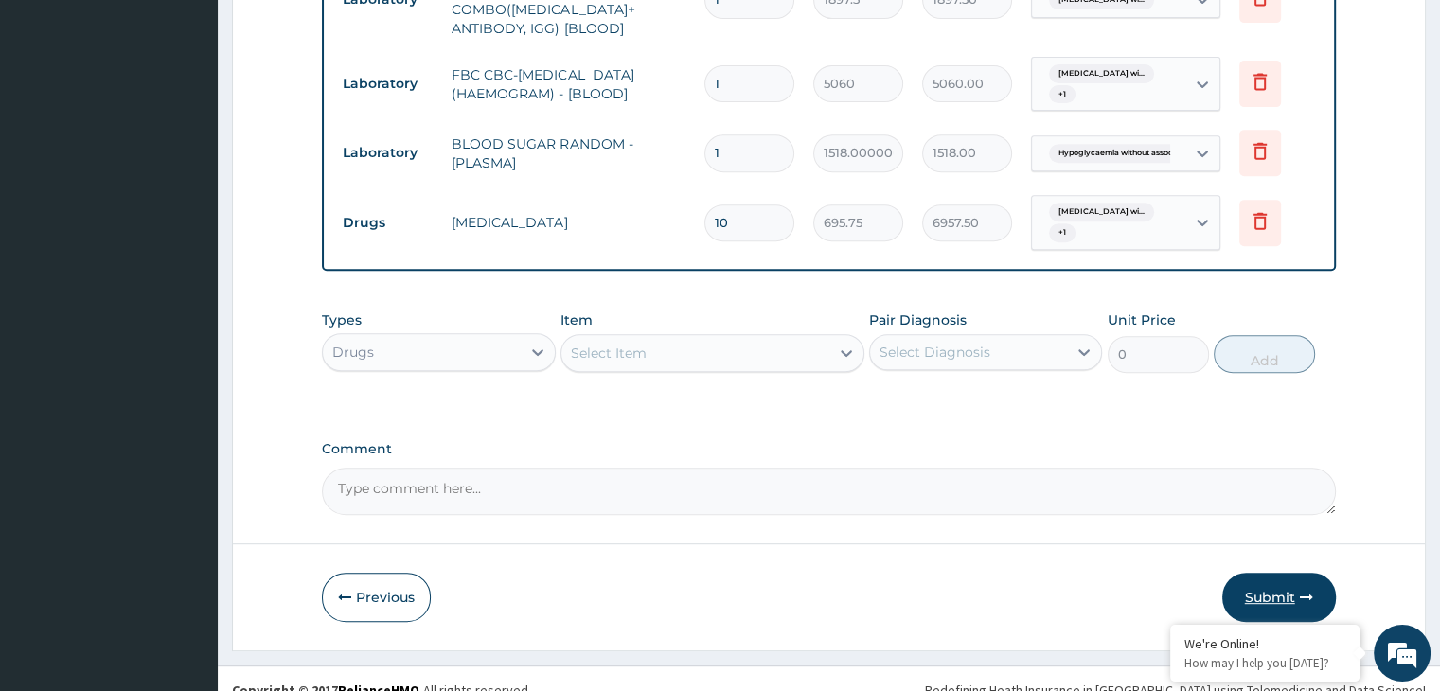
click at [1269, 582] on button "Submit" at bounding box center [1279, 597] width 114 height 49
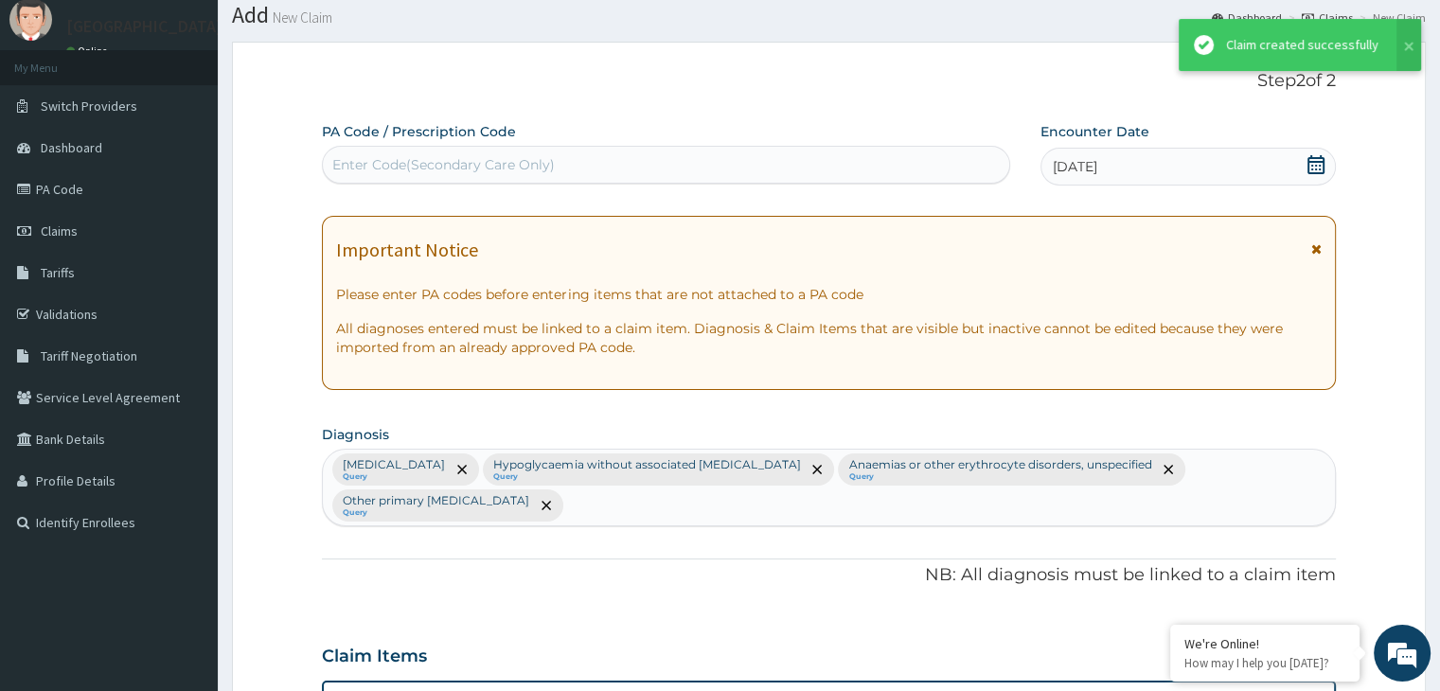
scroll to position [783, 0]
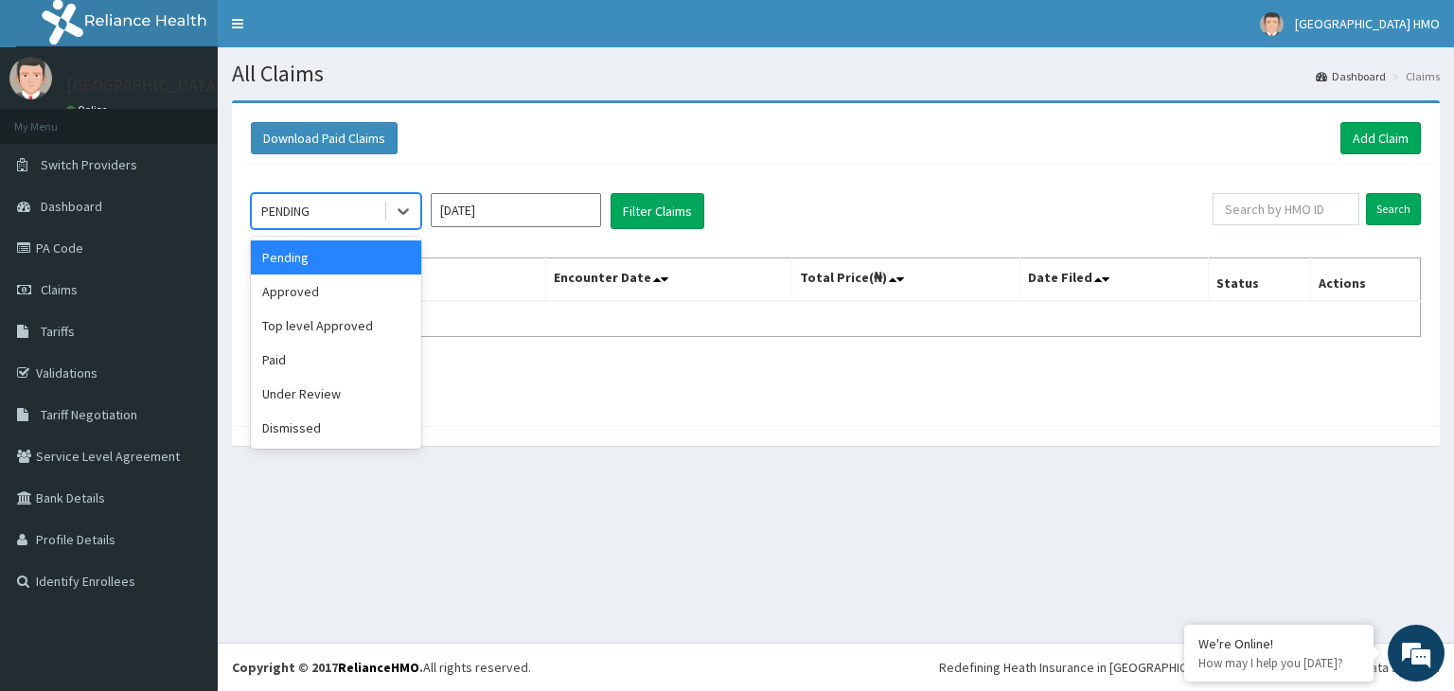
click at [346, 288] on div "Approved" at bounding box center [336, 292] width 170 height 34
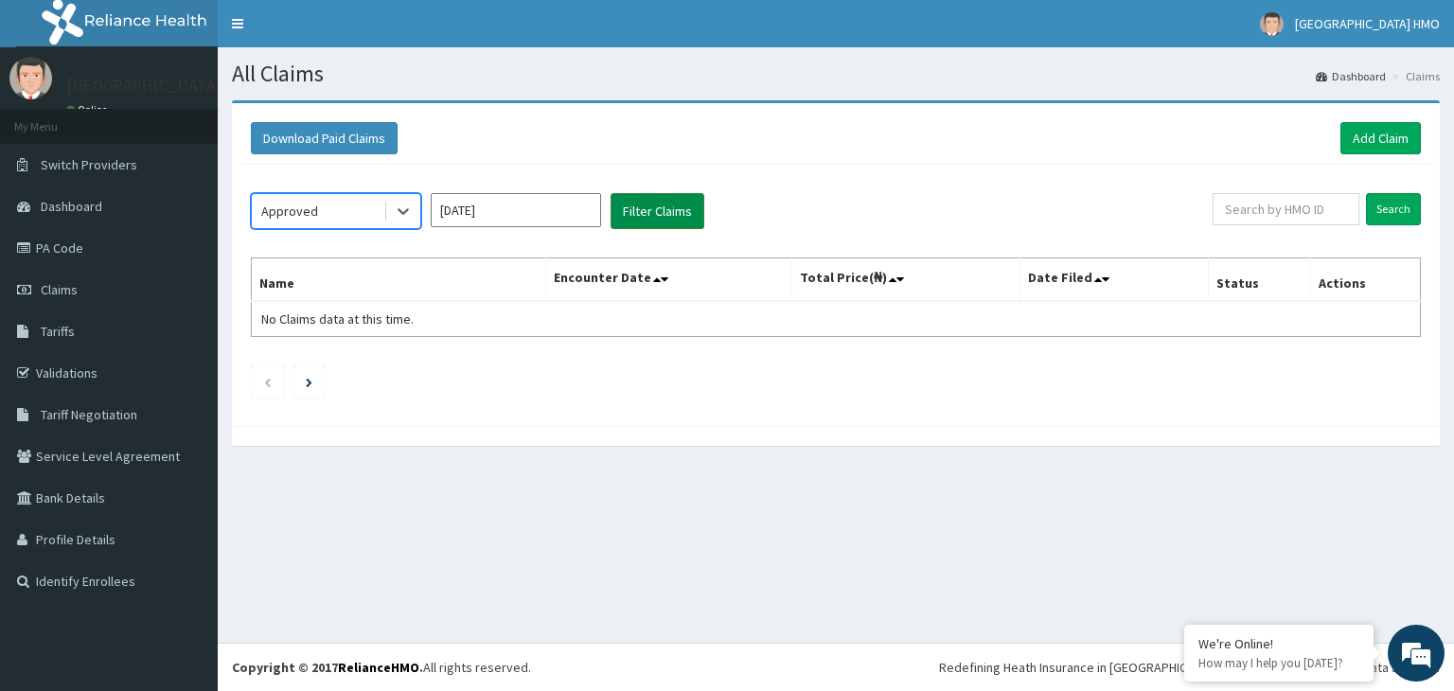
click at [655, 201] on button "Filter Claims" at bounding box center [658, 211] width 94 height 36
